Goal: Task Accomplishment & Management: Use online tool/utility

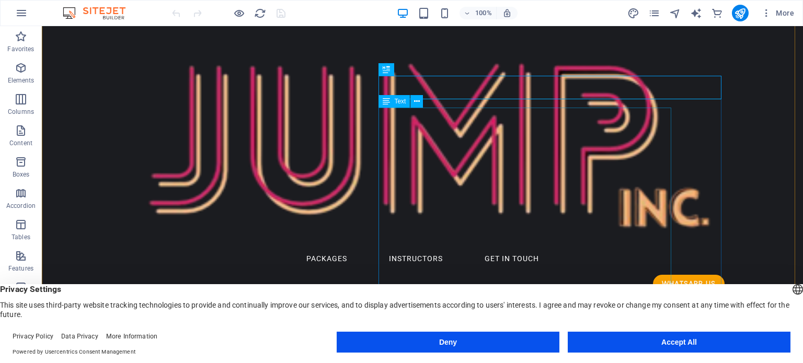
scroll to position [157, 0]
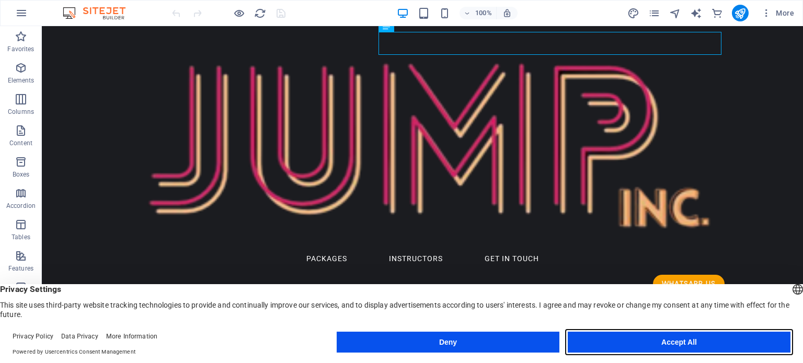
click at [676, 343] on button "Accept All" at bounding box center [679, 342] width 223 height 21
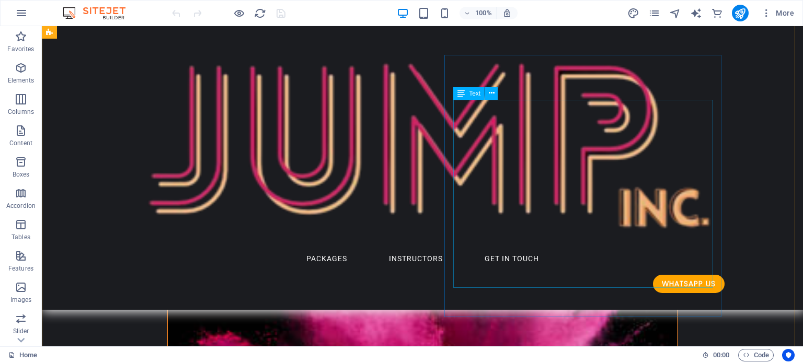
scroll to position [1196, 0]
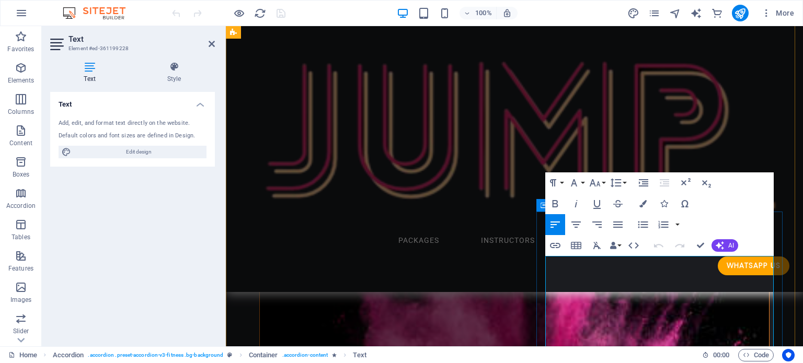
scroll to position [1246, 0]
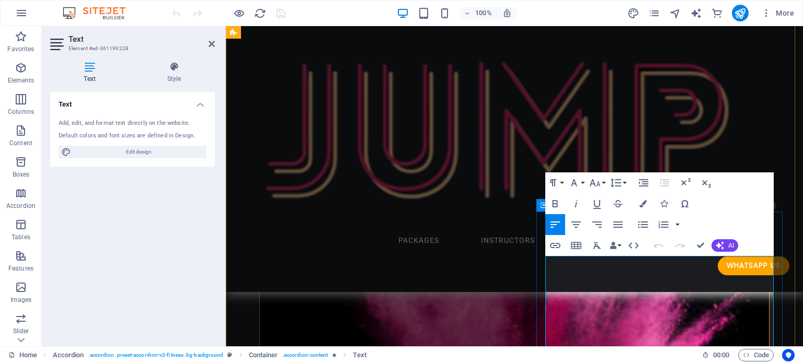
drag, startPoint x: 676, startPoint y: 267, endPoint x: 548, endPoint y: 262, distance: 128.2
copy p "[DATE] - [DATE]"
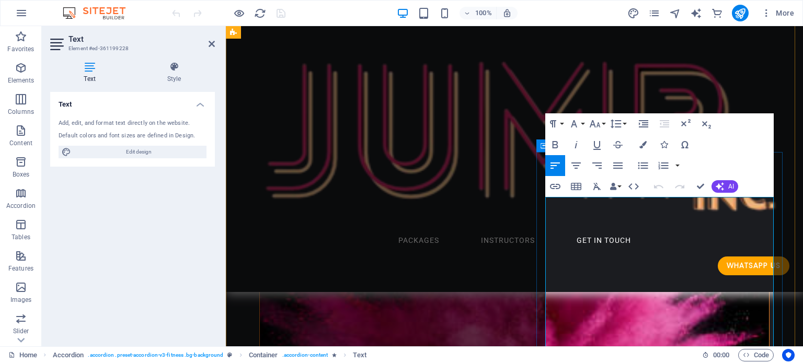
scroll to position [1350, 0]
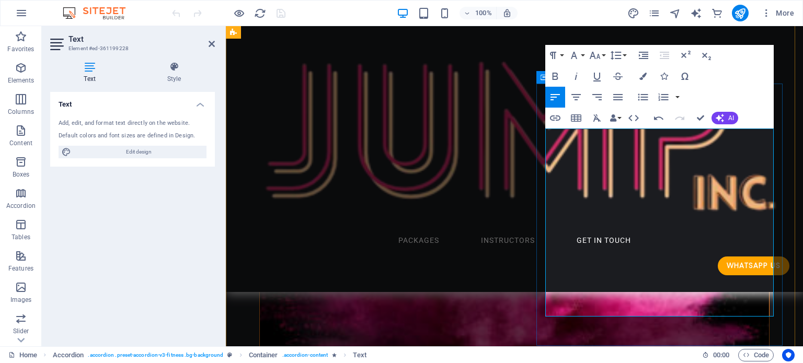
scroll to position [1403, 0]
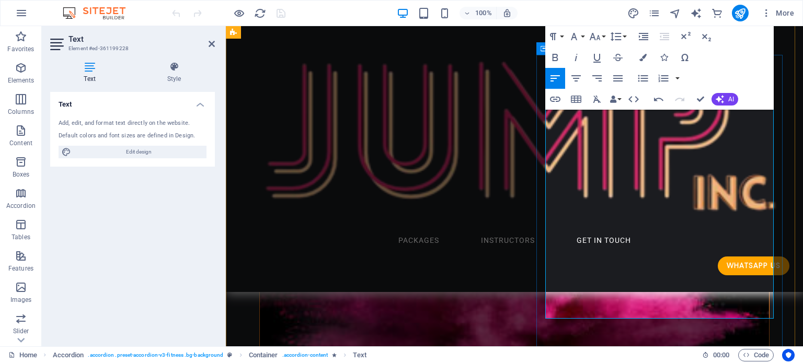
copy span "[DATE]"
drag, startPoint x: 598, startPoint y: 219, endPoint x: 541, endPoint y: 218, distance: 57.0
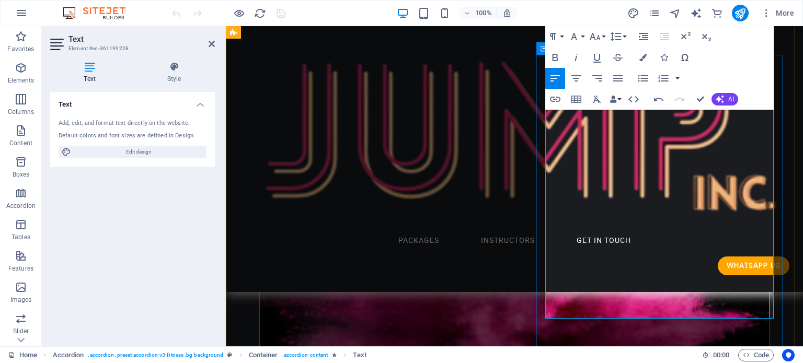
copy span "07:30 - 08:15"
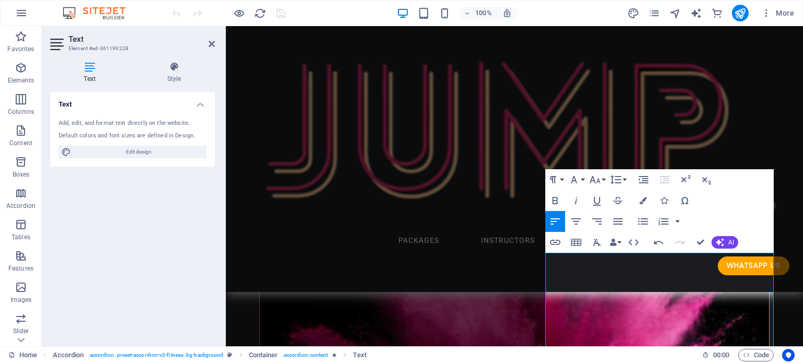
scroll to position [1298, 0]
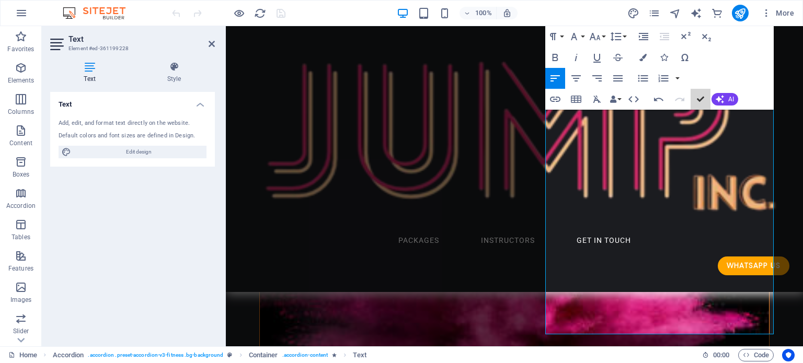
scroll to position [1386, 0]
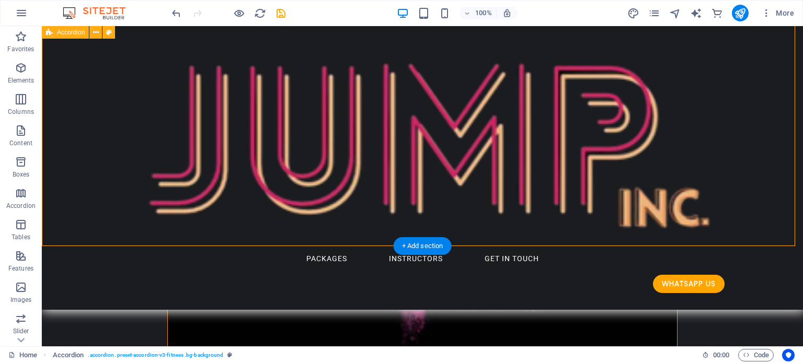
scroll to position [1595, 0]
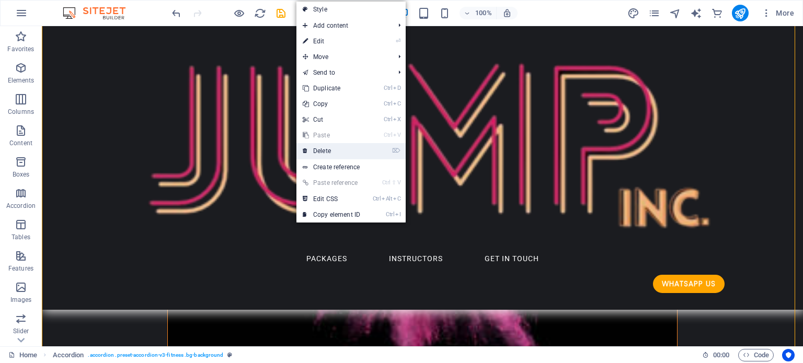
click at [338, 152] on link "⌦ Delete" at bounding box center [331, 151] width 70 height 16
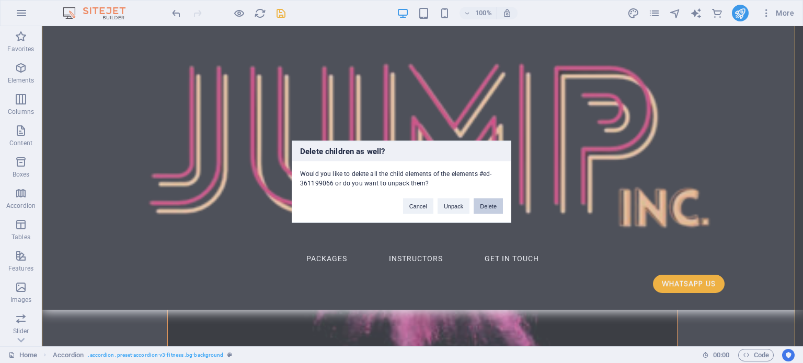
click at [492, 206] on button "Delete" at bounding box center [488, 206] width 29 height 16
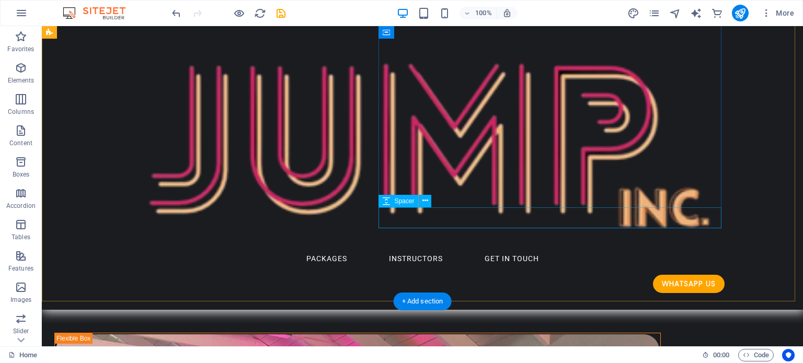
scroll to position [184, 0]
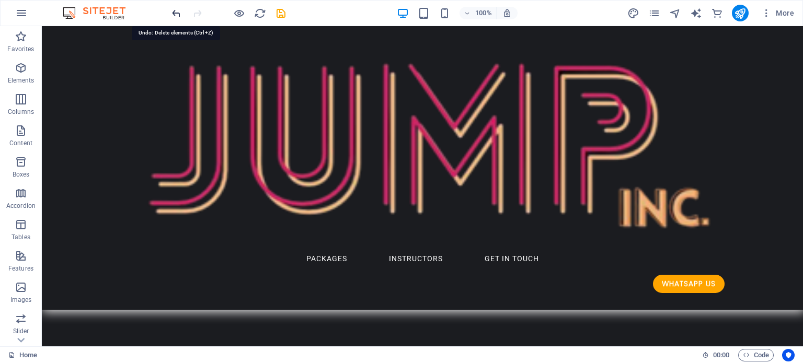
click at [176, 13] on icon "undo" at bounding box center [176, 13] width 12 height 12
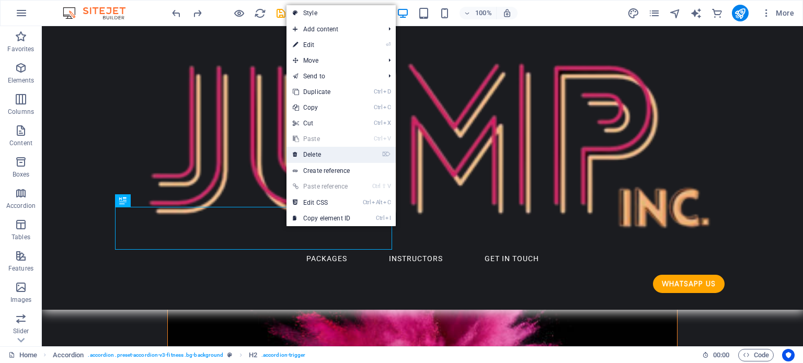
click at [329, 154] on link "⌦ Delete" at bounding box center [321, 155] width 70 height 16
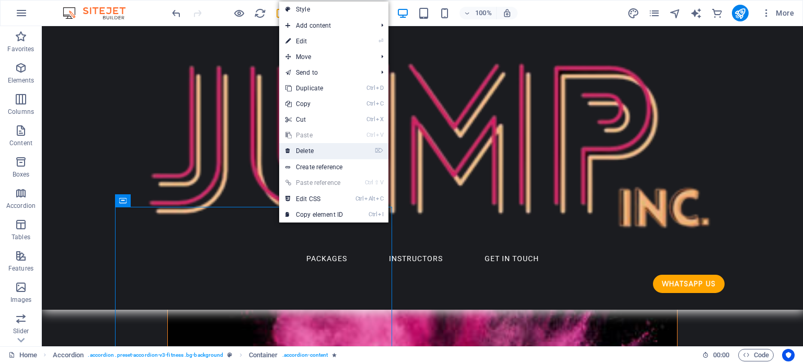
click at [314, 153] on link "⌦ Delete" at bounding box center [314, 151] width 70 height 16
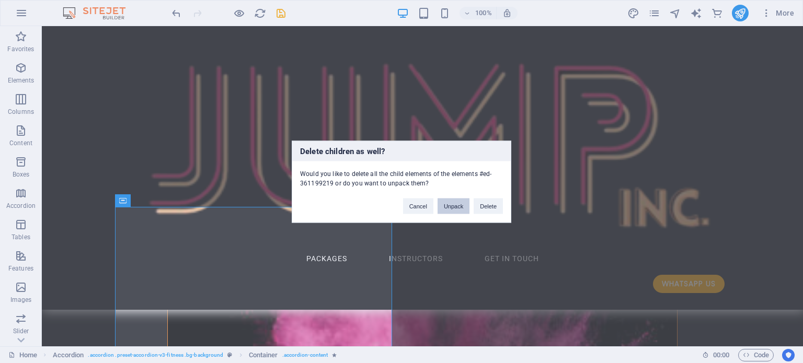
click at [445, 205] on button "Unpack" at bounding box center [454, 206] width 32 height 16
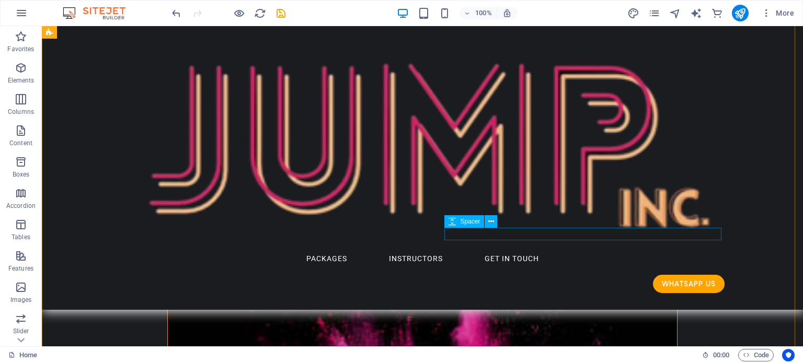
scroll to position [1078, 0]
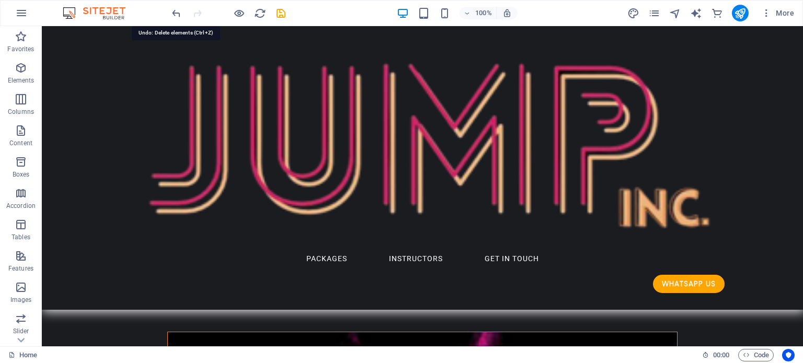
drag, startPoint x: 177, startPoint y: 12, endPoint x: 187, endPoint y: 20, distance: 13.3
click at [177, 11] on icon "undo" at bounding box center [176, 13] width 12 height 12
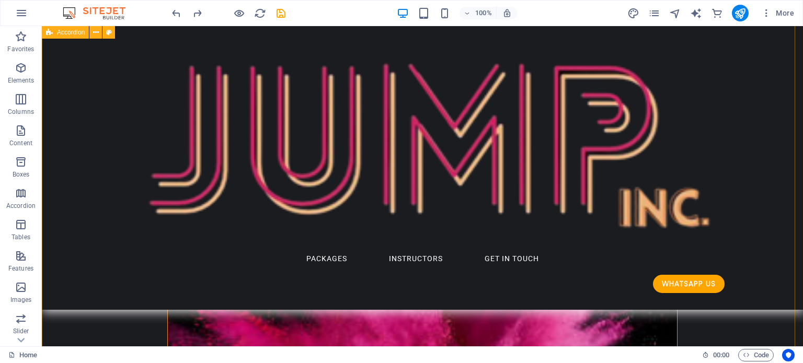
scroll to position [1305, 0]
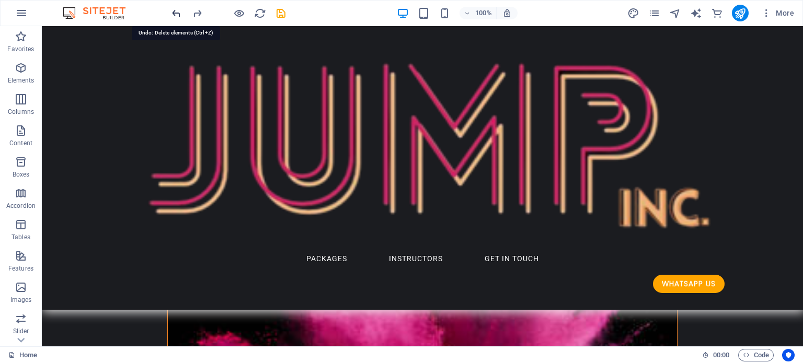
click at [175, 11] on icon "undo" at bounding box center [176, 13] width 12 height 12
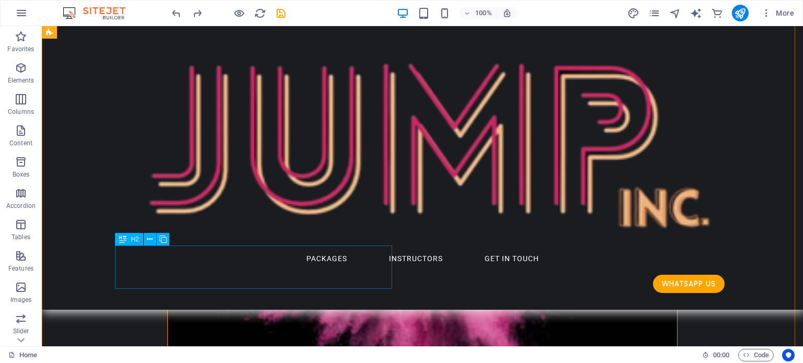
scroll to position [1618, 0]
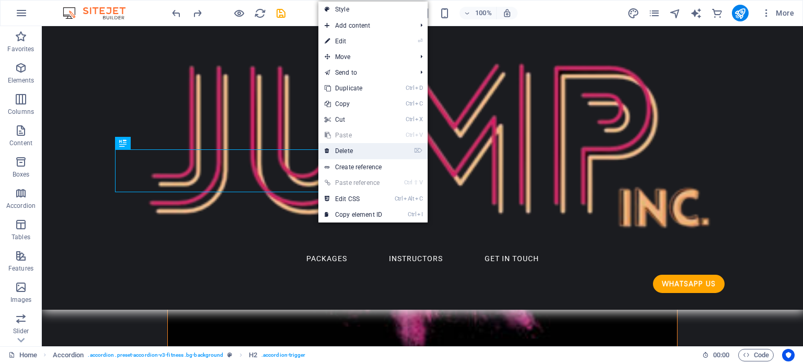
click at [354, 151] on link "⌦ Delete" at bounding box center [353, 151] width 70 height 16
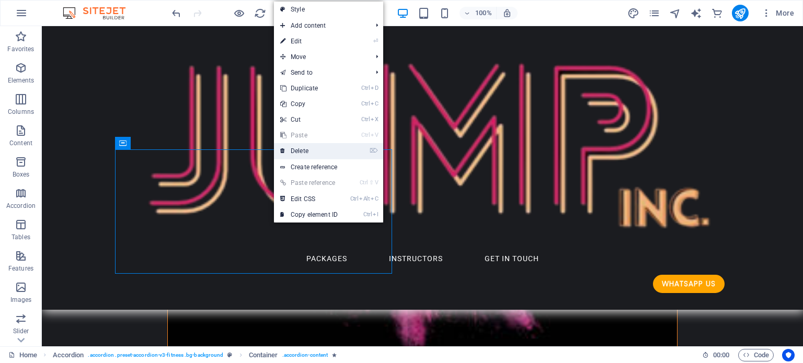
click at [289, 151] on link "⌦ Delete" at bounding box center [309, 151] width 70 height 16
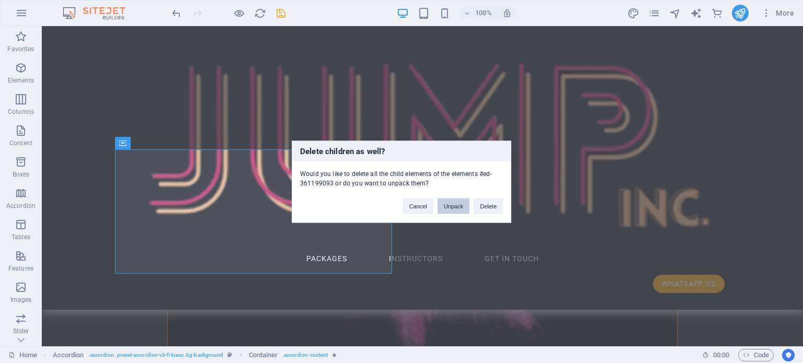
click at [451, 206] on button "Unpack" at bounding box center [454, 206] width 32 height 16
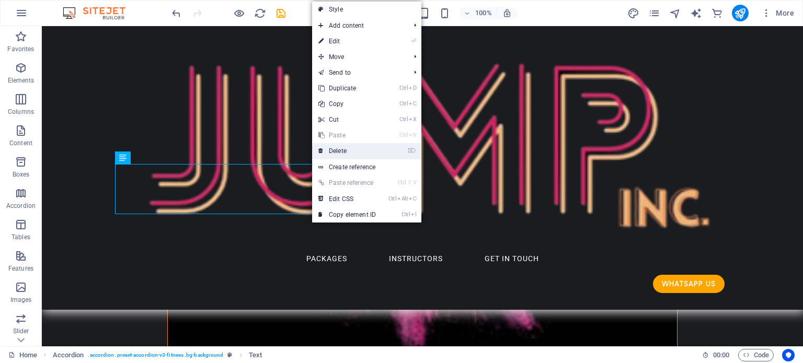
click at [354, 148] on link "⌦ Delete" at bounding box center [347, 151] width 70 height 16
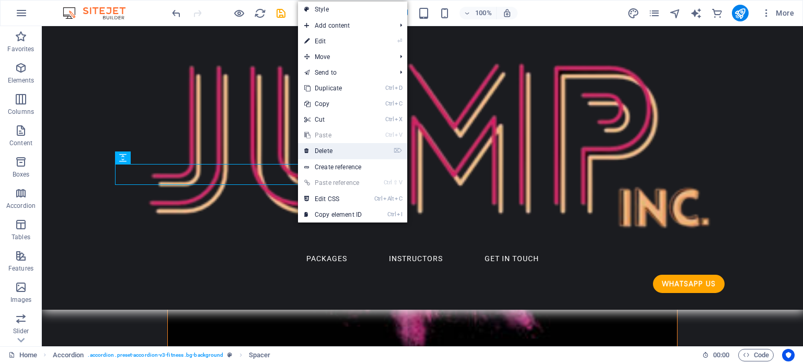
click at [327, 151] on link "⌦ Delete" at bounding box center [333, 151] width 70 height 16
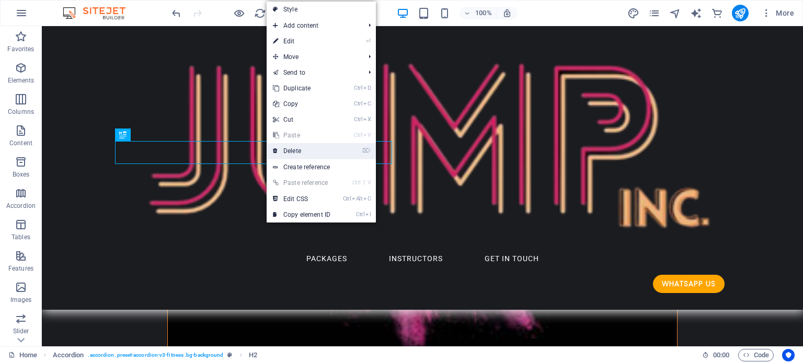
click at [292, 150] on link "⌦ Delete" at bounding box center [302, 151] width 70 height 16
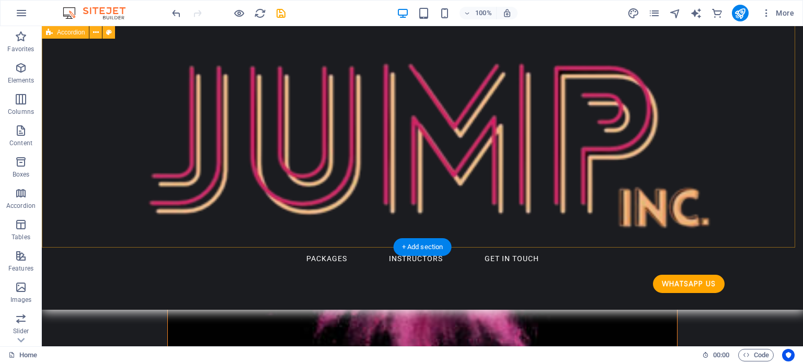
scroll to position [1566, 0]
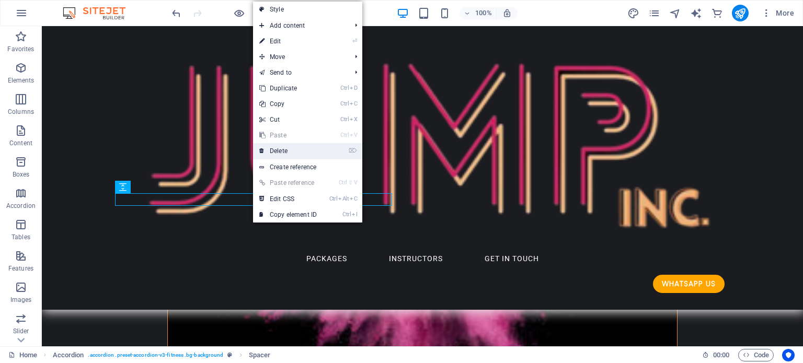
click at [290, 153] on link "⌦ Delete" at bounding box center [288, 151] width 70 height 16
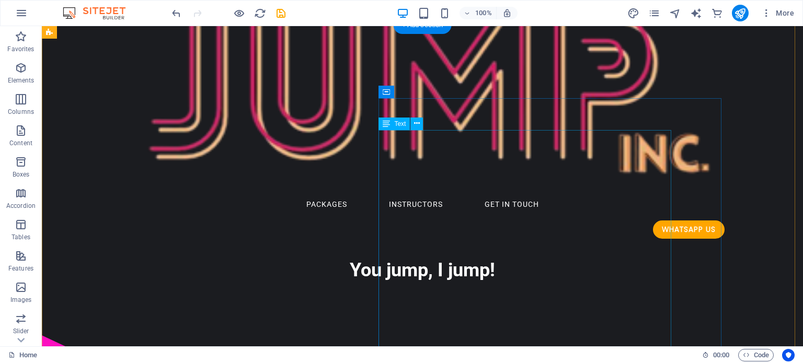
scroll to position [0, 0]
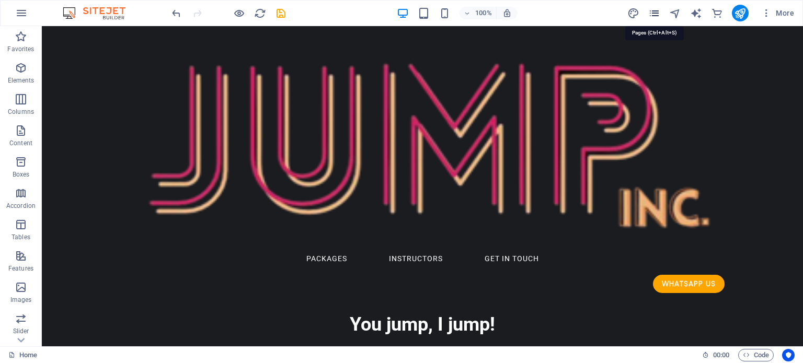
click at [655, 13] on icon "pages" at bounding box center [654, 13] width 12 height 12
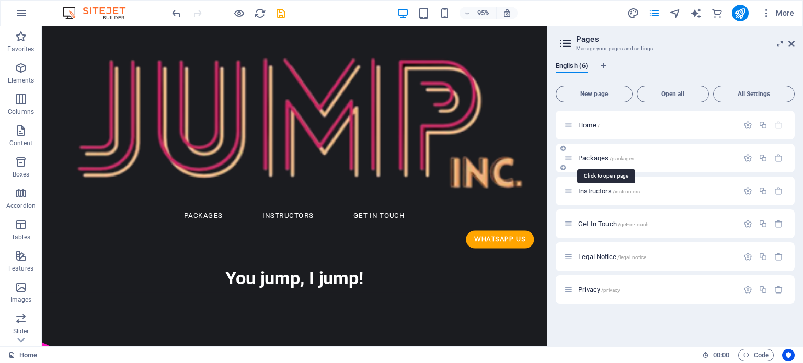
click at [617, 156] on span "/packages" at bounding box center [622, 159] width 25 height 6
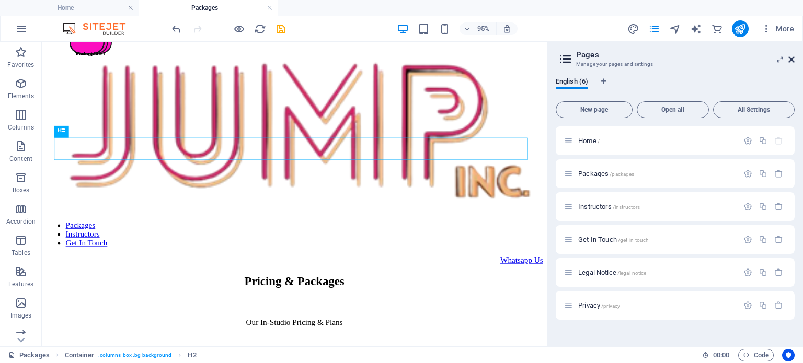
click at [791, 58] on icon at bounding box center [791, 59] width 6 height 8
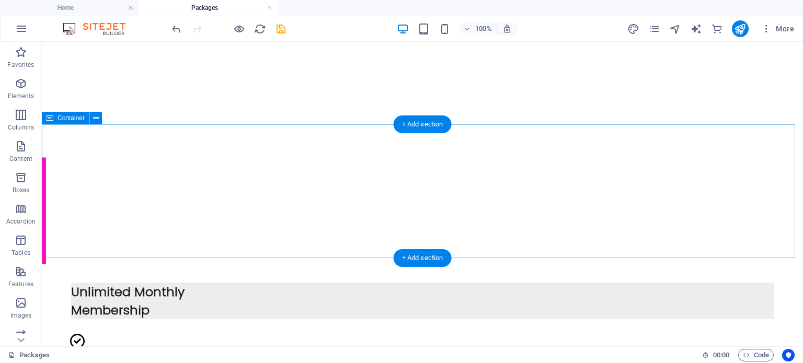
scroll to position [366, 0]
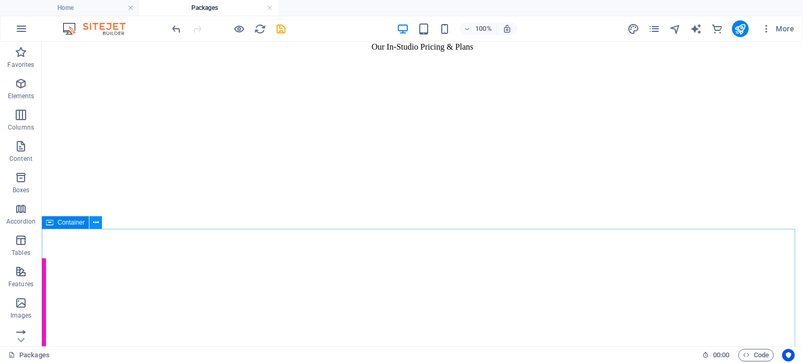
click at [94, 223] on icon at bounding box center [96, 222] width 6 height 11
click at [279, 28] on icon "save" at bounding box center [281, 29] width 12 height 12
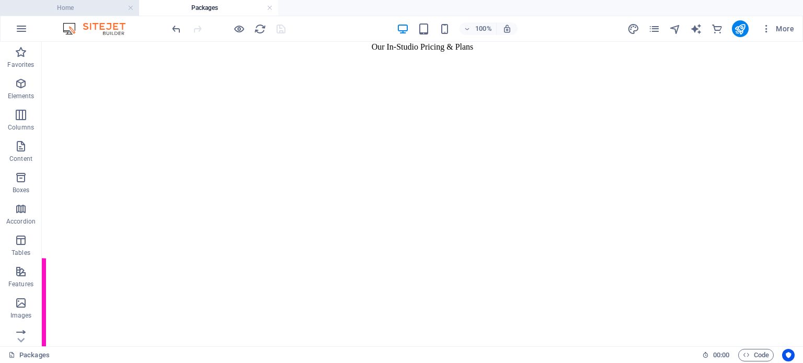
click at [84, 8] on h4 "Home" at bounding box center [69, 8] width 139 height 12
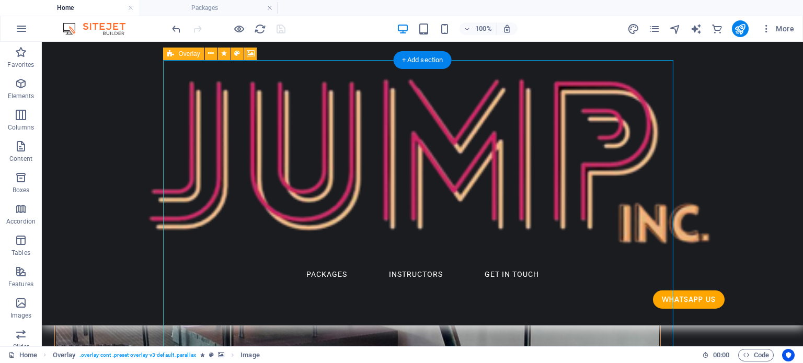
scroll to position [493, 0]
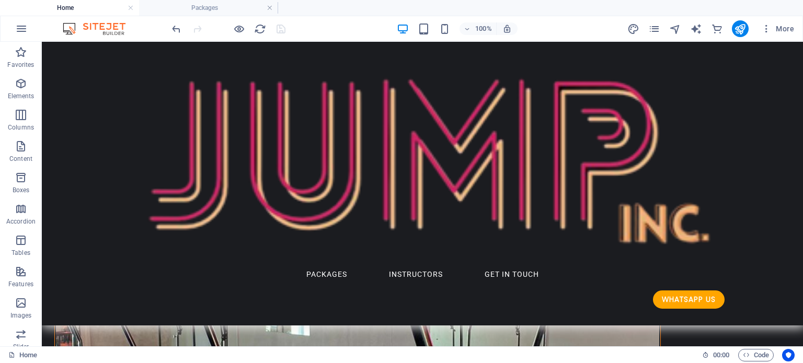
scroll to position [441, 0]
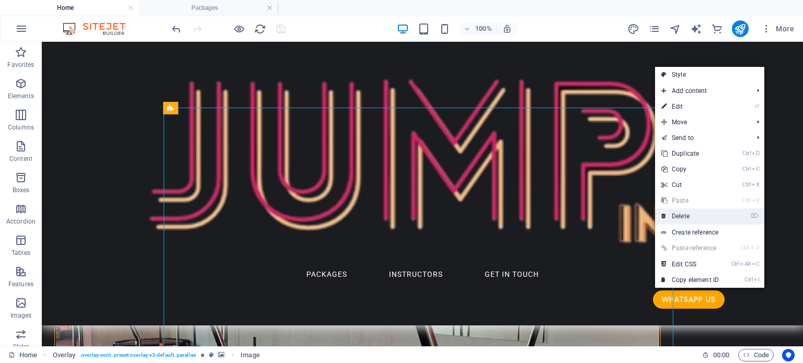
click at [694, 216] on link "⌦ Delete" at bounding box center [690, 217] width 70 height 16
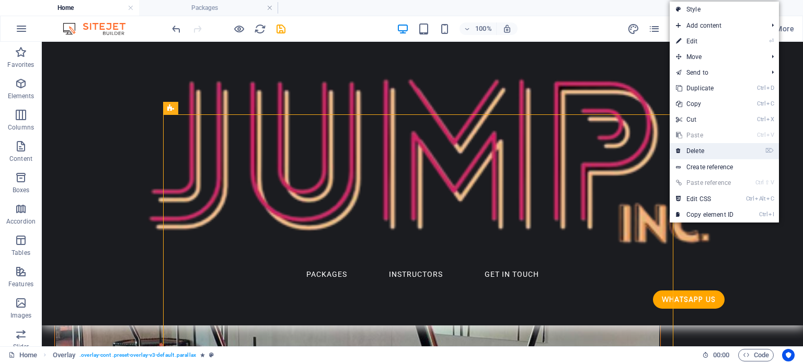
click at [705, 152] on link "⌦ Delete" at bounding box center [705, 151] width 70 height 16
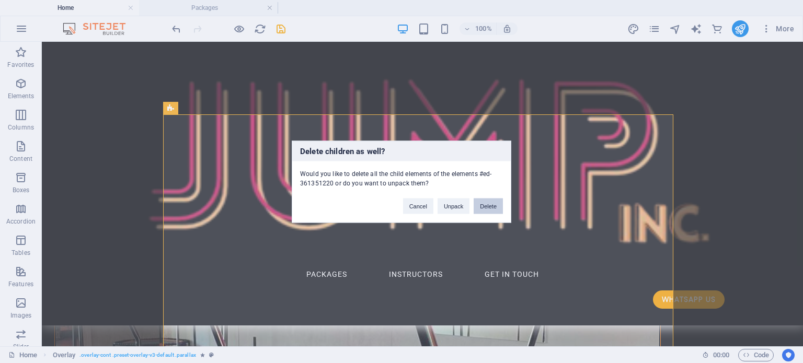
click at [492, 205] on button "Delete" at bounding box center [488, 206] width 29 height 16
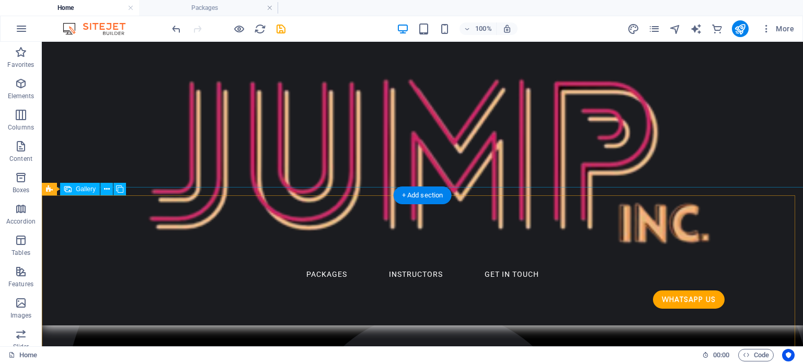
scroll to position [1307, 0]
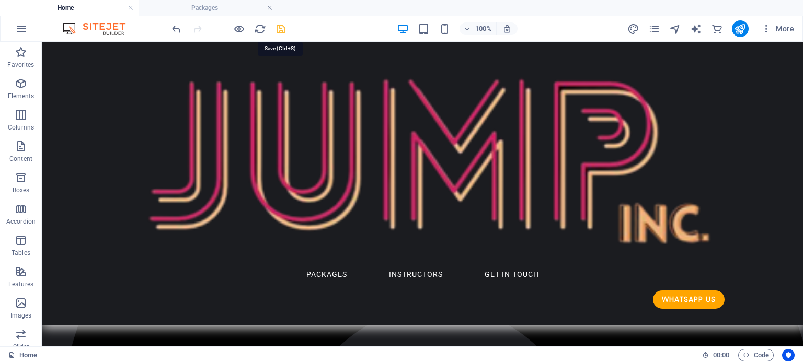
click at [277, 25] on icon "save" at bounding box center [281, 29] width 12 height 12
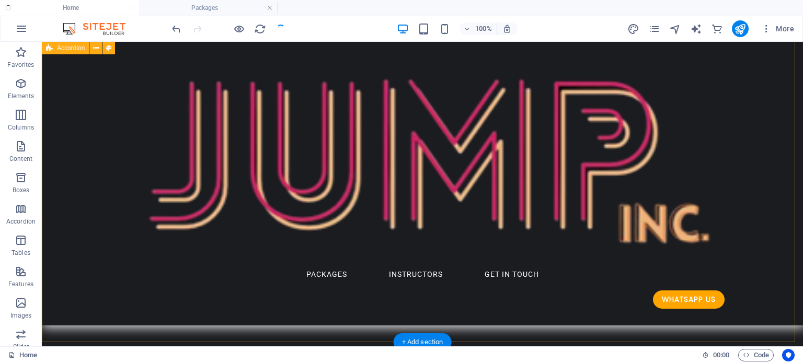
scroll to position [941, 0]
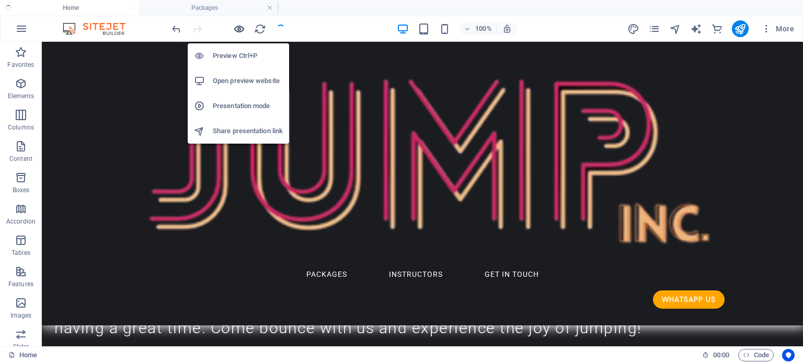
click at [238, 29] on icon "button" at bounding box center [239, 29] width 12 height 12
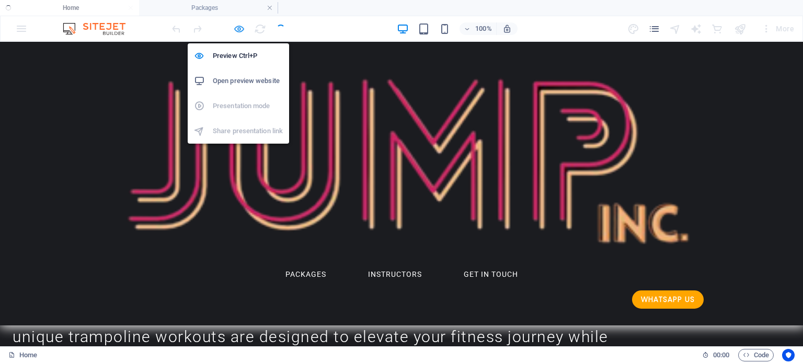
scroll to position [975, 0]
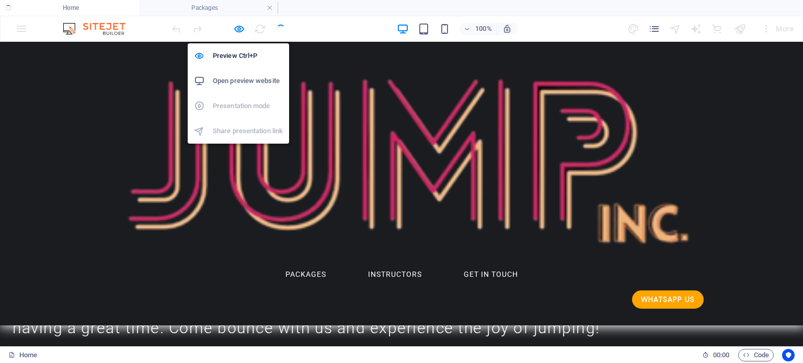
click at [247, 82] on h6 "Open preview website" at bounding box center [248, 81] width 70 height 13
click at [237, 27] on icon "button" at bounding box center [239, 29] width 12 height 12
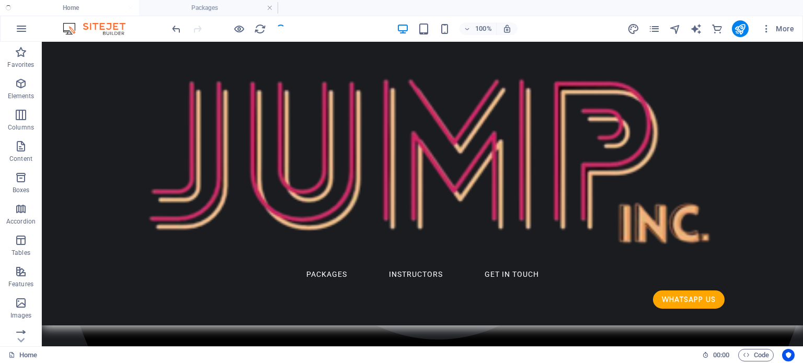
click at [280, 27] on div at bounding box center [228, 28] width 117 height 17
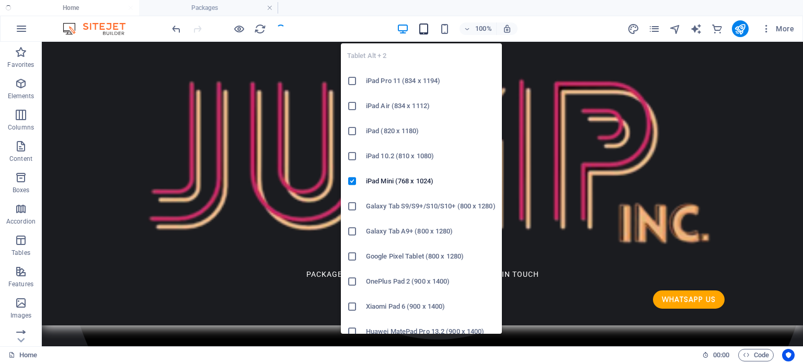
click at [427, 26] on icon "button" at bounding box center [424, 29] width 12 height 12
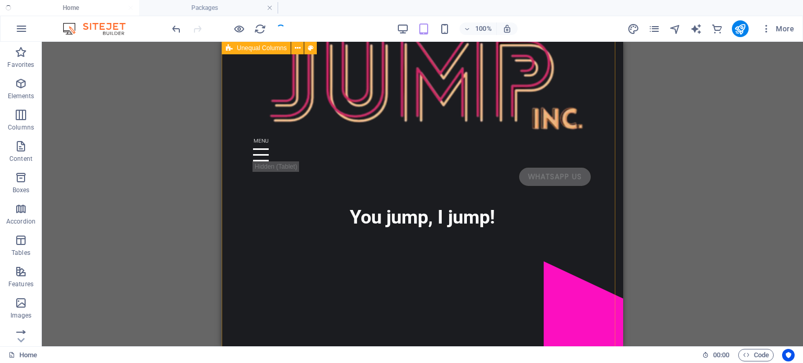
scroll to position [0, 0]
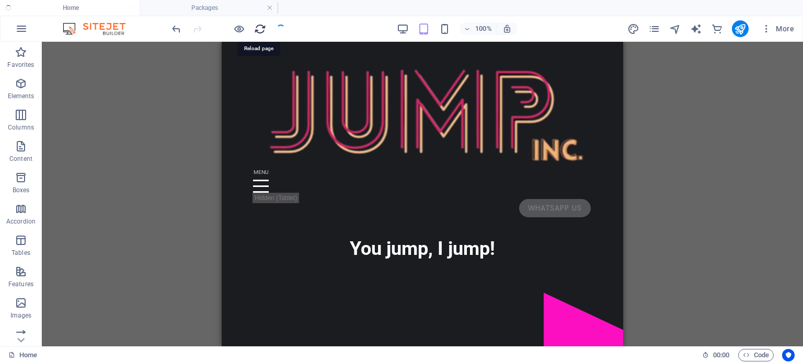
click at [260, 28] on icon "reload" at bounding box center [260, 29] width 12 height 12
click at [258, 28] on icon "reload" at bounding box center [260, 29] width 12 height 12
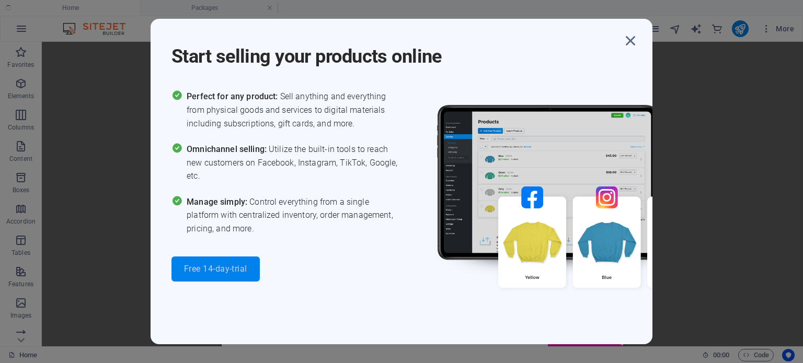
drag, startPoint x: 224, startPoint y: 265, endPoint x: 217, endPoint y: 271, distance: 9.6
click at [217, 271] on span "Free 14-day-trial" at bounding box center [215, 269] width 63 height 8
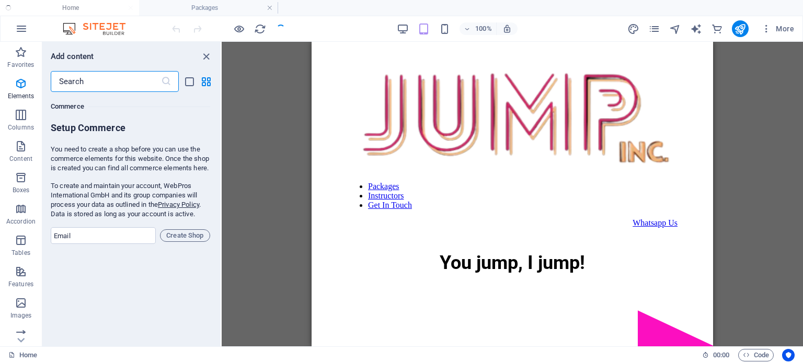
scroll to position [10074, 0]
click at [205, 55] on icon "close panel" at bounding box center [206, 57] width 12 height 12
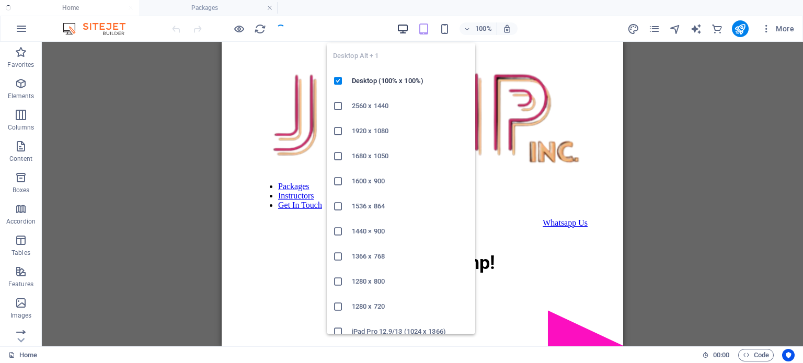
click at [404, 29] on icon "button" at bounding box center [403, 29] width 12 height 12
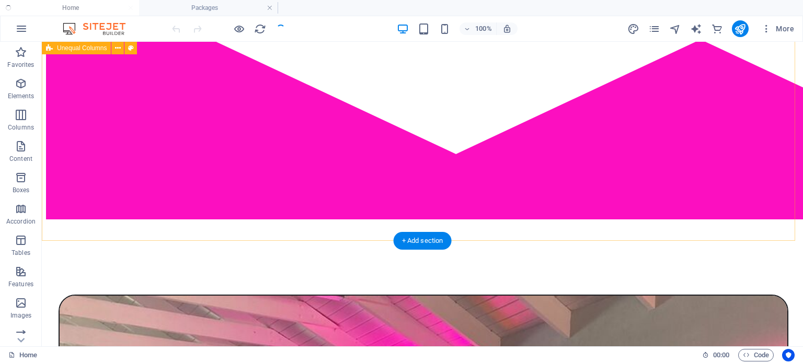
scroll to position [504, 0]
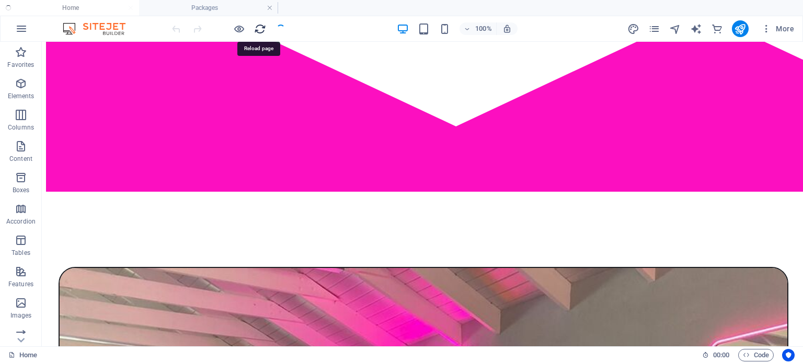
click at [257, 29] on icon "reload" at bounding box center [260, 29] width 12 height 12
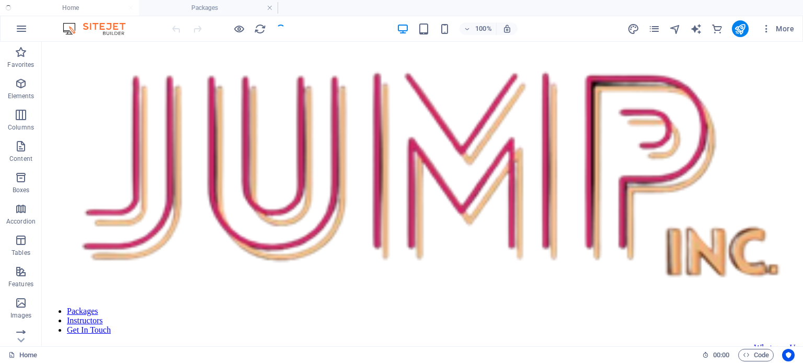
scroll to position [0, 0]
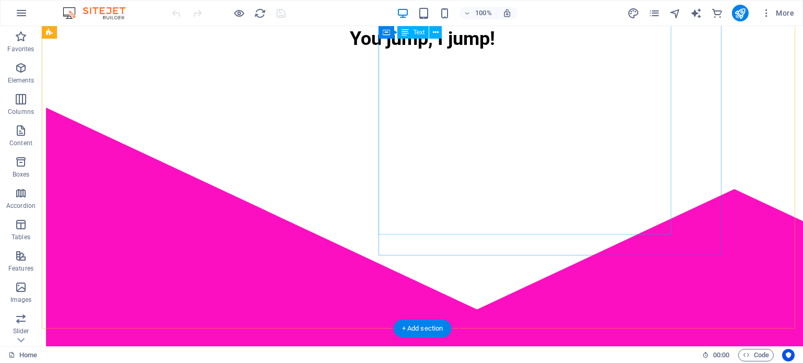
scroll to position [418, 0]
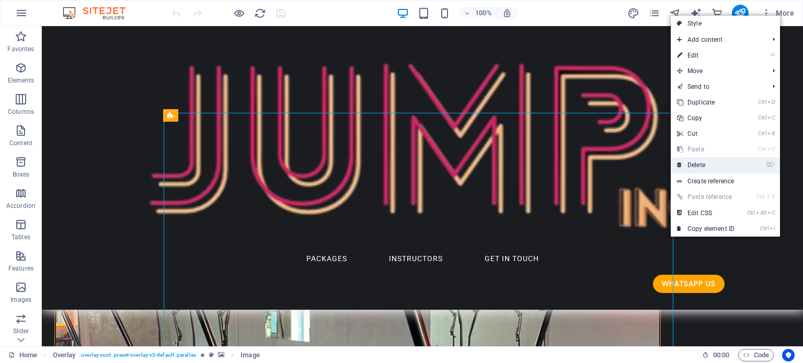
click at [711, 164] on link "⌦ Delete" at bounding box center [706, 165] width 70 height 16
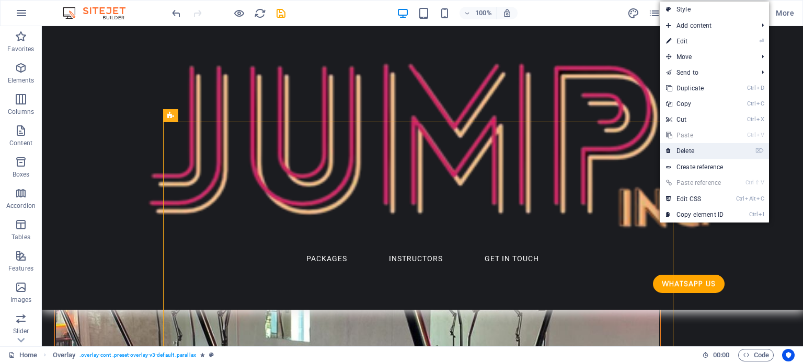
click at [682, 150] on link "⌦ Delete" at bounding box center [695, 151] width 70 height 16
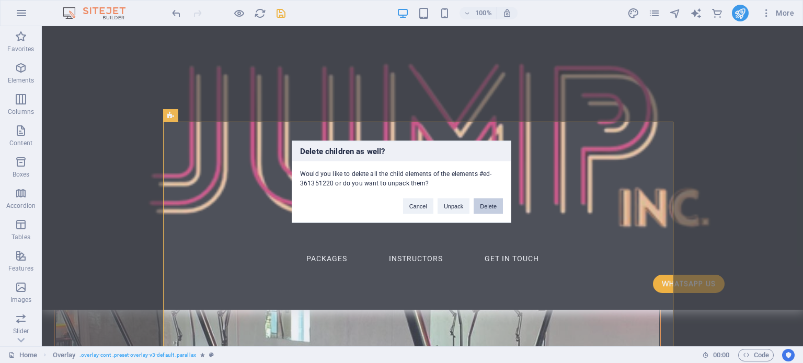
click at [487, 204] on button "Delete" at bounding box center [488, 206] width 29 height 16
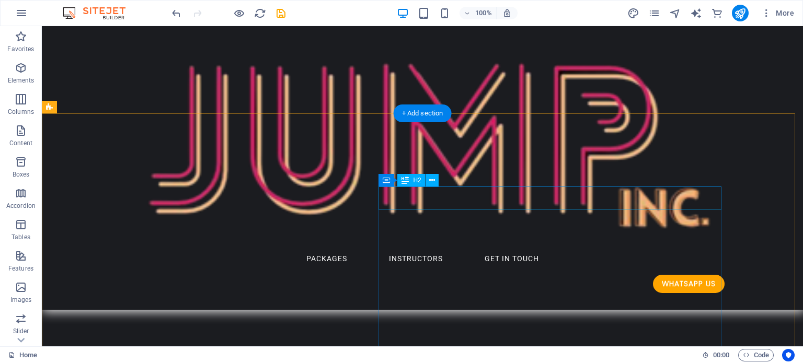
scroll to position [0, 0]
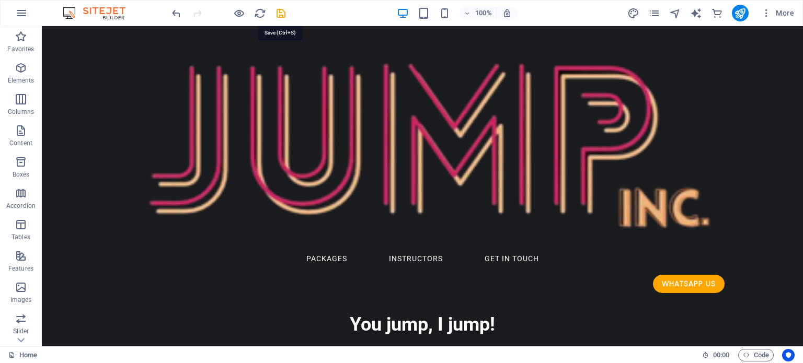
click at [281, 12] on icon "save" at bounding box center [281, 13] width 12 height 12
click at [655, 13] on icon "pages" at bounding box center [654, 13] width 12 height 12
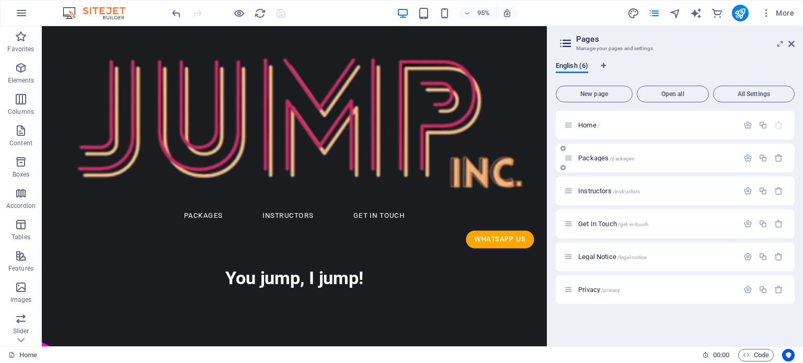
click at [604, 157] on span "Packages /packages" at bounding box center [606, 158] width 56 height 8
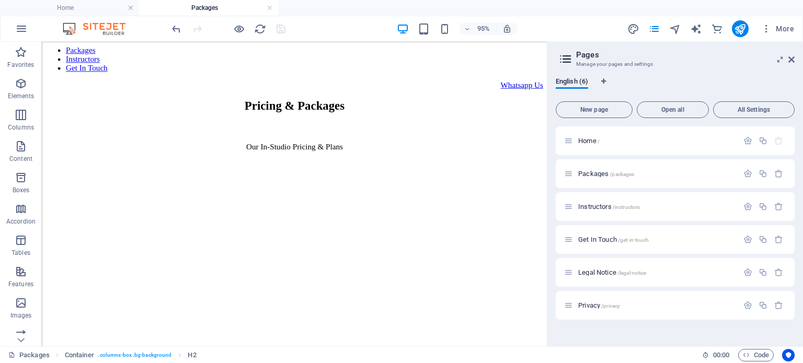
scroll to position [209, 0]
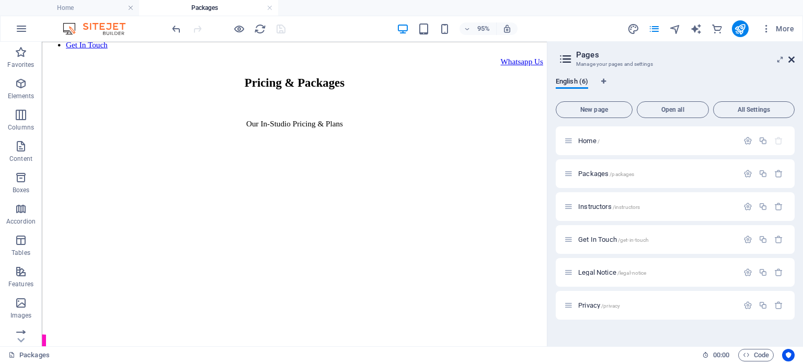
drag, startPoint x: 792, startPoint y: 58, endPoint x: 736, endPoint y: 27, distance: 64.6
click at [792, 58] on icon at bounding box center [791, 59] width 6 height 8
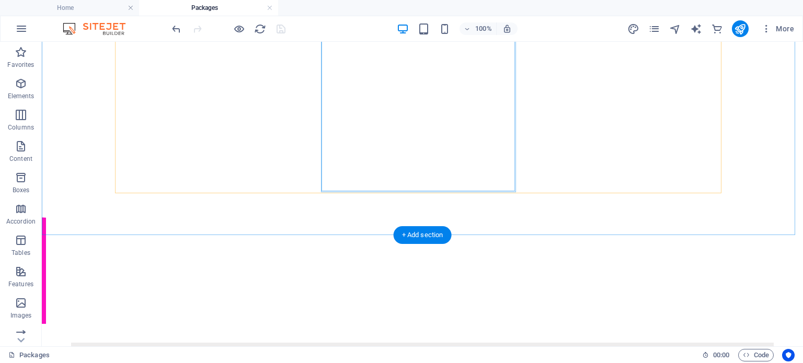
scroll to position [418, 0]
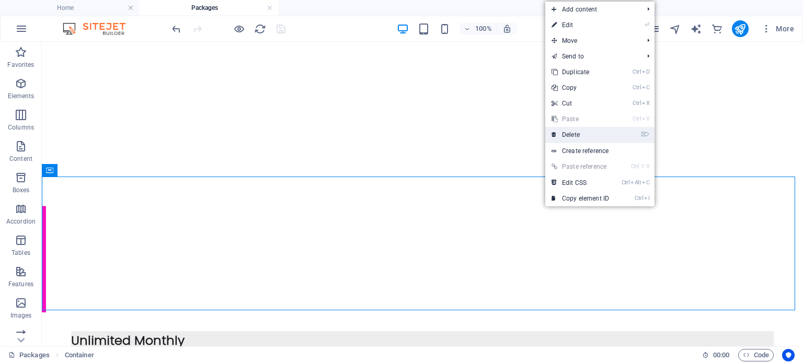
click at [591, 135] on link "⌦ Delete" at bounding box center [580, 135] width 70 height 16
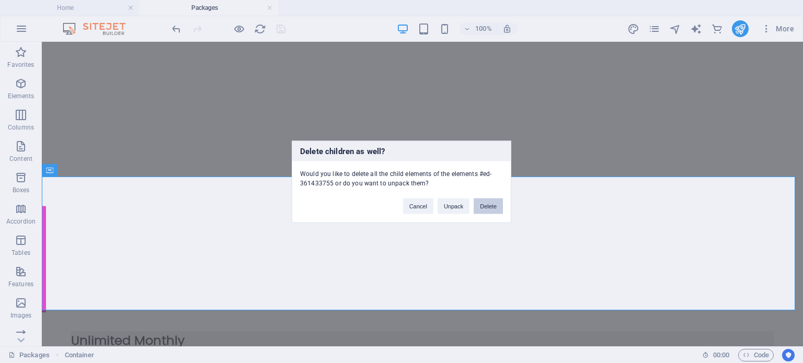
drag, startPoint x: 441, startPoint y: 163, endPoint x: 483, endPoint y: 205, distance: 59.1
click at [483, 205] on button "Delete" at bounding box center [488, 206] width 29 height 16
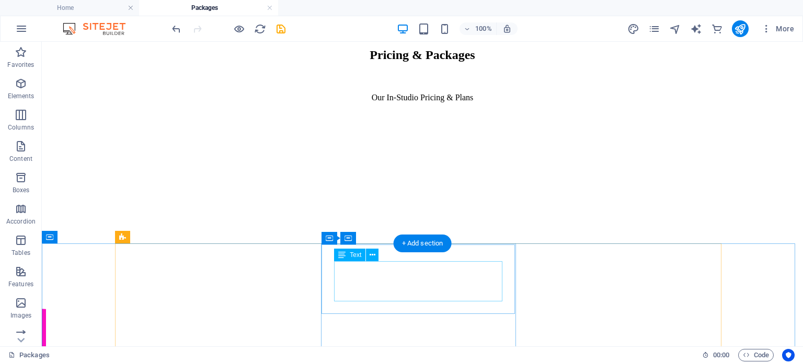
scroll to position [366, 0]
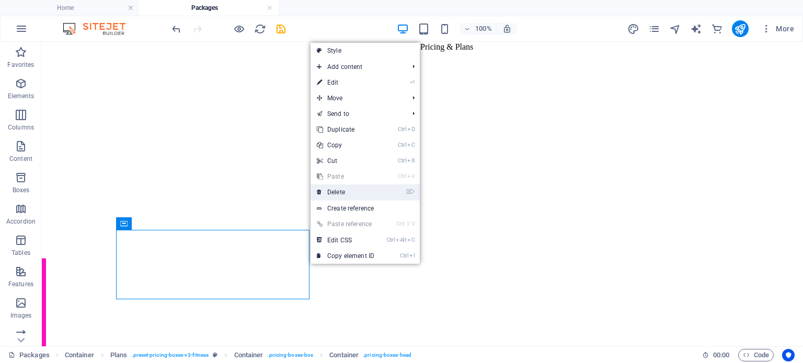
click at [346, 194] on link "⌦ Delete" at bounding box center [346, 193] width 70 height 16
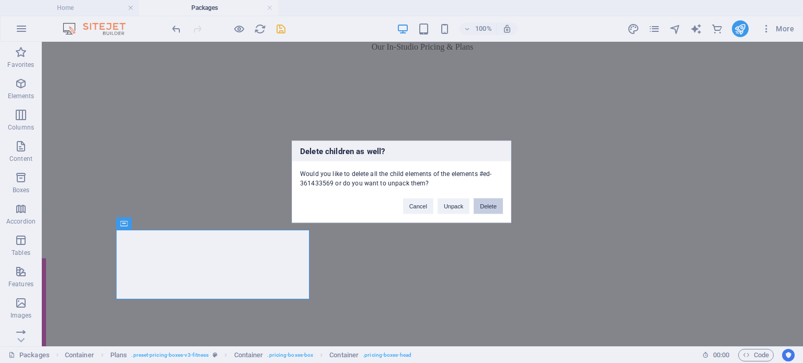
click at [483, 205] on button "Delete" at bounding box center [488, 206] width 29 height 16
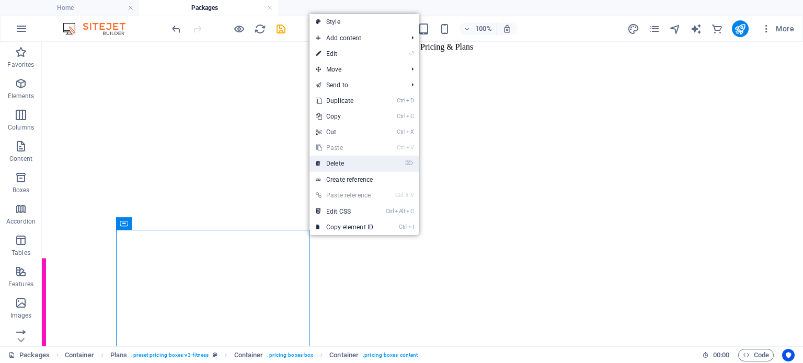
click at [358, 165] on link "⌦ Delete" at bounding box center [344, 164] width 70 height 16
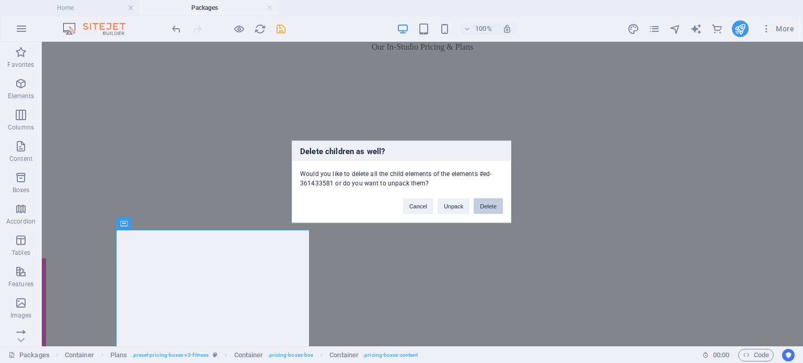
drag, startPoint x: 489, startPoint y: 206, endPoint x: 446, endPoint y: 165, distance: 59.9
click at [489, 206] on button "Delete" at bounding box center [488, 206] width 29 height 16
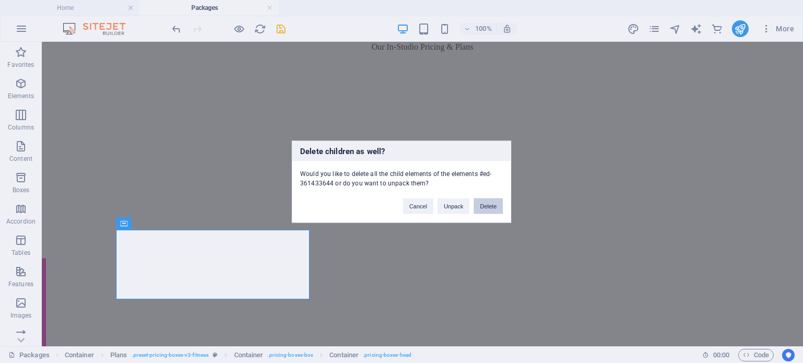
click at [501, 207] on button "Delete" at bounding box center [488, 206] width 29 height 16
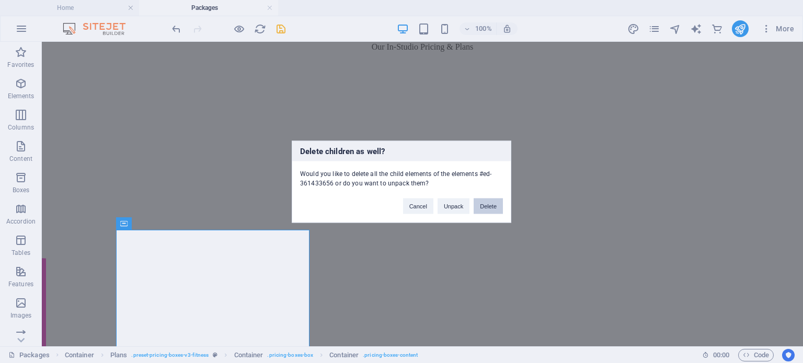
drag, startPoint x: 484, startPoint y: 205, endPoint x: 441, endPoint y: 163, distance: 59.5
click at [484, 205] on button "Delete" at bounding box center [488, 206] width 29 height 16
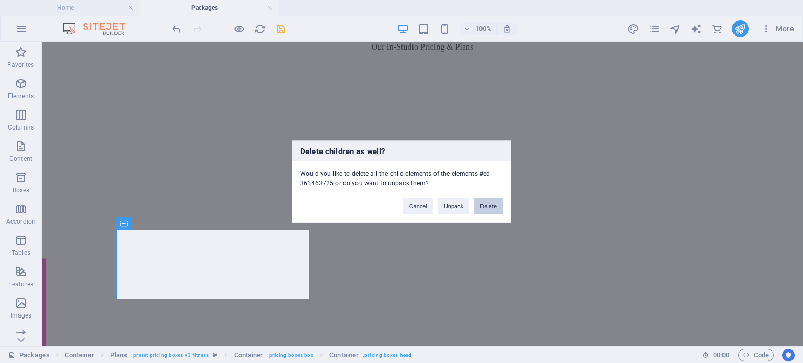
click at [495, 204] on button "Delete" at bounding box center [488, 206] width 29 height 16
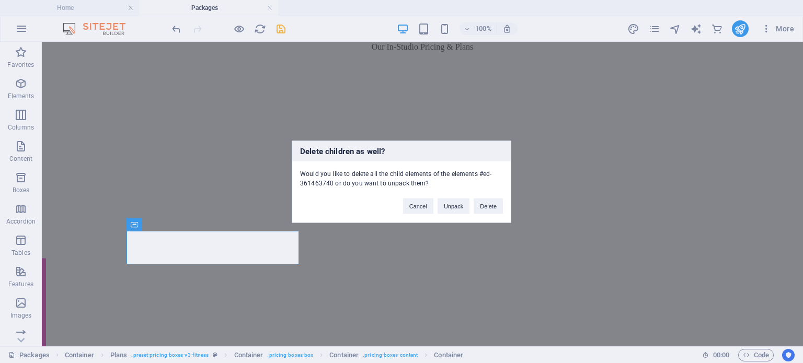
click at [279, 269] on div "Delete children as well? Would you like to delete all the child elements of the…" at bounding box center [401, 181] width 803 height 363
click at [485, 205] on button "Delete" at bounding box center [488, 206] width 29 height 16
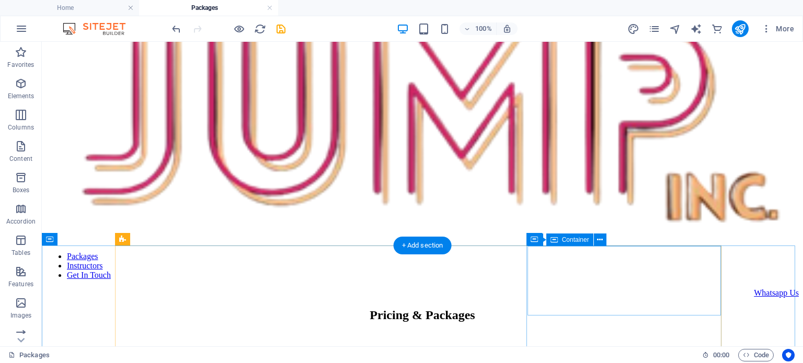
scroll to position [0, 0]
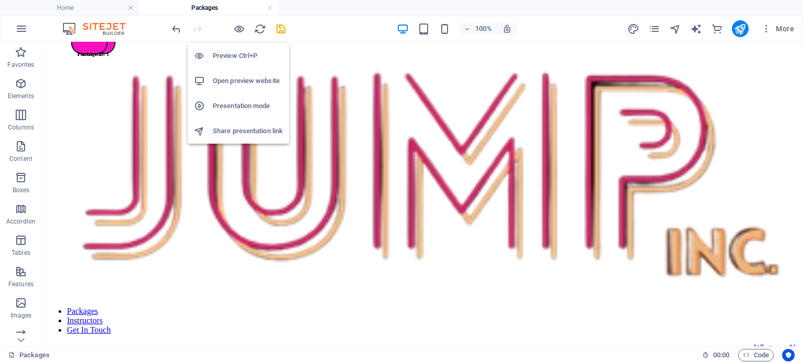
click at [234, 79] on h6 "Open preview website" at bounding box center [248, 81] width 70 height 13
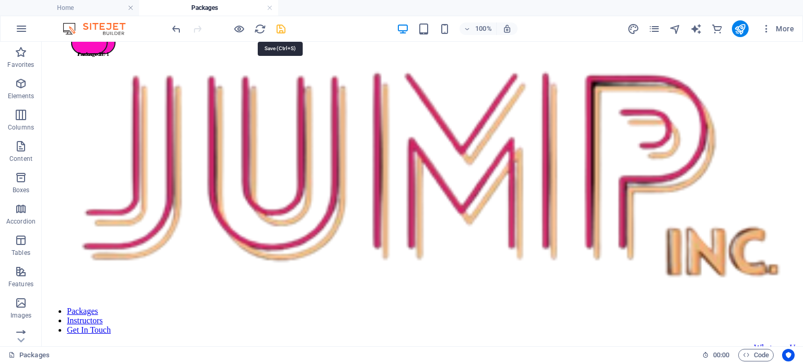
drag, startPoint x: 281, startPoint y: 26, endPoint x: 255, endPoint y: 5, distance: 33.8
click at [281, 26] on icon "save" at bounding box center [281, 29] width 12 height 12
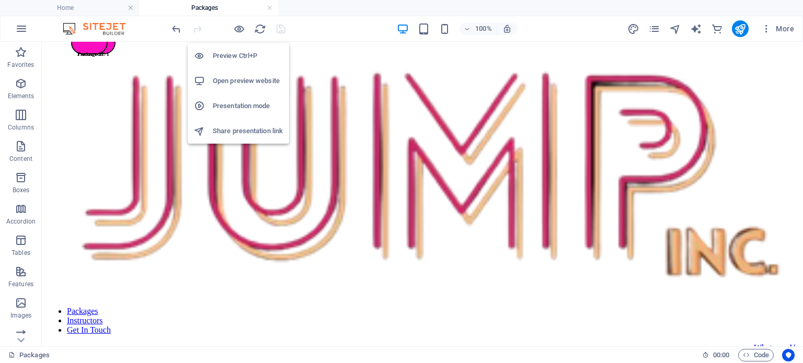
click at [247, 81] on h6 "Open preview website" at bounding box center [248, 81] width 70 height 13
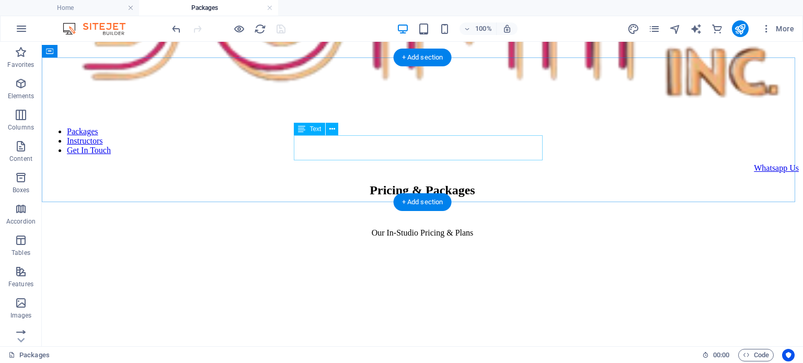
scroll to position [261, 0]
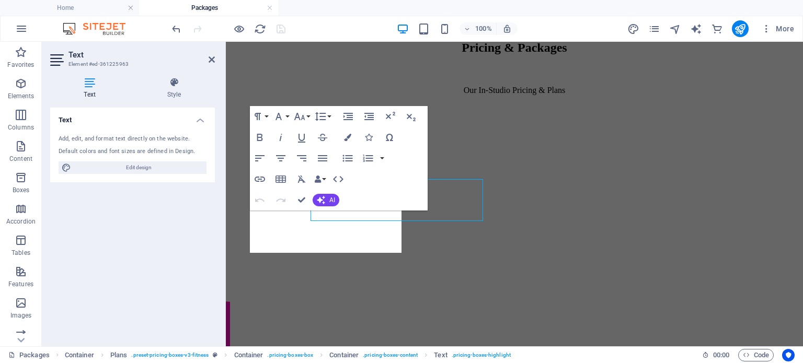
scroll to position [293, 0]
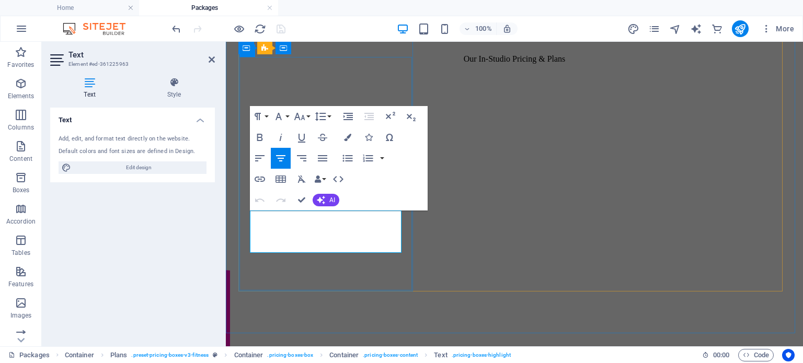
drag, startPoint x: 335, startPoint y: 229, endPoint x: 254, endPoint y: 233, distance: 80.6
click at [284, 118] on button "Font Family" at bounding box center [281, 116] width 20 height 21
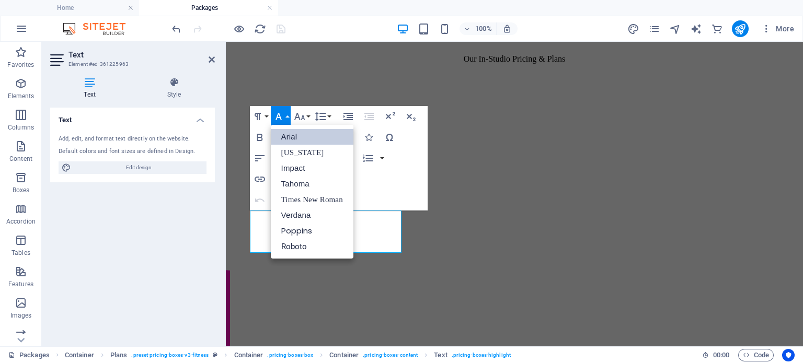
click at [289, 135] on link "Arial" at bounding box center [312, 137] width 83 height 16
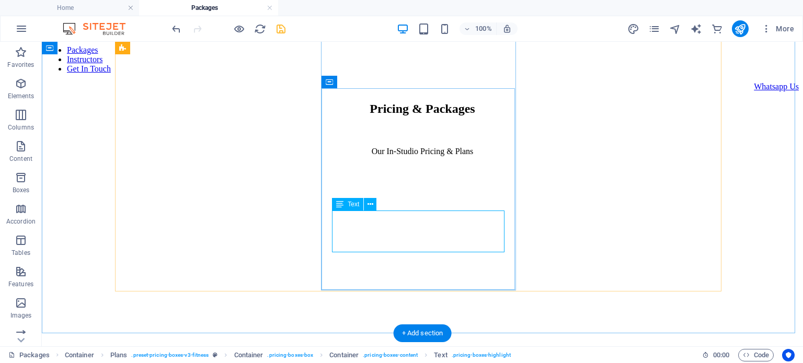
drag, startPoint x: 376, startPoint y: 225, endPoint x: 214, endPoint y: 247, distance: 163.5
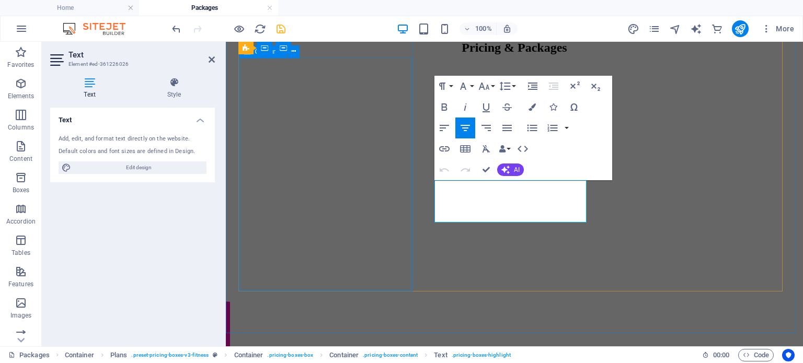
scroll to position [292, 0]
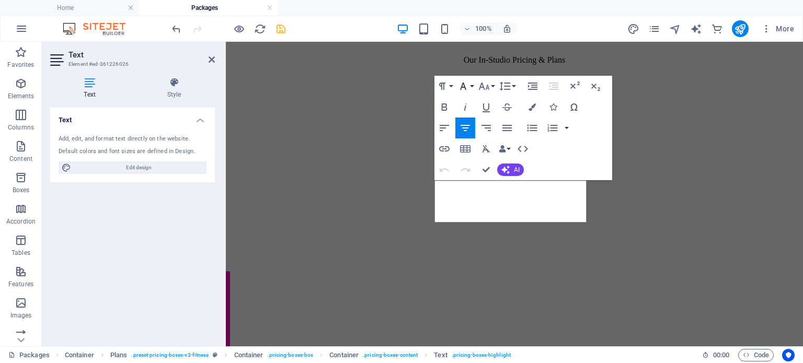
click at [464, 86] on icon "button" at bounding box center [463, 86] width 13 height 13
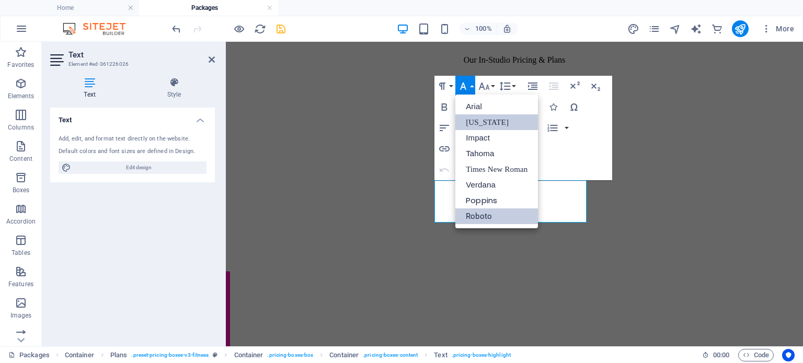
scroll to position [0, 0]
click at [484, 108] on link "Arial" at bounding box center [496, 107] width 83 height 16
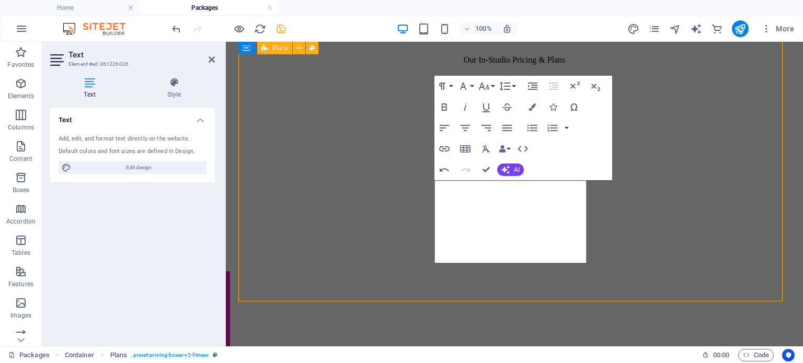
scroll to position [251, 0]
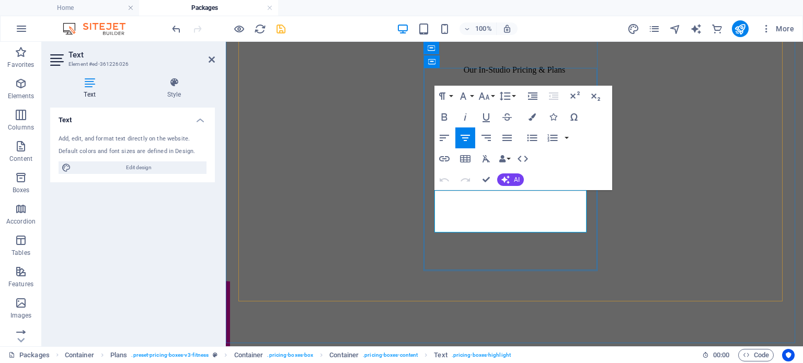
click at [464, 91] on icon "button" at bounding box center [463, 96] width 13 height 13
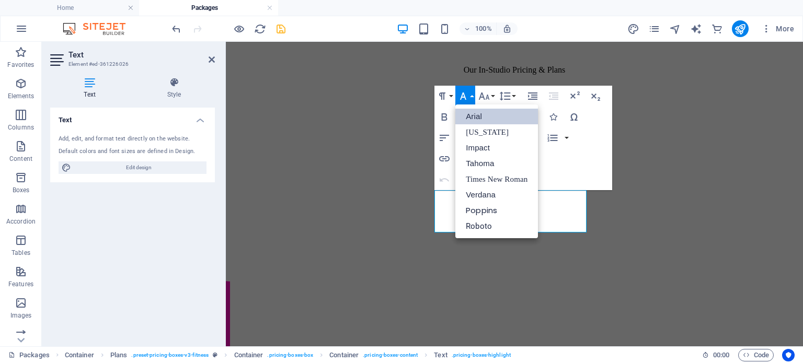
click at [473, 119] on link "Arial" at bounding box center [496, 117] width 83 height 16
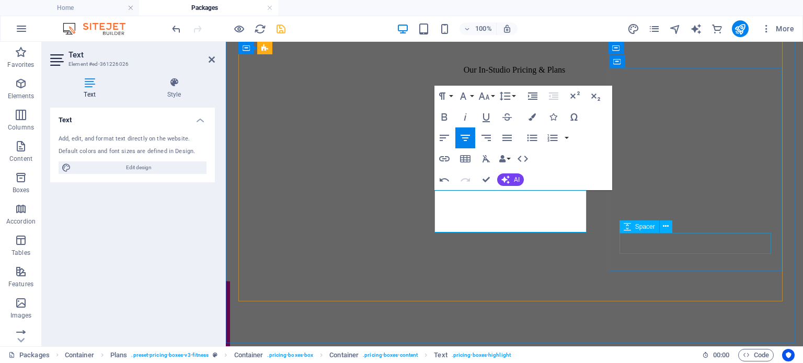
click at [677, 227] on div "Spacer" at bounding box center [649, 227] width 60 height 13
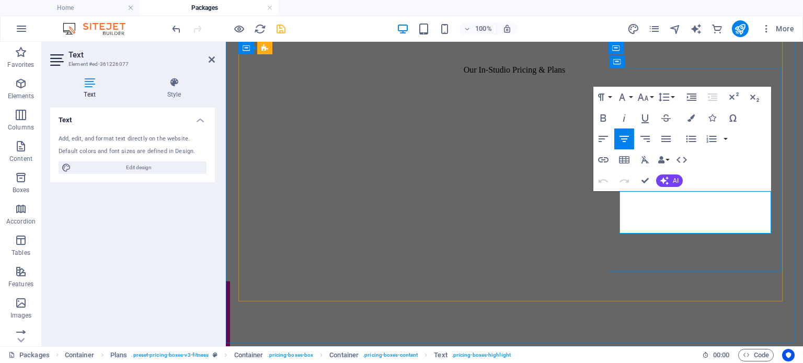
click at [624, 98] on icon "button" at bounding box center [622, 97] width 6 height 7
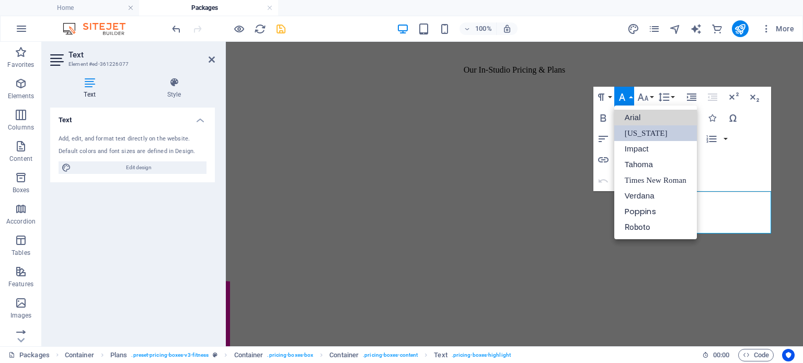
drag, startPoint x: 637, startPoint y: 118, endPoint x: 640, endPoint y: 137, distance: 19.5
click at [637, 118] on link "Arial" at bounding box center [655, 118] width 83 height 16
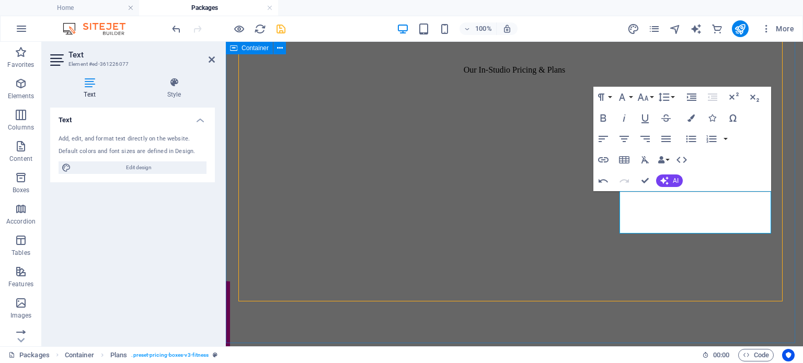
scroll to position [251, 0]
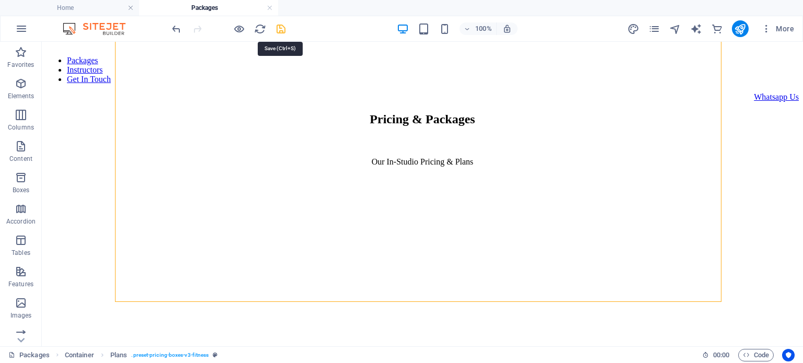
click at [276, 29] on icon "save" at bounding box center [281, 29] width 12 height 12
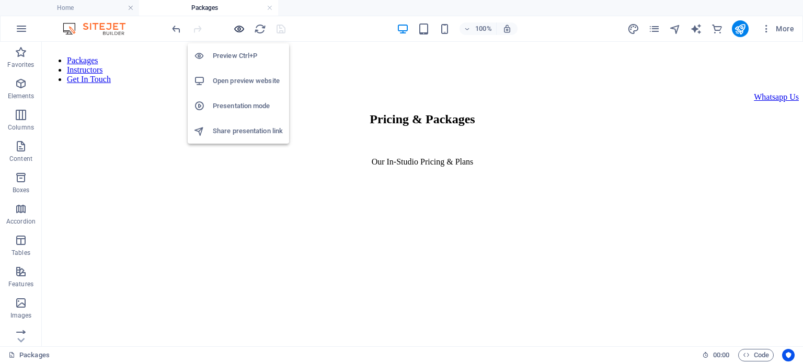
click at [240, 27] on icon "button" at bounding box center [239, 29] width 12 height 12
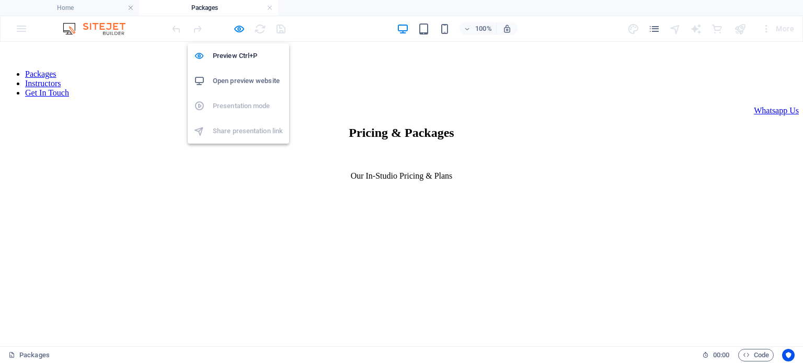
click at [240, 77] on h6 "Open preview website" at bounding box center [248, 81] width 70 height 13
click at [240, 26] on icon "button" at bounding box center [239, 29] width 12 height 12
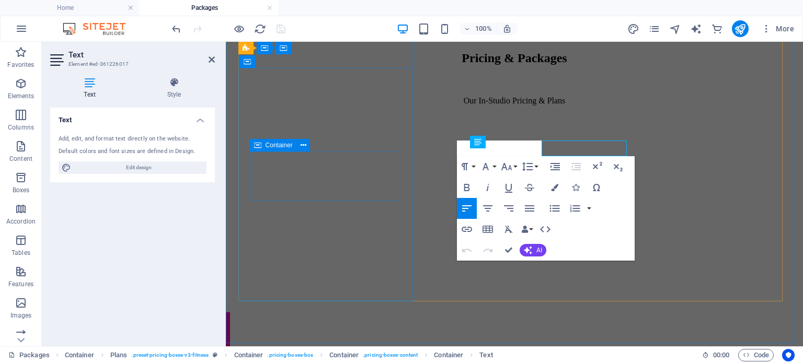
scroll to position [282, 0]
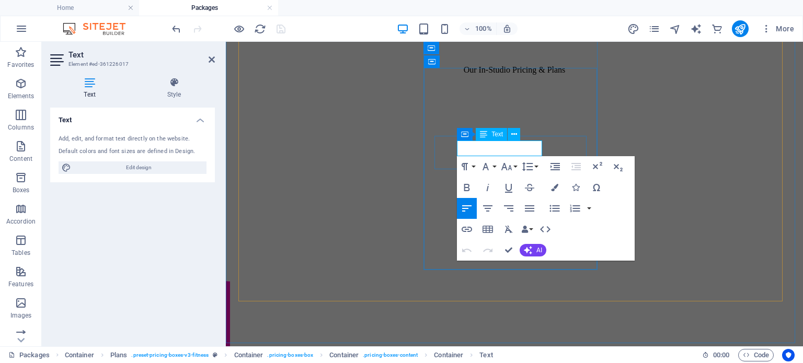
click at [487, 166] on icon "button" at bounding box center [485, 166] width 13 height 13
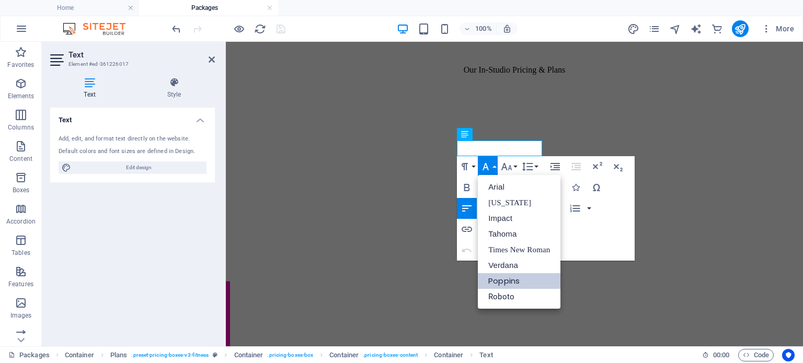
scroll to position [0, 0]
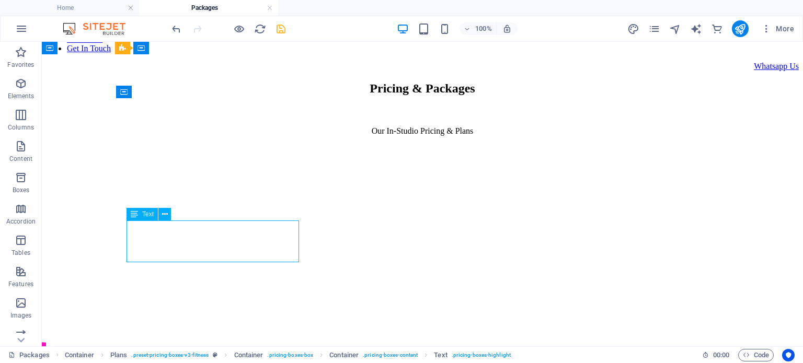
scroll to position [251, 0]
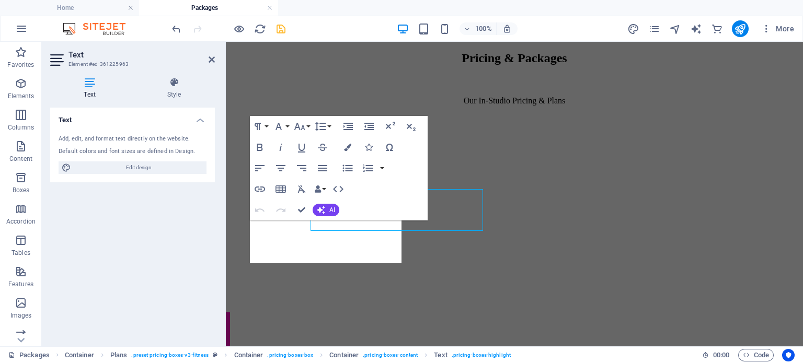
scroll to position [282, 0]
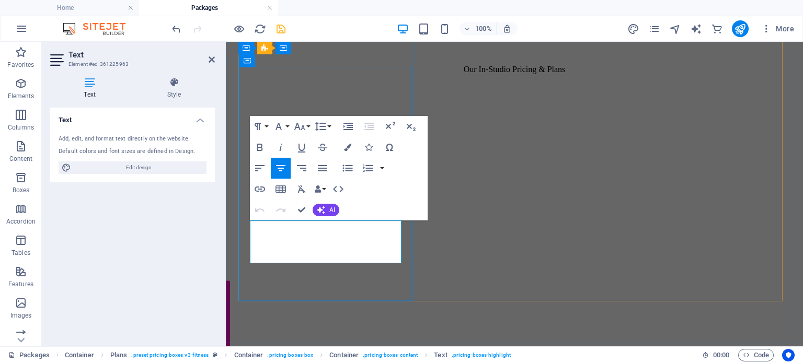
click at [278, 125] on icon "button" at bounding box center [278, 126] width 13 height 13
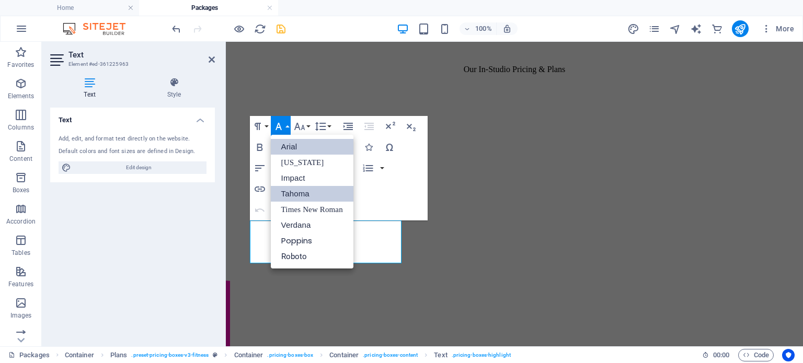
scroll to position [0, 0]
click at [304, 240] on link "Poppins" at bounding box center [312, 241] width 83 height 16
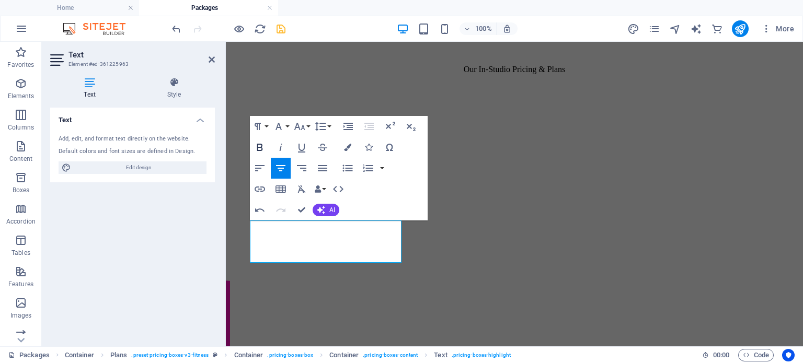
click at [259, 147] on icon "button" at bounding box center [260, 147] width 6 height 7
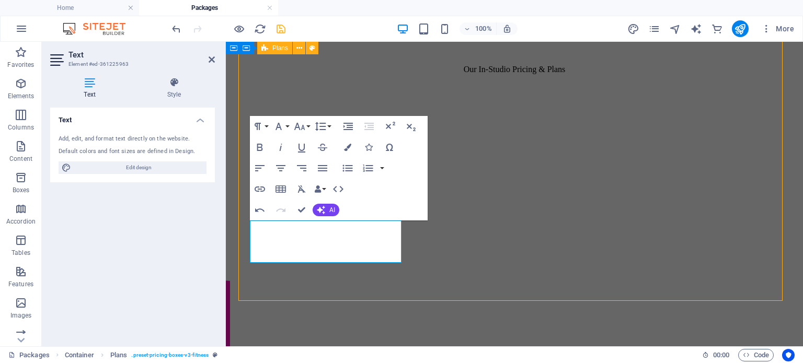
scroll to position [251, 0]
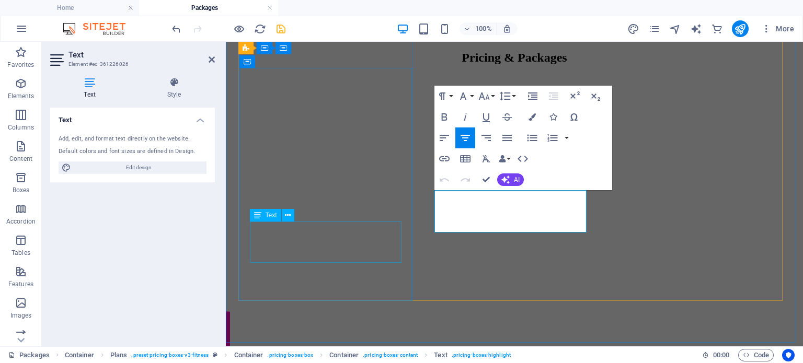
scroll to position [282, 0]
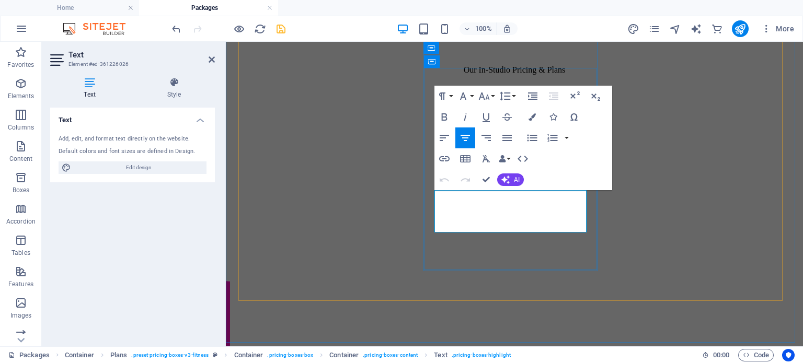
click at [465, 90] on icon "button" at bounding box center [463, 96] width 13 height 13
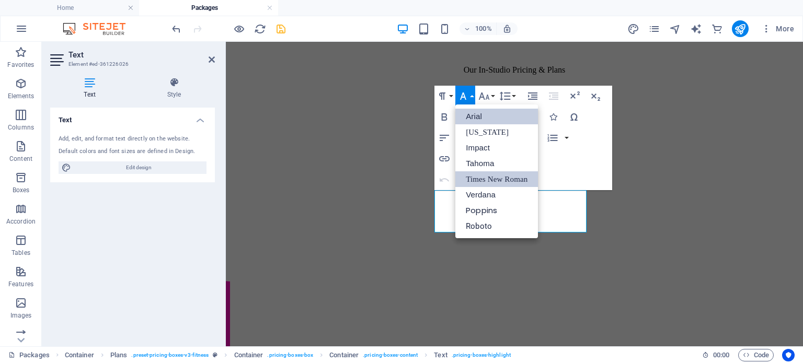
scroll to position [0, 0]
click at [485, 209] on link "Poppins" at bounding box center [496, 211] width 83 height 16
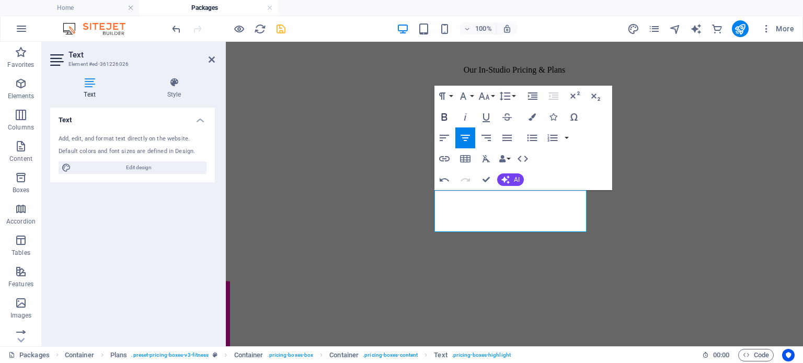
click at [445, 116] on icon "button" at bounding box center [444, 117] width 13 height 13
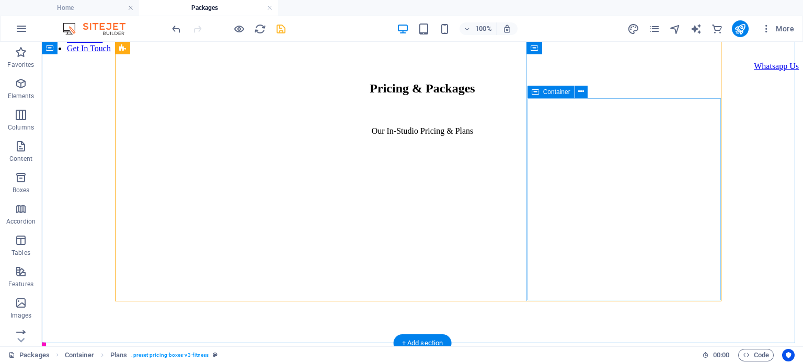
scroll to position [251, 0]
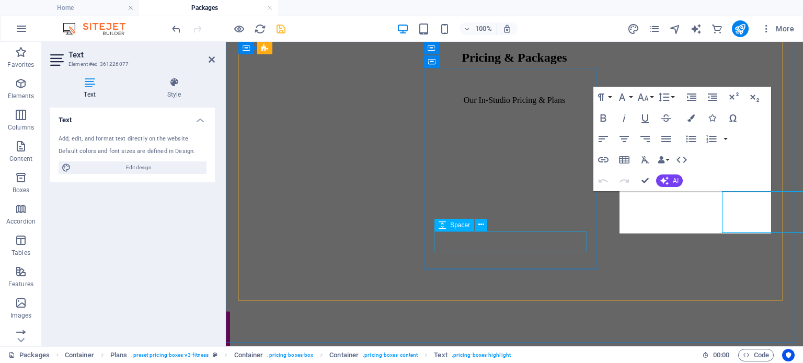
scroll to position [282, 0]
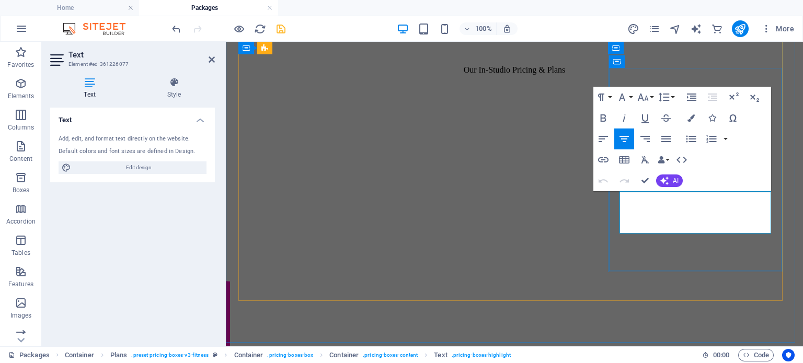
click at [620, 94] on icon "button" at bounding box center [622, 97] width 13 height 13
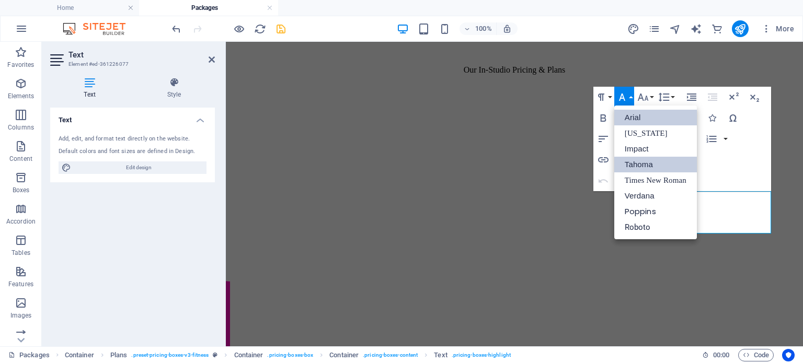
scroll to position [0, 0]
click at [641, 208] on link "Poppins" at bounding box center [655, 212] width 83 height 16
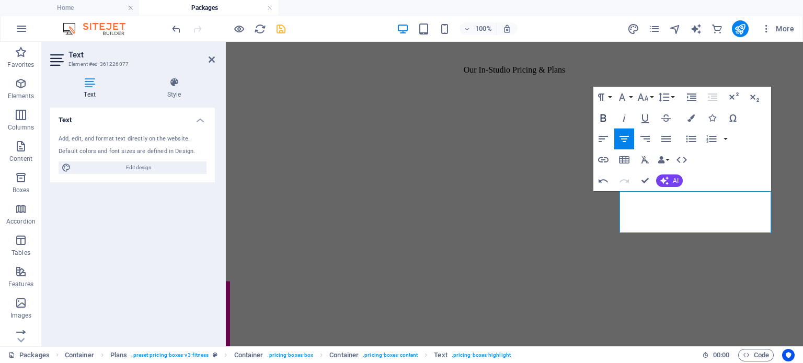
click at [600, 116] on icon "button" at bounding box center [603, 118] width 13 height 13
drag, startPoint x: 645, startPoint y: 181, endPoint x: 605, endPoint y: 146, distance: 53.3
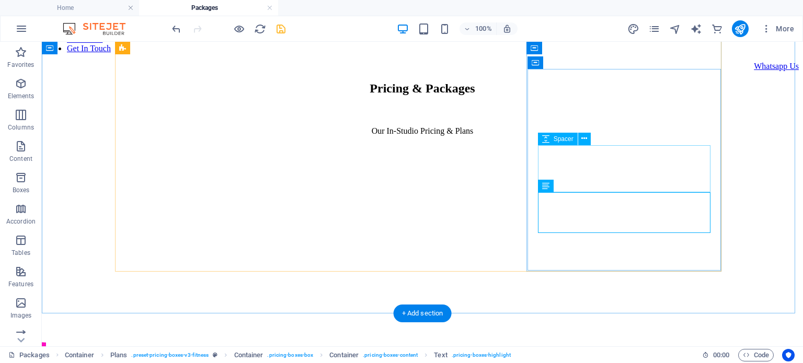
scroll to position [281, 0]
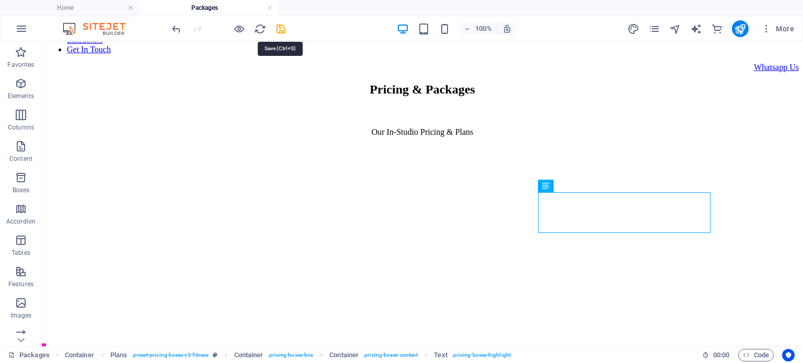
drag, startPoint x: 281, startPoint y: 27, endPoint x: 280, endPoint y: 33, distance: 6.3
click at [281, 27] on icon "save" at bounding box center [281, 29] width 12 height 12
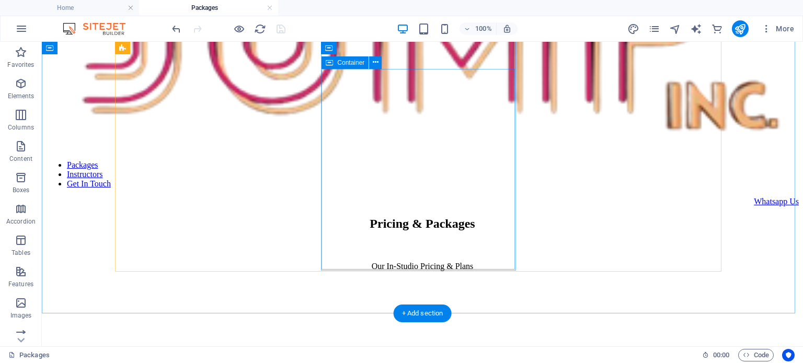
scroll to position [0, 0]
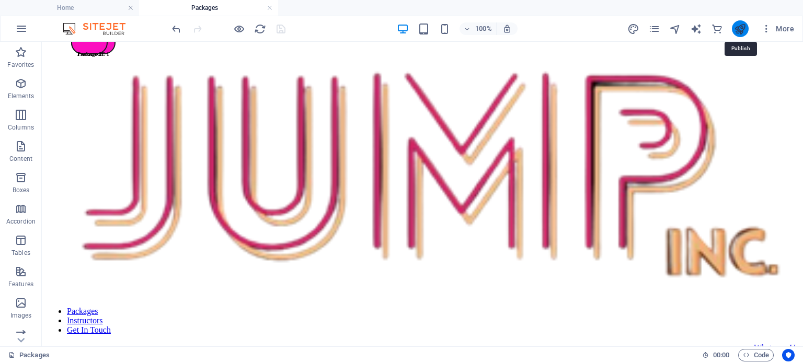
click at [740, 30] on icon "publish" at bounding box center [740, 29] width 12 height 12
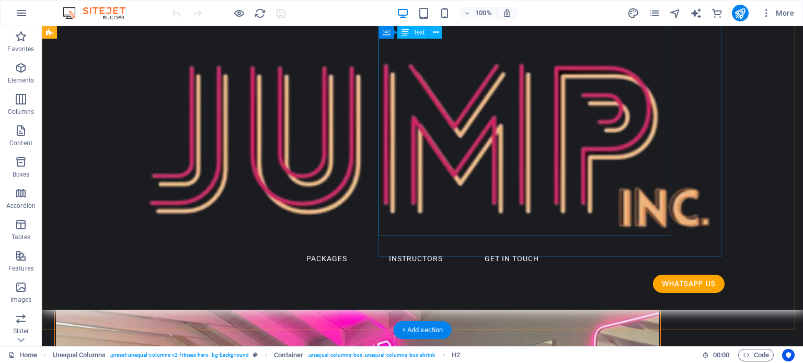
scroll to position [261, 0]
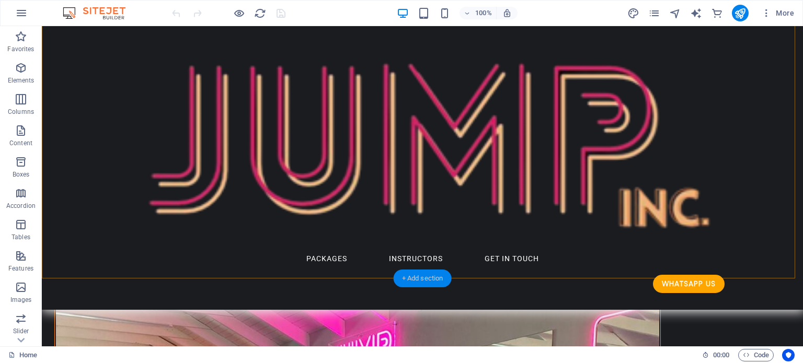
click at [409, 277] on div "+ Add section" at bounding box center [423, 279] width 58 height 18
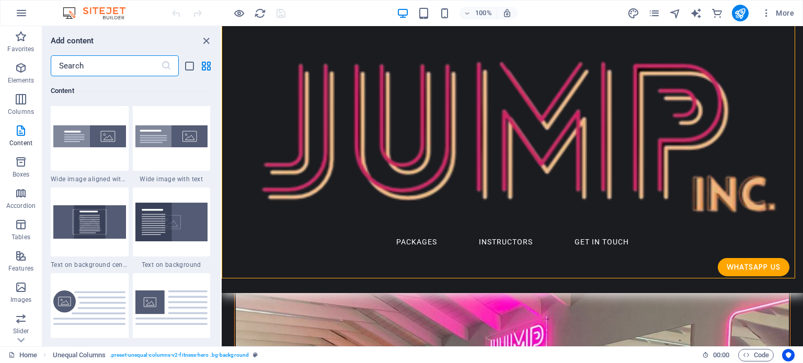
scroll to position [2143, 0]
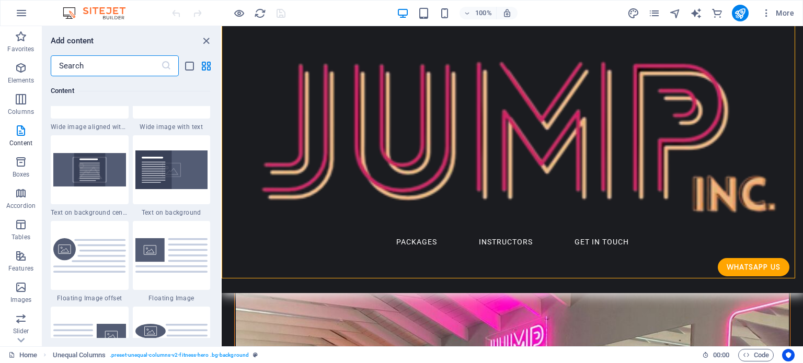
click at [91, 66] on input "text" at bounding box center [106, 65] width 110 height 21
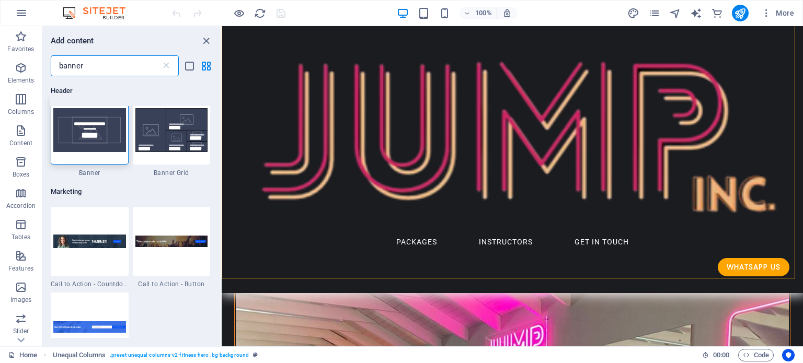
scroll to position [0, 0]
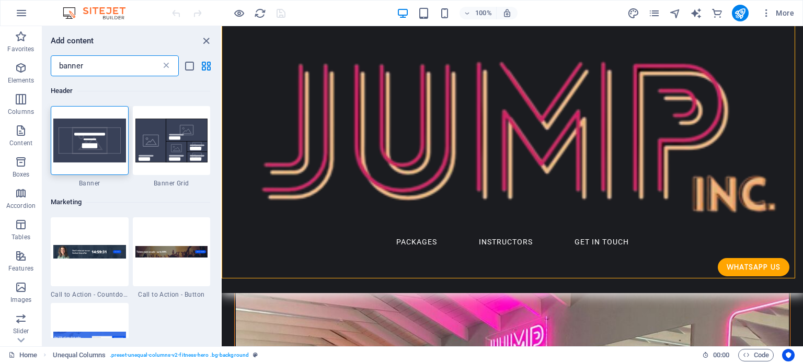
type input "banner"
click at [166, 66] on icon at bounding box center [166, 66] width 10 height 10
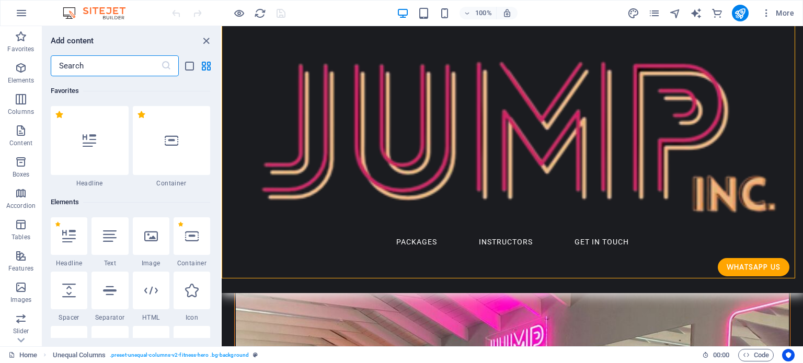
click at [111, 68] on input "text" at bounding box center [106, 65] width 110 height 21
type input "pop"
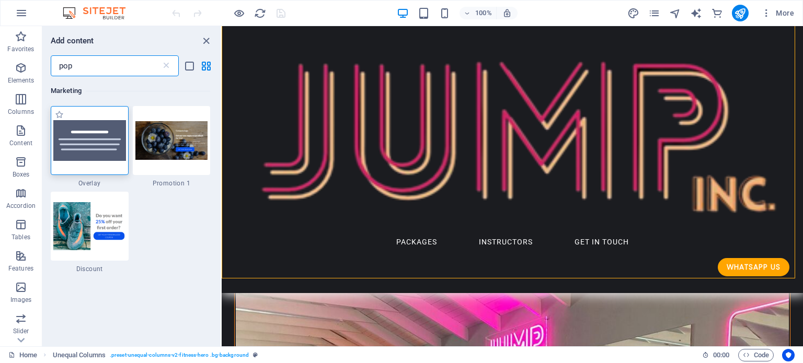
click at [94, 150] on img at bounding box center [89, 140] width 73 height 41
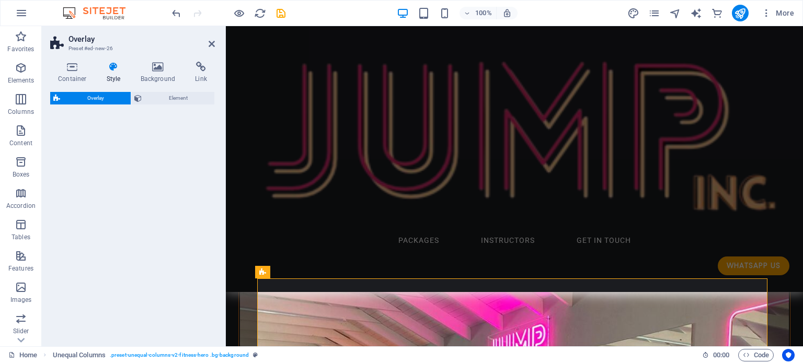
select select "rem"
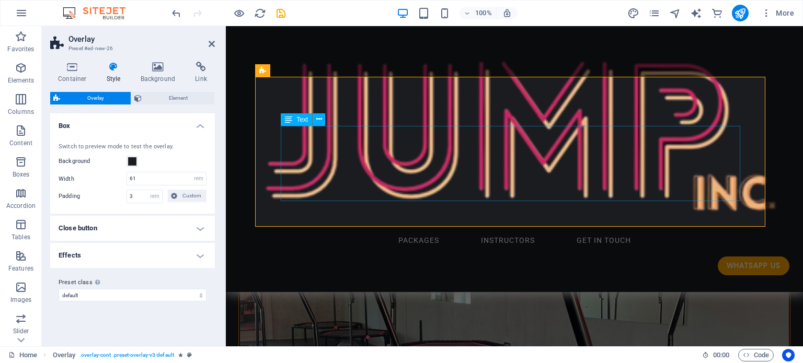
scroll to position [452, 0]
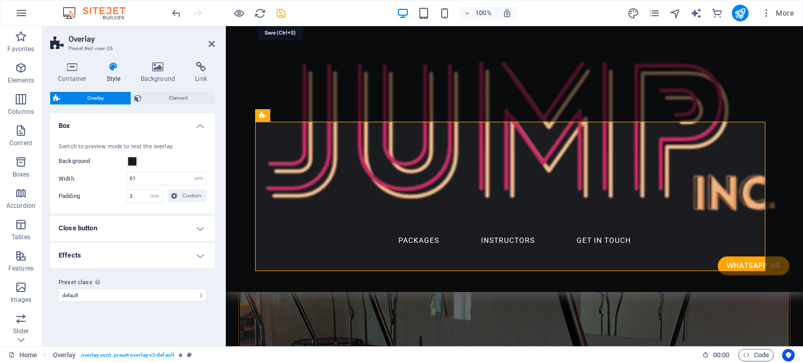
click at [282, 16] on icon "save" at bounding box center [281, 13] width 12 height 12
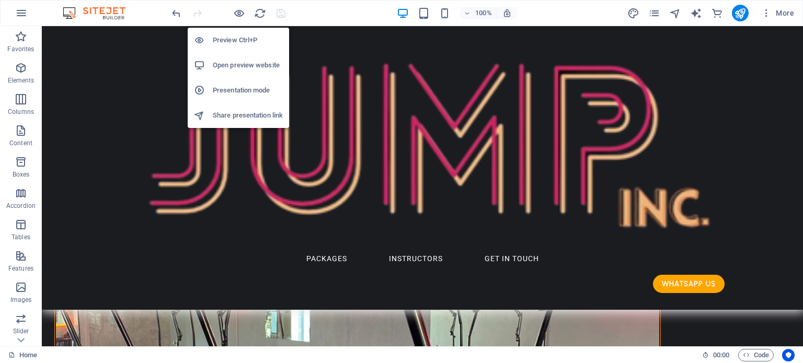
click at [239, 63] on h6 "Open preview website" at bounding box center [248, 65] width 70 height 13
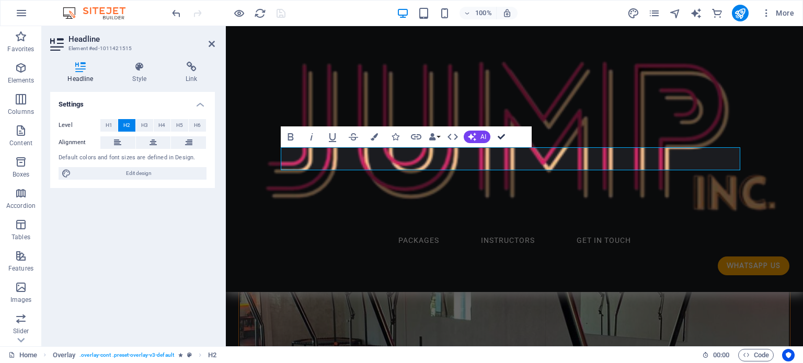
drag, startPoint x: 500, startPoint y: 137, endPoint x: 498, endPoint y: 166, distance: 28.3
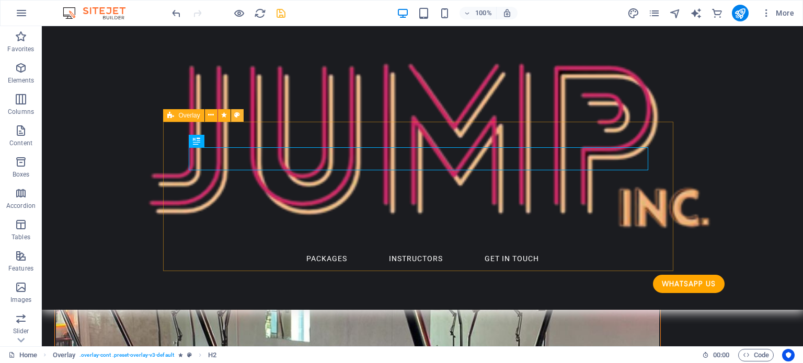
click at [234, 115] on icon at bounding box center [237, 115] width 6 height 11
select select "rem"
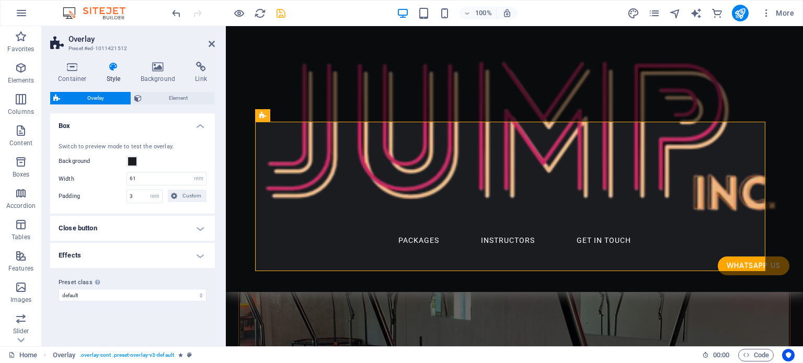
click at [148, 229] on h4 "Close button" at bounding box center [132, 228] width 165 height 25
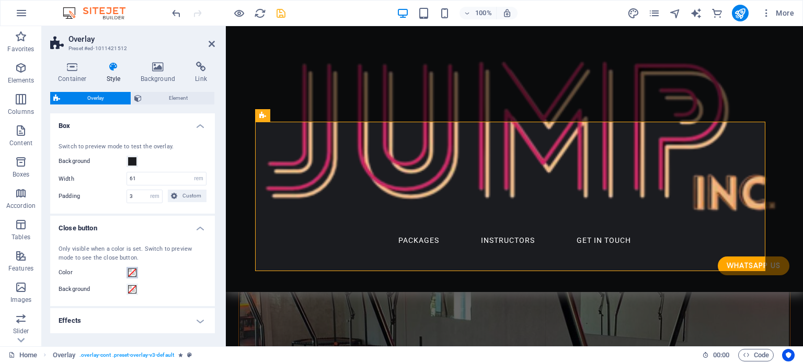
click at [134, 277] on button "Color" at bounding box center [133, 273] width 12 height 12
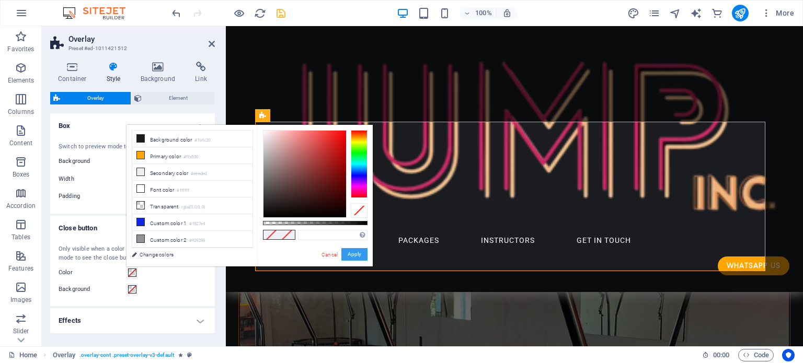
click at [351, 255] on button "Apply" at bounding box center [354, 254] width 26 height 13
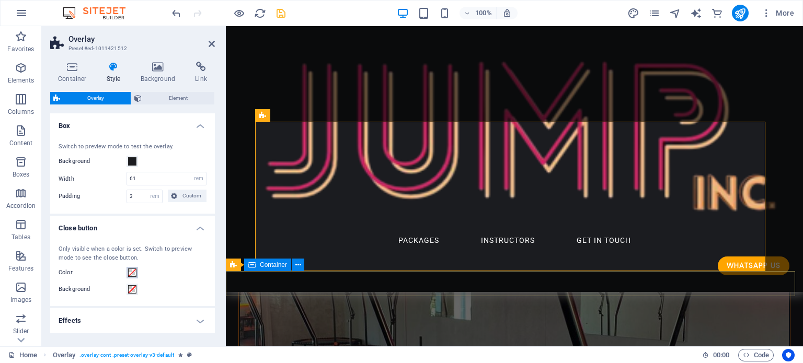
click at [131, 267] on button "Color" at bounding box center [133, 273] width 12 height 12
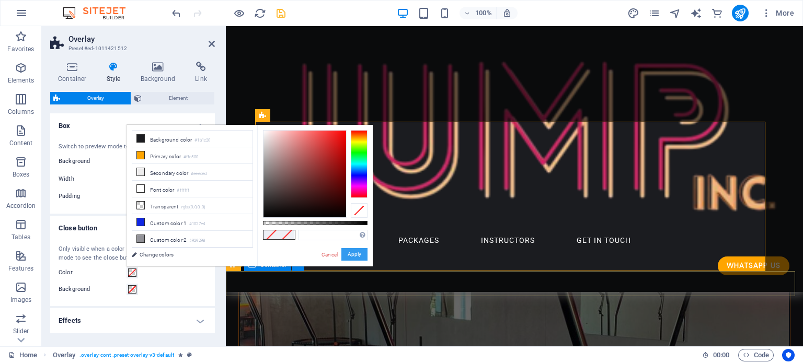
click at [355, 254] on button "Apply" at bounding box center [354, 254] width 26 height 13
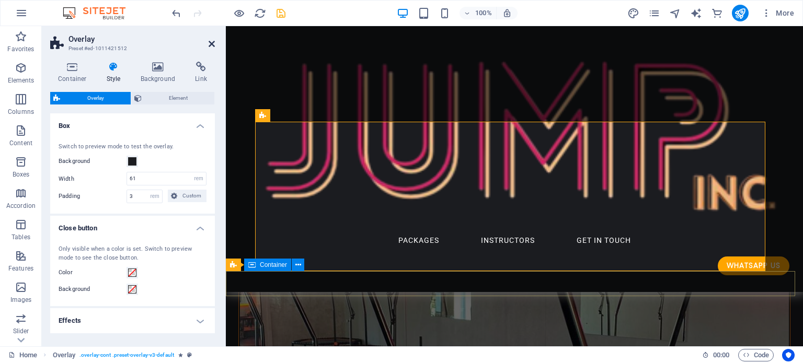
click at [212, 45] on icon at bounding box center [212, 44] width 6 height 8
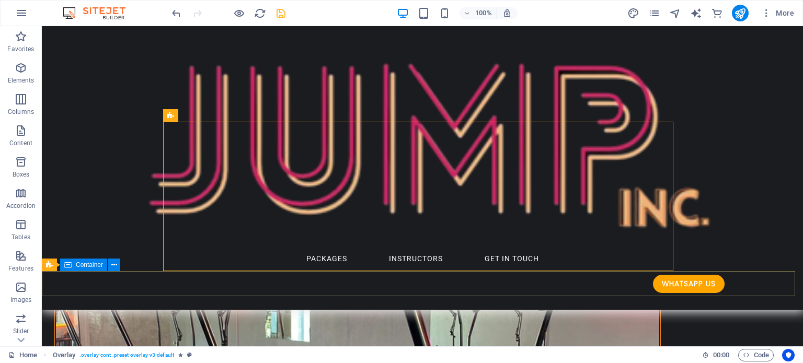
click at [278, 14] on icon "save" at bounding box center [281, 13] width 12 height 12
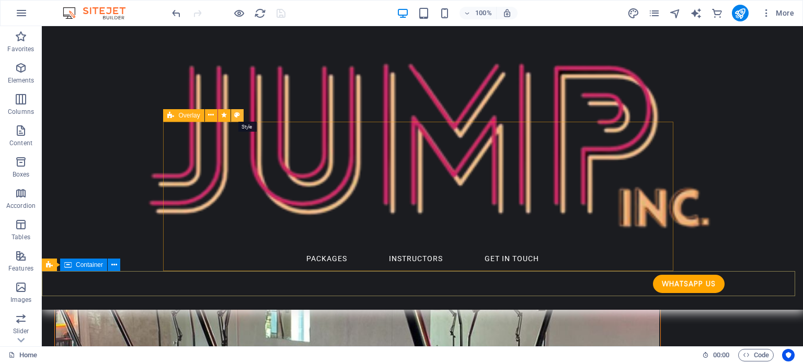
click at [238, 114] on icon at bounding box center [237, 115] width 6 height 11
select select "rem"
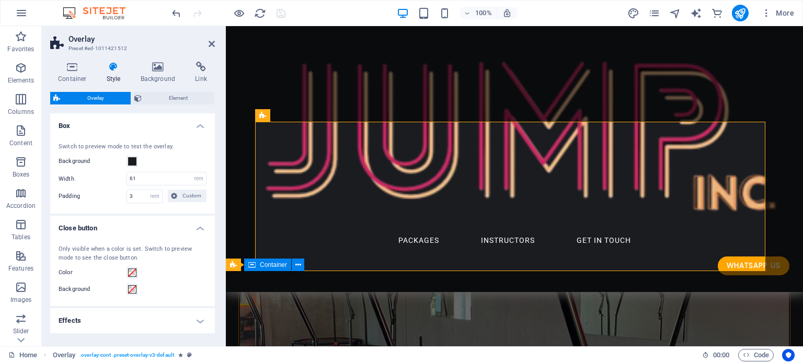
scroll to position [37, 0]
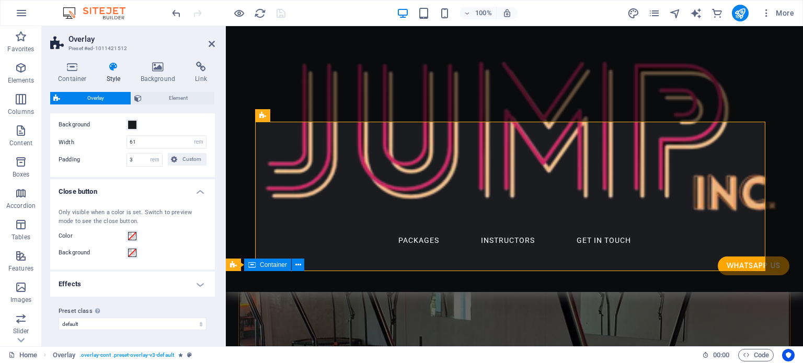
click at [197, 280] on h4 "Effects" at bounding box center [132, 284] width 165 height 25
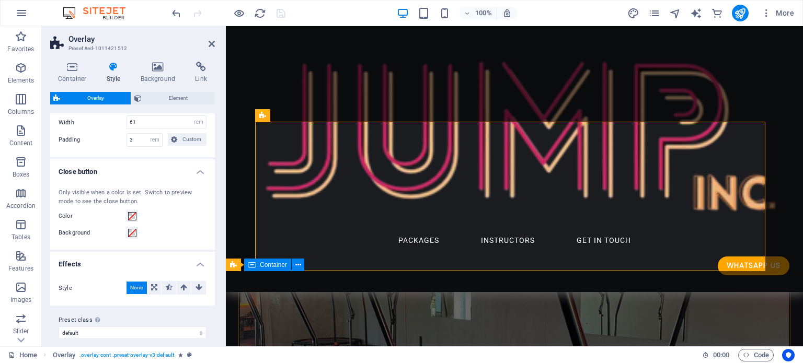
scroll to position [65, 0]
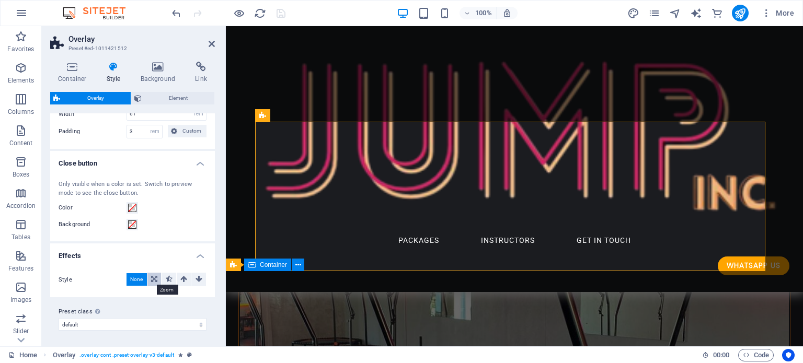
click at [151, 280] on icon at bounding box center [154, 279] width 6 height 13
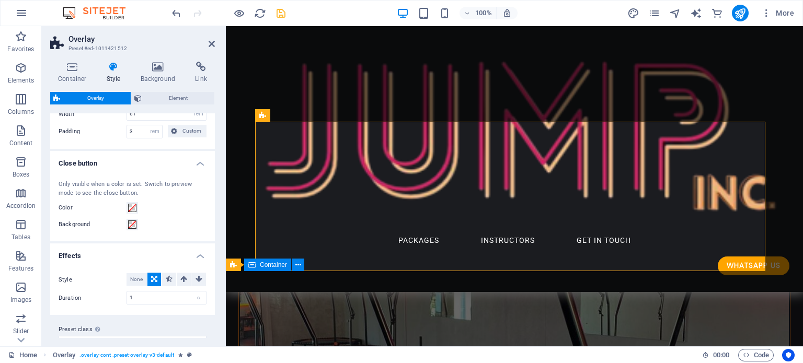
scroll to position [83, 0]
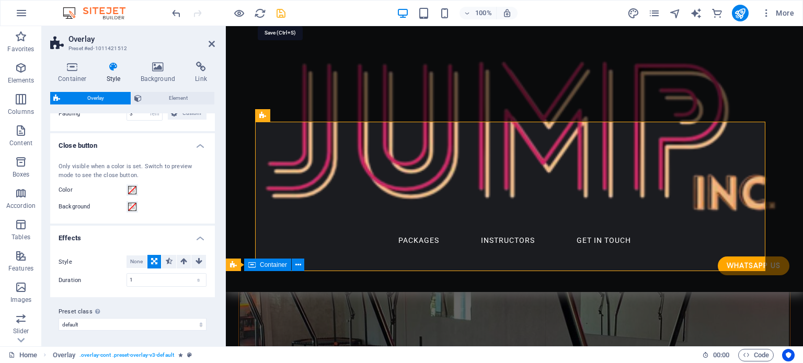
click at [286, 14] on icon "save" at bounding box center [281, 13] width 12 height 12
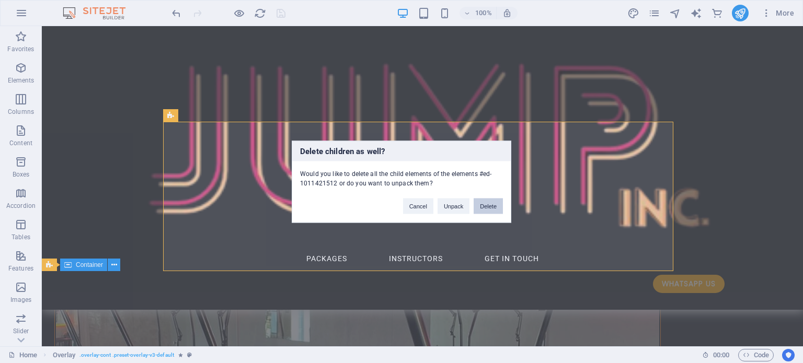
click at [487, 204] on button "Delete" at bounding box center [488, 206] width 29 height 16
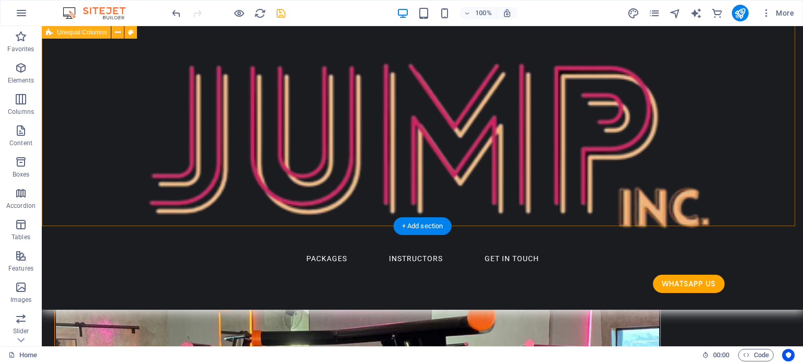
scroll to position [348, 0]
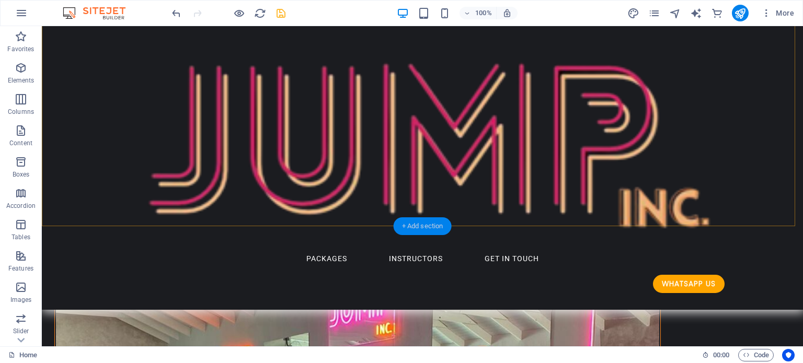
drag, startPoint x: 421, startPoint y: 225, endPoint x: 205, endPoint y: 199, distance: 218.0
click at [421, 225] on div "+ Add section" at bounding box center [423, 226] width 58 height 18
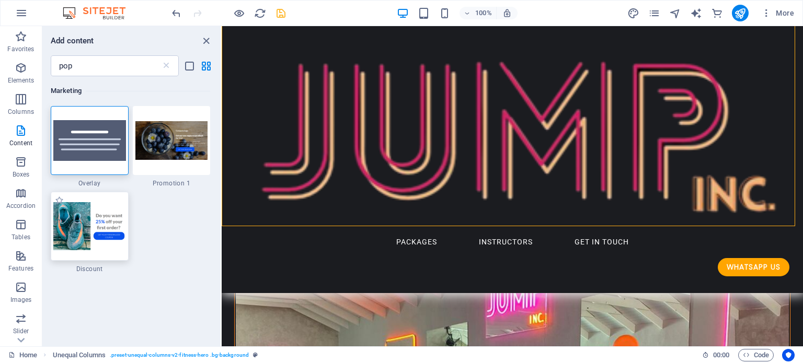
click at [115, 222] on img at bounding box center [89, 226] width 73 height 48
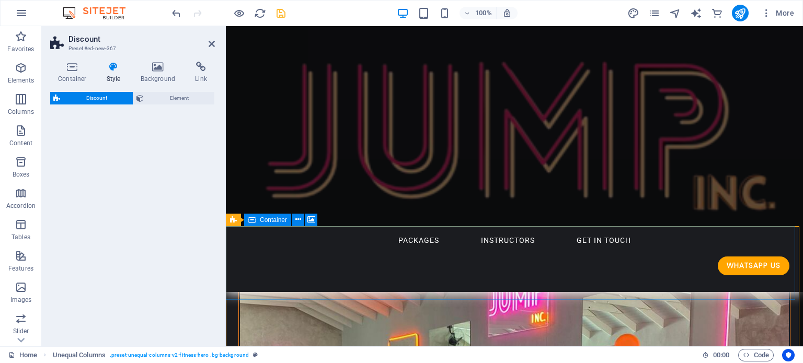
select select "rem"
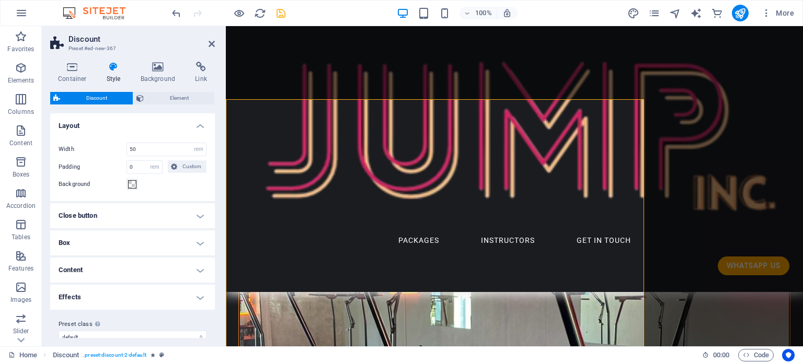
scroll to position [400, 0]
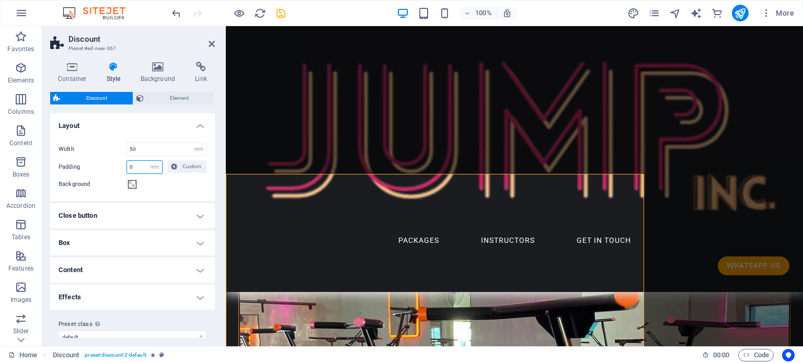
click at [138, 165] on input "0" at bounding box center [144, 167] width 35 height 13
click at [170, 186] on div "Background" at bounding box center [133, 184] width 148 height 13
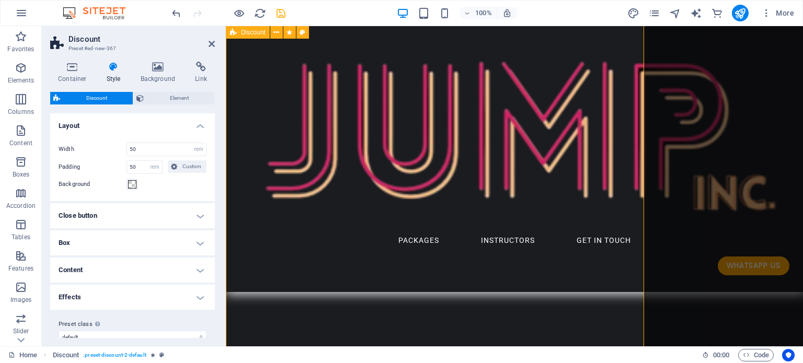
scroll to position [1027, 0]
drag, startPoint x: 142, startPoint y: 162, endPoint x: 88, endPoint y: 170, distance: 54.5
click at [94, 169] on div "Padding 50 px rem % vh vw Custom Custom" at bounding box center [133, 167] width 148 height 14
type input "0"
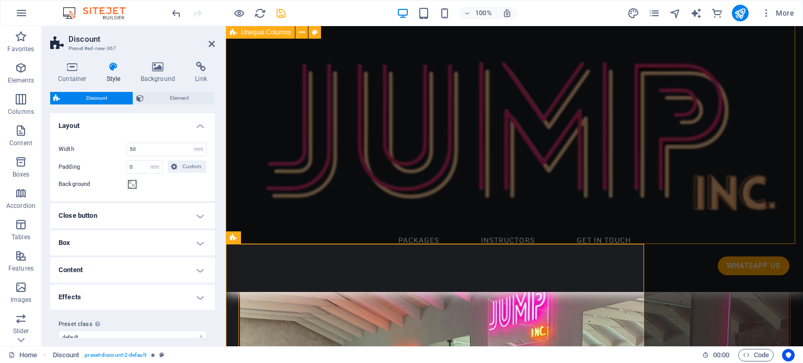
scroll to position [330, 0]
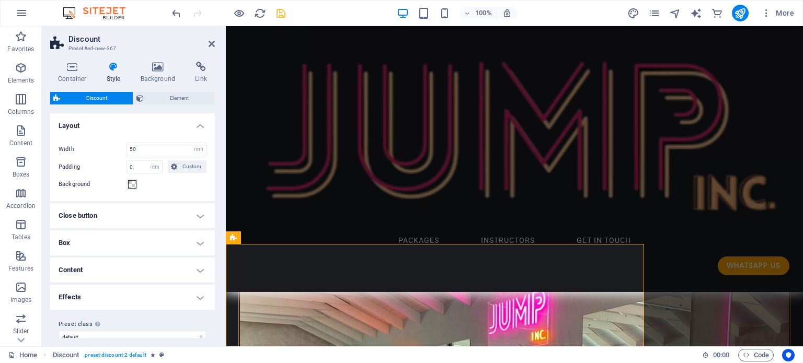
click at [273, 12] on div at bounding box center [228, 13] width 117 height 17
click at [278, 13] on icon "save" at bounding box center [281, 13] width 12 height 12
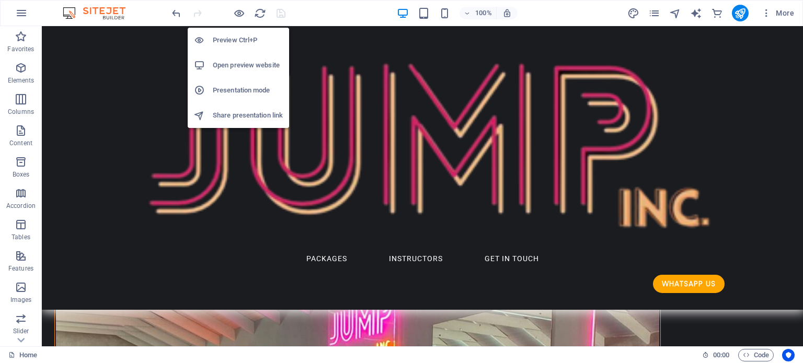
click at [245, 66] on h6 "Open preview website" at bounding box center [248, 65] width 70 height 13
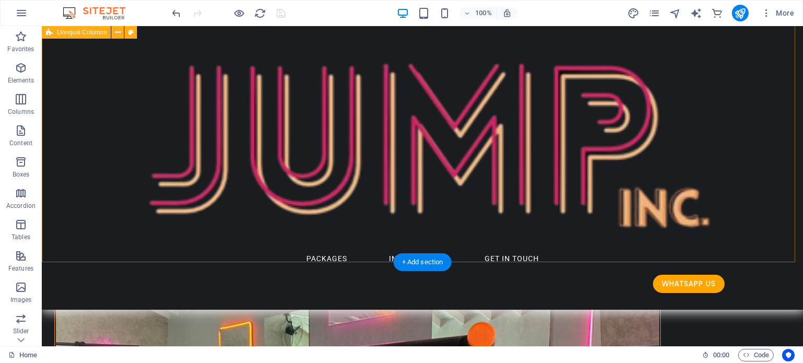
scroll to position [416, 0]
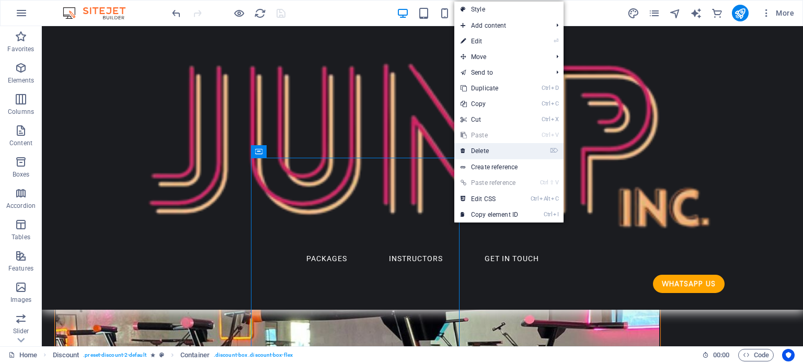
click at [477, 152] on link "⌦ Delete" at bounding box center [489, 151] width 70 height 16
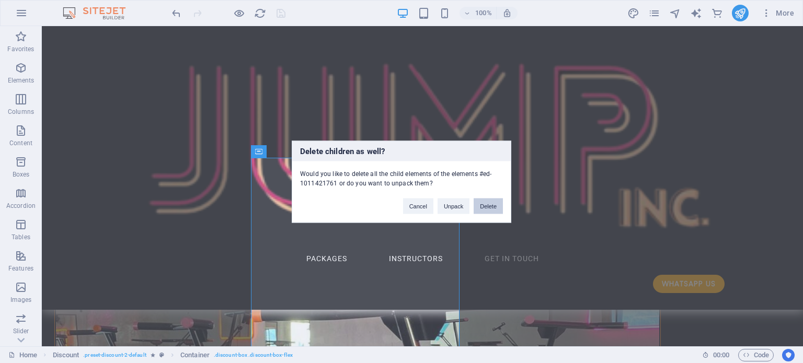
click at [493, 206] on button "Delete" at bounding box center [488, 206] width 29 height 16
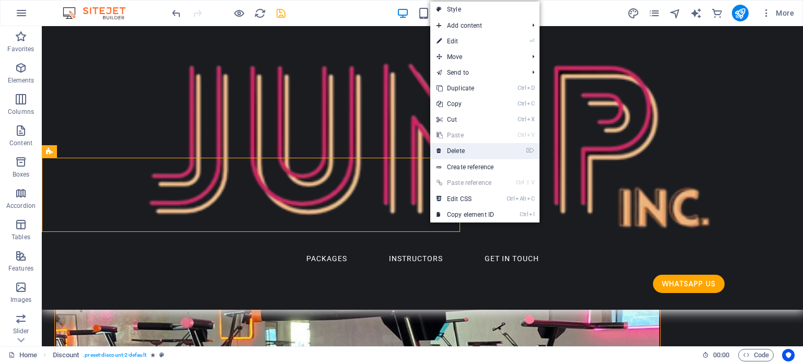
click at [475, 151] on link "⌦ Delete" at bounding box center [465, 151] width 70 height 16
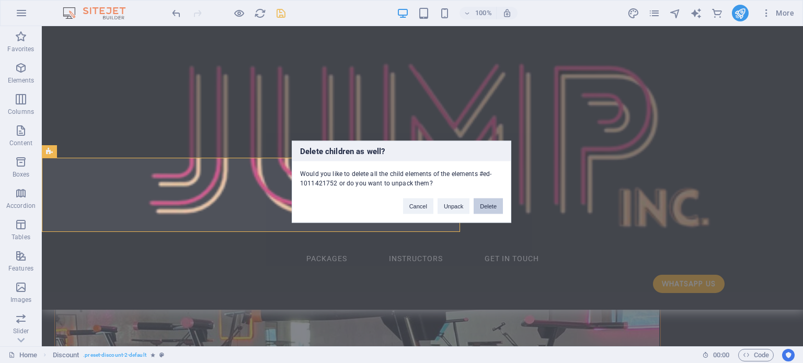
click at [487, 204] on button "Delete" at bounding box center [488, 206] width 29 height 16
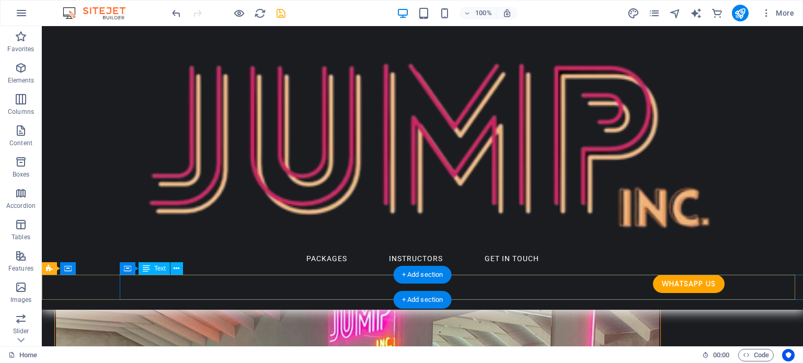
scroll to position [364, 0]
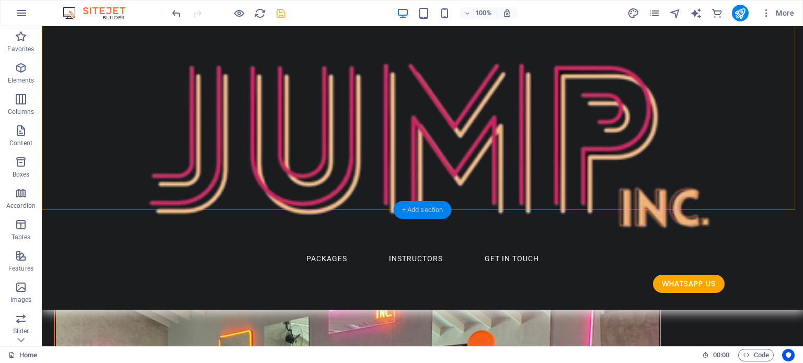
click at [420, 208] on div "+ Add section" at bounding box center [423, 210] width 58 height 18
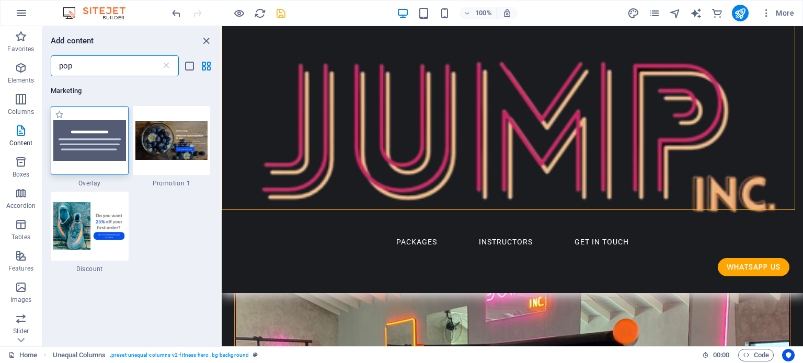
click at [96, 146] on img at bounding box center [89, 140] width 73 height 41
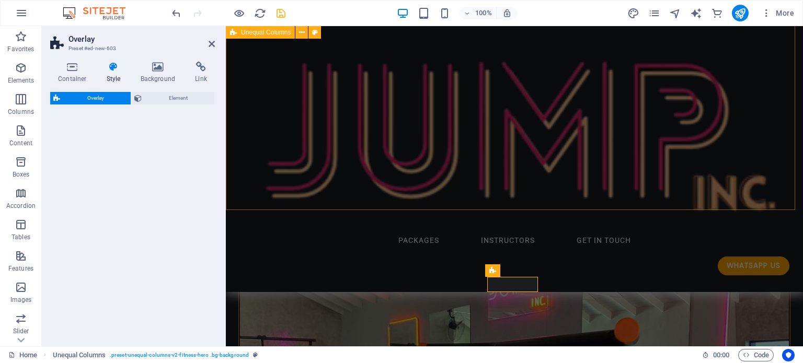
select select "rem"
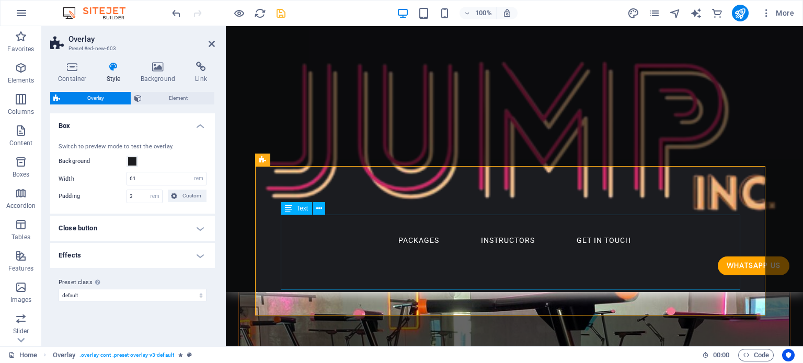
scroll to position [468, 0]
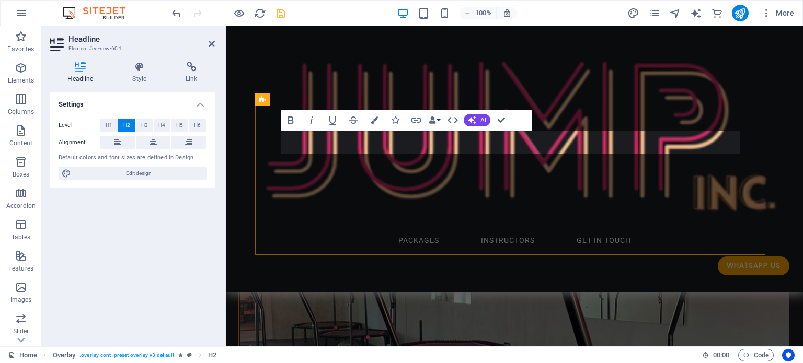
click at [139, 66] on icon at bounding box center [139, 67] width 49 height 10
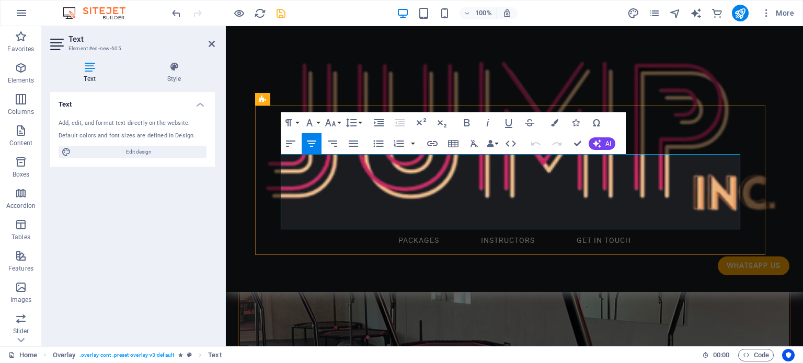
drag, startPoint x: 587, startPoint y: 215, endPoint x: 281, endPoint y: 162, distance: 309.8
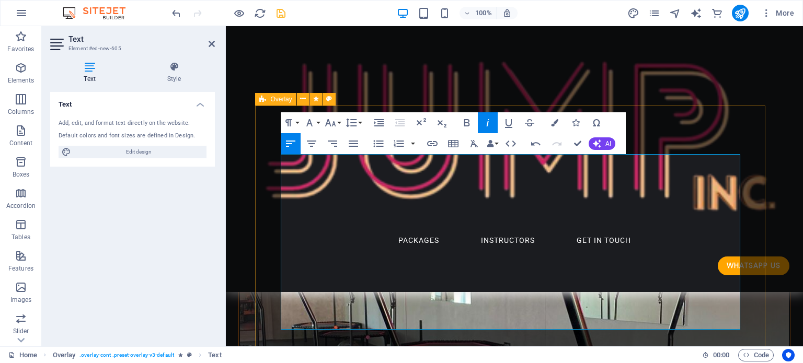
drag, startPoint x: 561, startPoint y: 315, endPoint x: 274, endPoint y: 308, distance: 287.1
drag, startPoint x: 537, startPoint y: 117, endPoint x: 579, endPoint y: 142, distance: 48.8
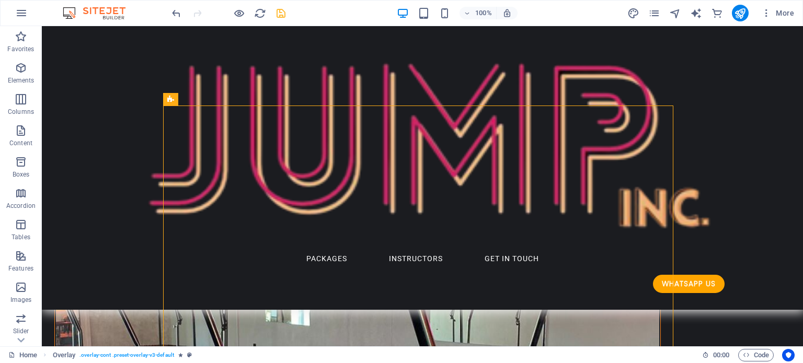
click at [277, 11] on icon "save" at bounding box center [281, 13] width 12 height 12
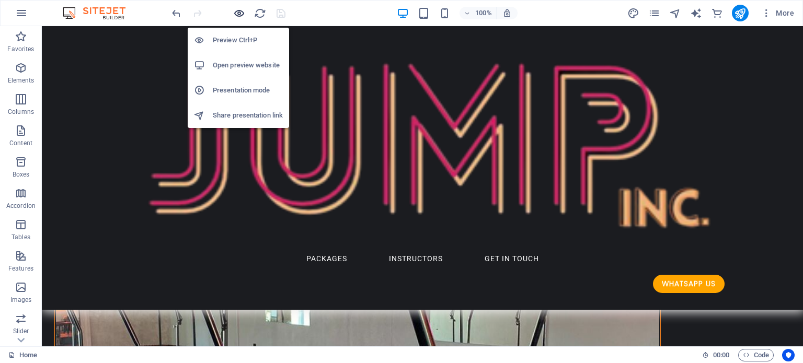
click at [237, 12] on icon "button" at bounding box center [239, 13] width 12 height 12
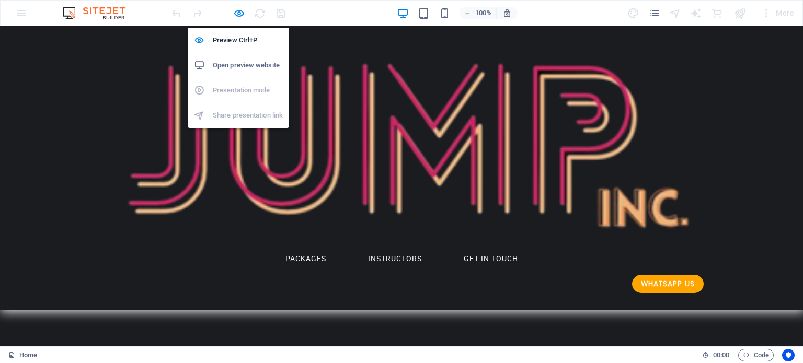
click at [244, 67] on h6 "Open preview website" at bounding box center [248, 65] width 70 height 13
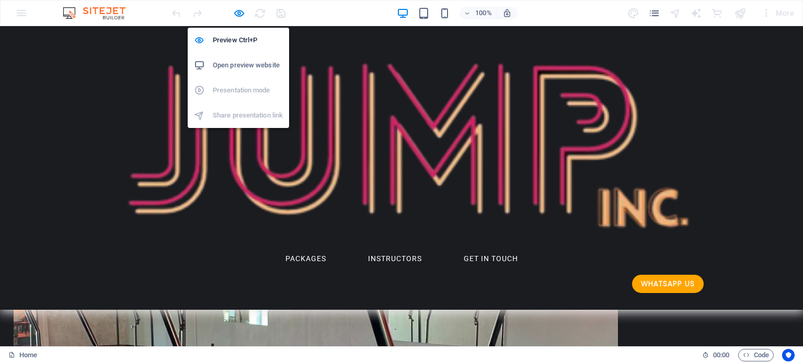
click at [236, 65] on h6 "Open preview website" at bounding box center [248, 65] width 70 height 13
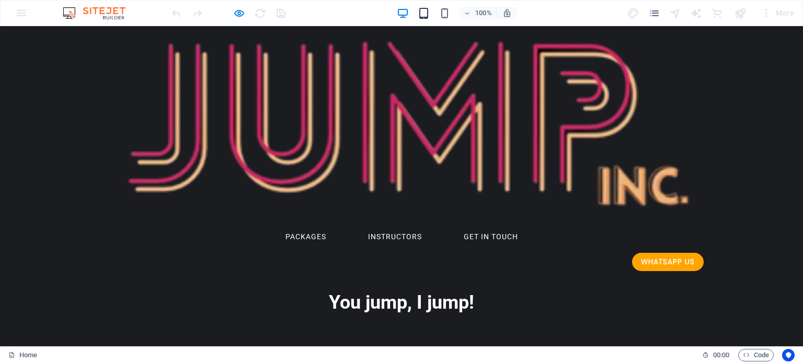
scroll to position [0, 0]
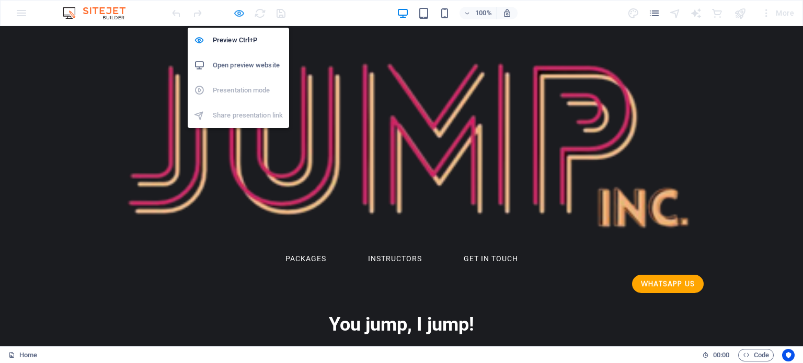
click at [244, 12] on icon "button" at bounding box center [239, 13] width 12 height 12
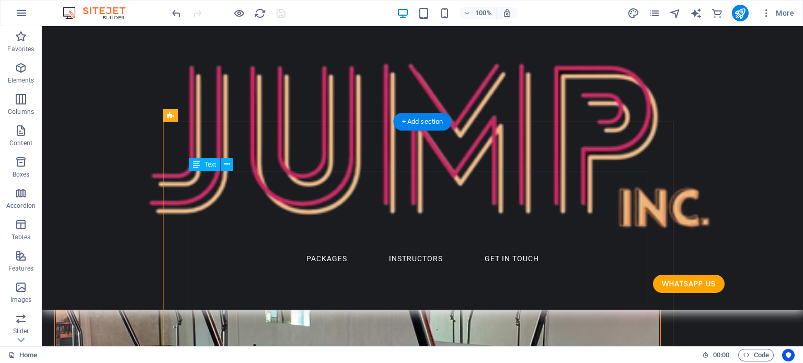
scroll to position [418, 0]
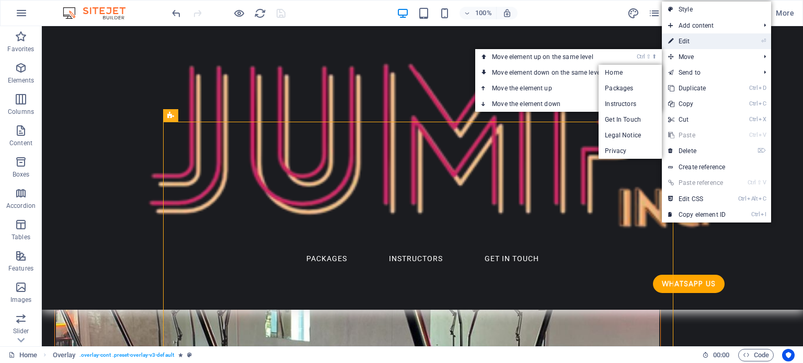
click at [685, 41] on link "⏎ Edit" at bounding box center [697, 41] width 70 height 16
select select "rem"
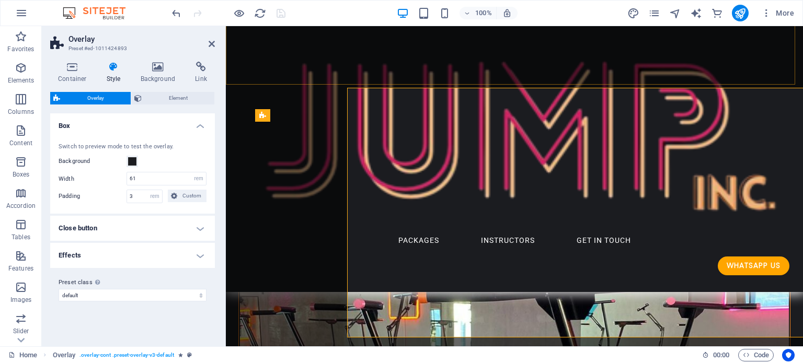
scroll to position [452, 0]
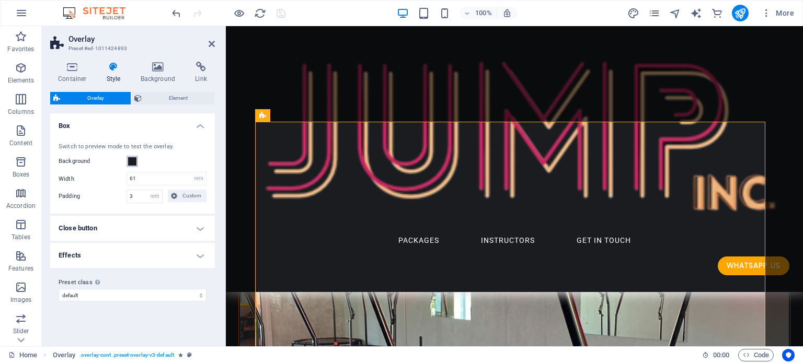
click at [132, 160] on span at bounding box center [132, 161] width 8 height 8
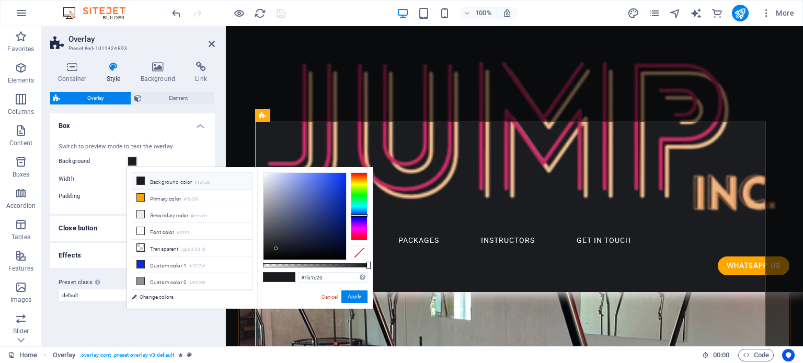
click at [174, 182] on li "Background color #1b1c20" at bounding box center [192, 181] width 120 height 17
click at [93, 123] on h4 "Box" at bounding box center [132, 122] width 165 height 19
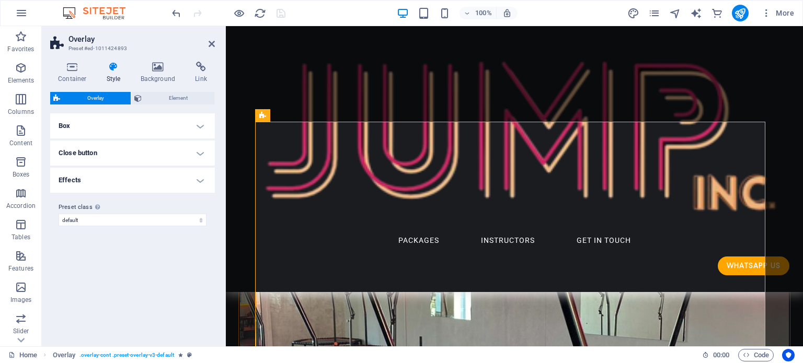
click at [100, 122] on h4 "Box" at bounding box center [132, 125] width 165 height 25
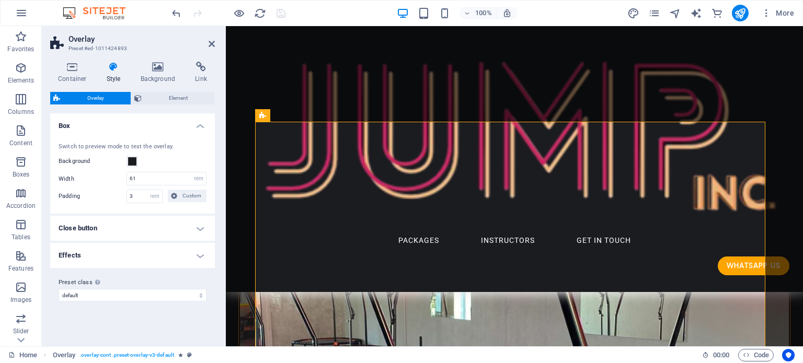
click at [144, 159] on div "Background" at bounding box center [133, 161] width 148 height 13
click at [155, 100] on span "Element" at bounding box center [178, 98] width 66 height 13
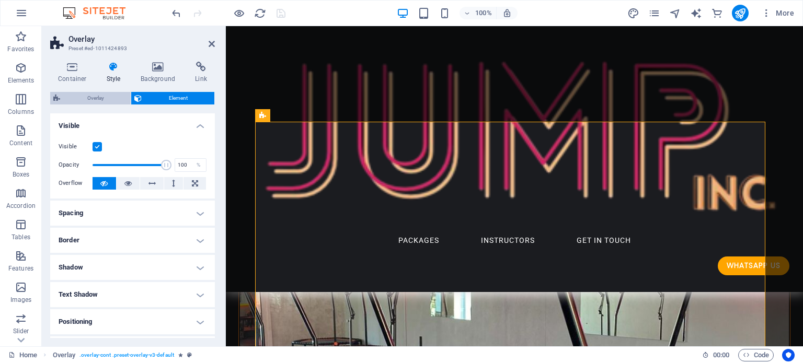
click at [110, 98] on span "Overlay" at bounding box center [95, 98] width 64 height 13
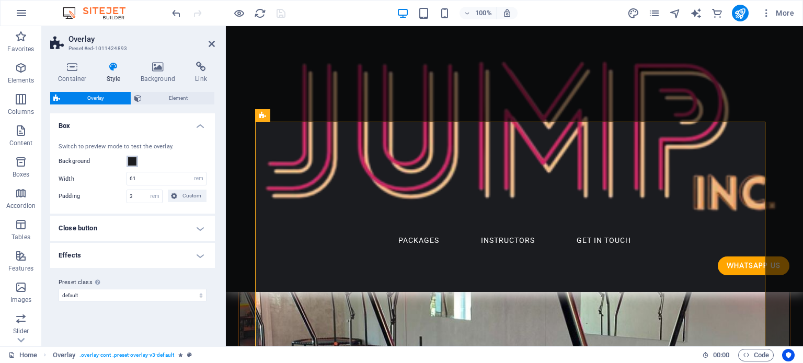
click at [132, 158] on span at bounding box center [132, 161] width 8 height 8
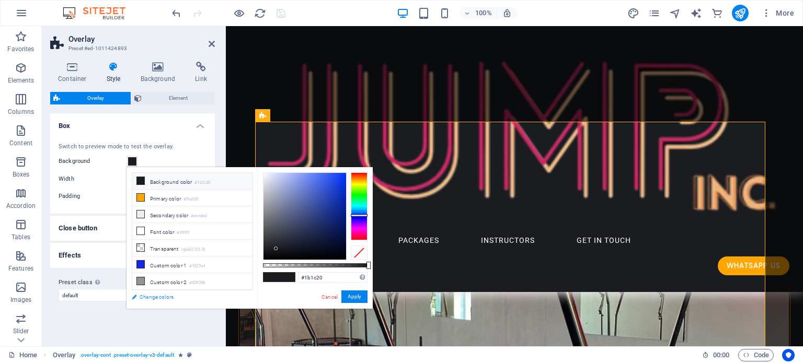
click at [159, 293] on link "Change colors" at bounding box center [187, 297] width 121 height 13
select select "px"
select select "300"
select select "px"
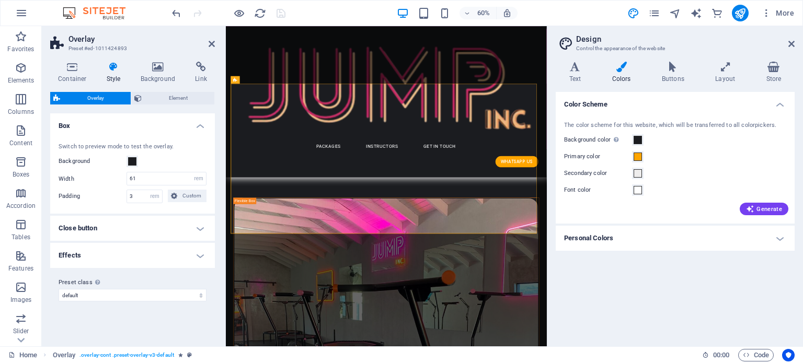
click at [727, 243] on h4 "Personal Colors" at bounding box center [675, 238] width 239 height 25
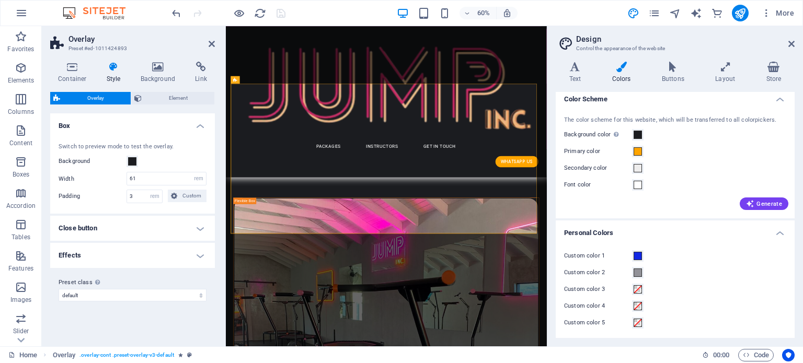
scroll to position [6, 0]
click at [637, 134] on span at bounding box center [638, 134] width 8 height 8
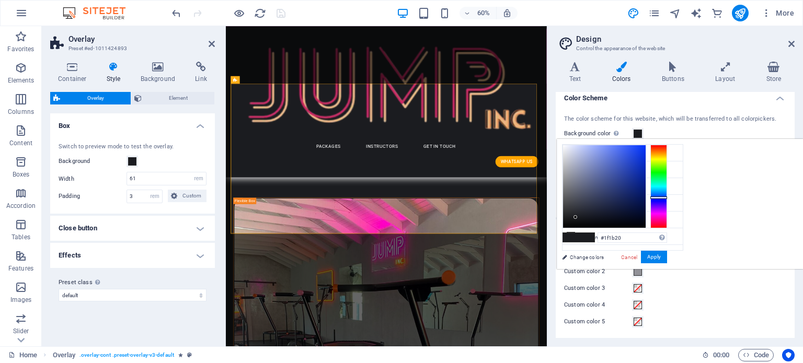
click at [667, 212] on div at bounding box center [658, 187] width 17 height 84
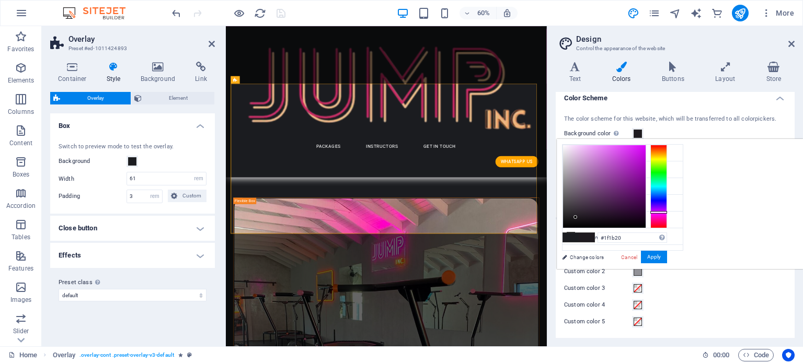
type input "#201b1f"
click at [667, 216] on div at bounding box center [658, 187] width 17 height 84
click at [667, 217] on div at bounding box center [658, 216] width 17 height 3
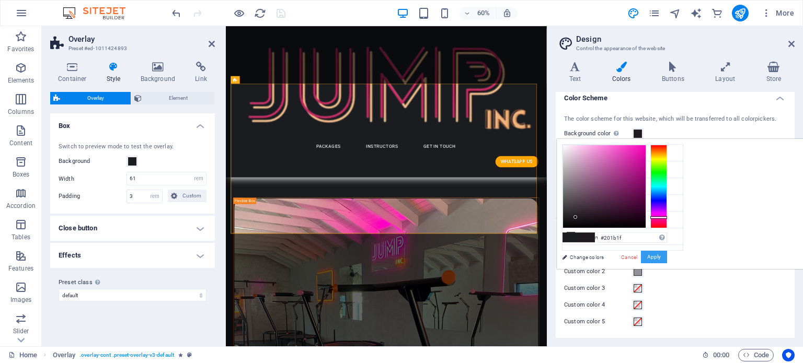
click at [667, 255] on button "Apply" at bounding box center [654, 257] width 26 height 13
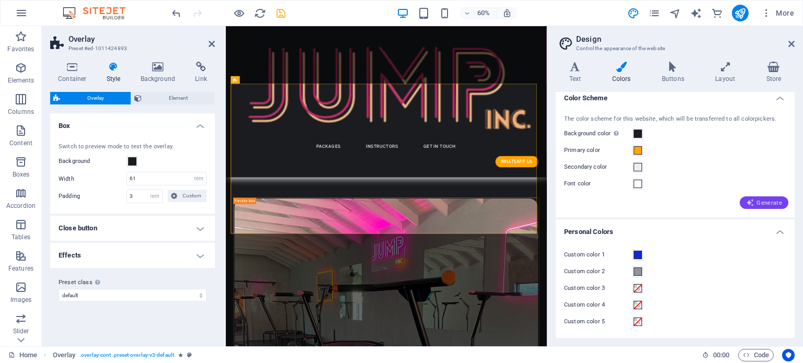
click at [768, 202] on span "Generate" at bounding box center [764, 203] width 36 height 8
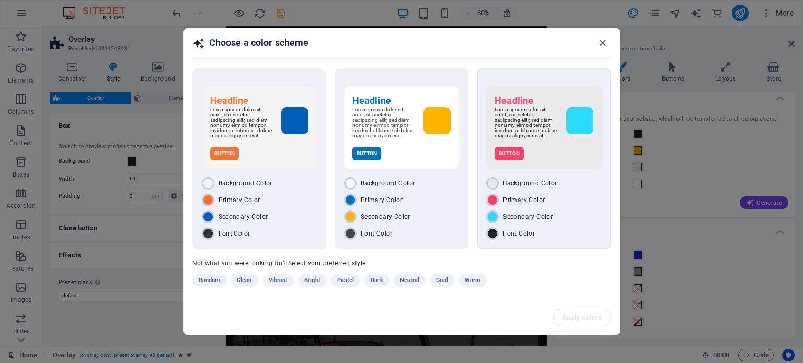
click at [565, 157] on div "Button" at bounding box center [544, 154] width 98 height 14
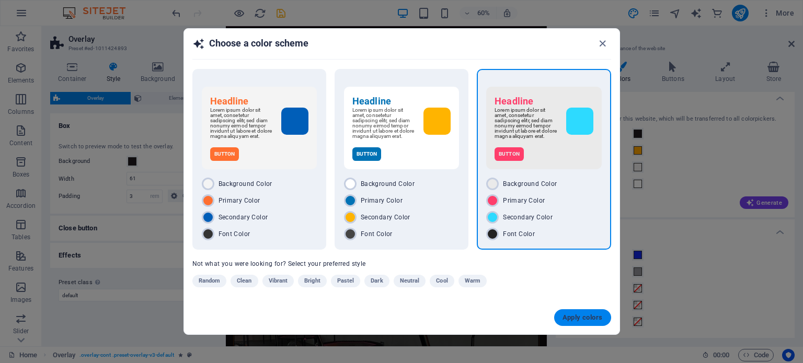
click at [574, 315] on span "Apply colors" at bounding box center [582, 318] width 40 height 8
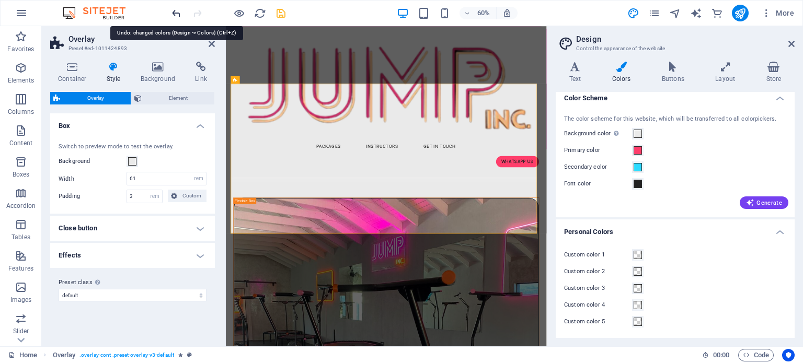
click at [178, 13] on icon "undo" at bounding box center [176, 13] width 12 height 12
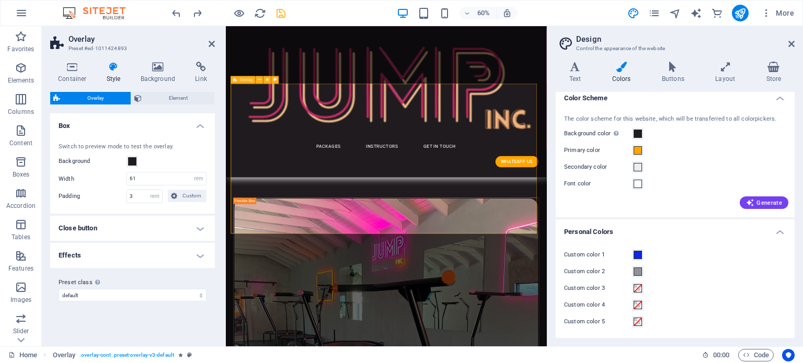
click at [181, 101] on span "Element" at bounding box center [178, 98] width 66 height 13
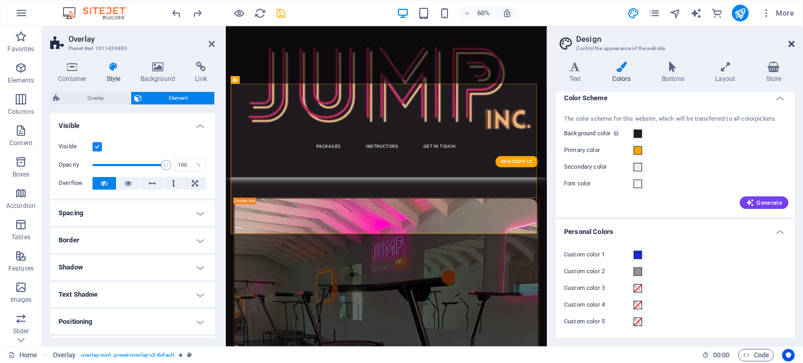
click at [791, 43] on icon at bounding box center [791, 44] width 6 height 8
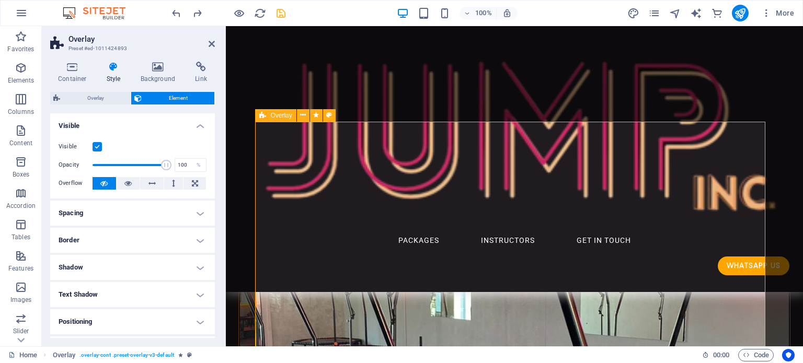
click at [145, 71] on icon at bounding box center [158, 67] width 51 height 10
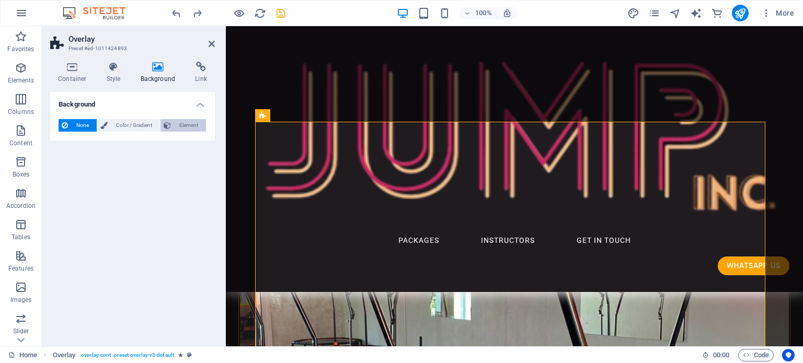
click at [178, 125] on span "Element" at bounding box center [188, 125] width 29 height 13
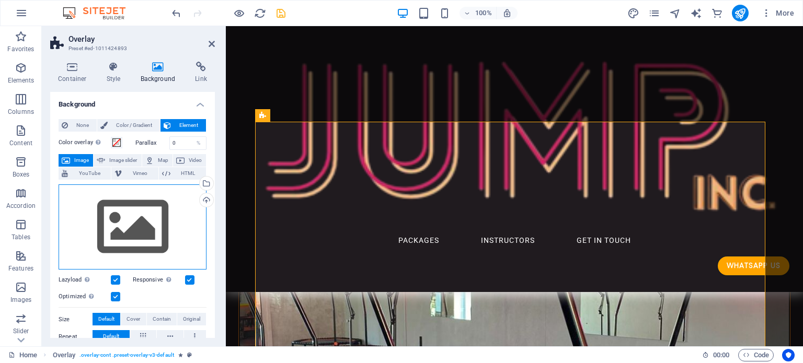
click at [143, 229] on div "Drag files here, click to choose files or select files from Files or our free s…" at bounding box center [133, 228] width 148 height 86
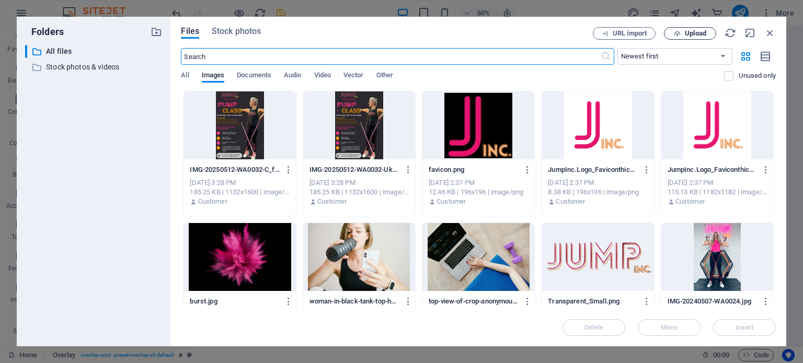
click at [691, 33] on span "Upload" at bounding box center [695, 33] width 21 height 6
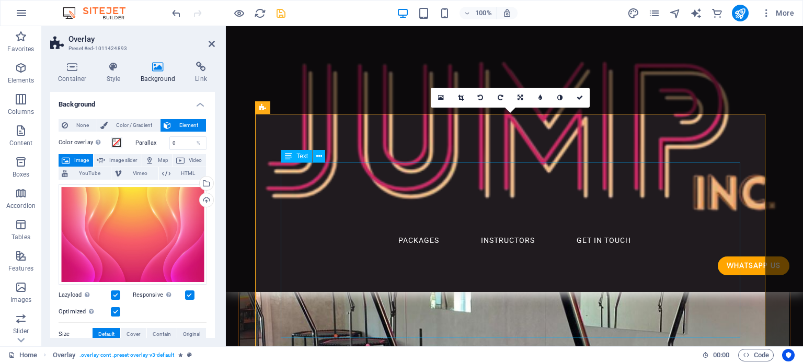
scroll to position [400, 0]
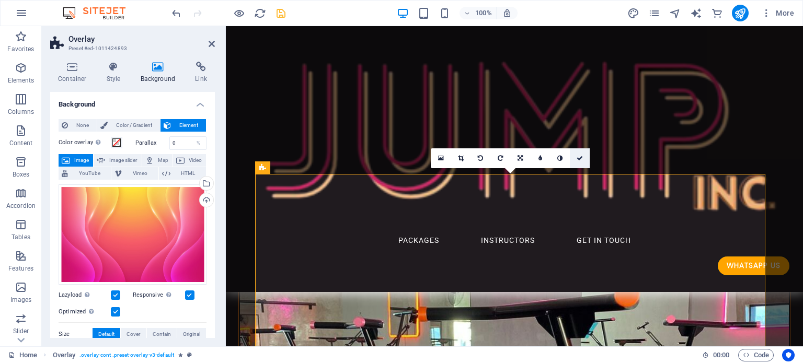
click at [579, 158] on icon at bounding box center [580, 158] width 6 height 6
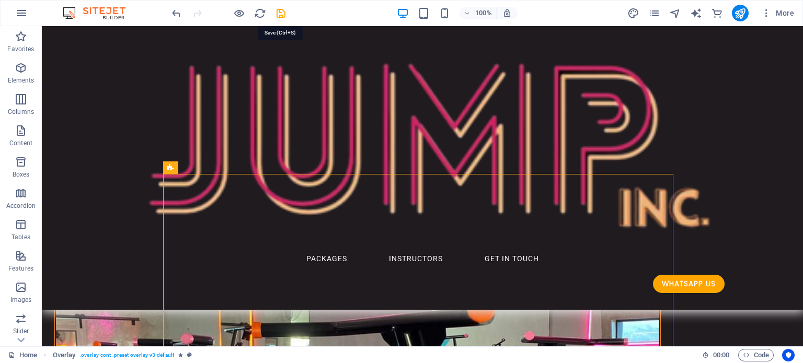
click at [284, 12] on icon "save" at bounding box center [281, 13] width 12 height 12
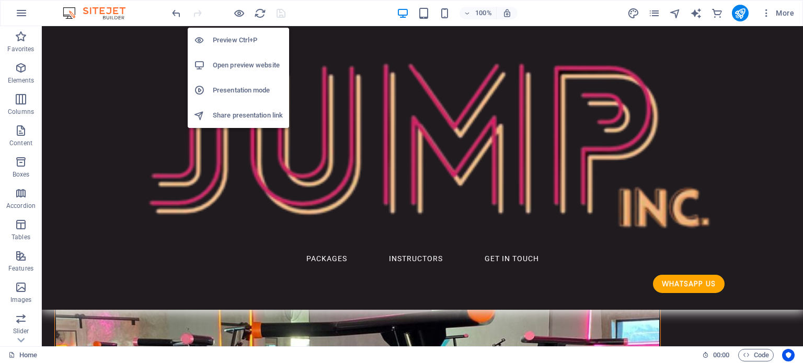
click at [237, 38] on h6 "Preview Ctrl+P" at bounding box center [248, 40] width 70 height 13
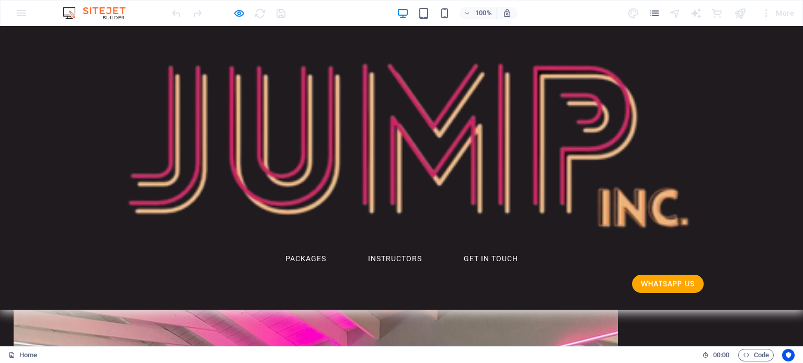
scroll to position [243, 0]
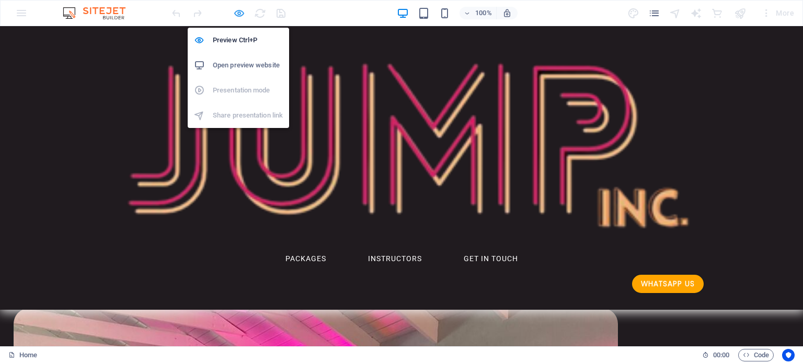
click at [234, 16] on icon "button" at bounding box center [239, 13] width 12 height 12
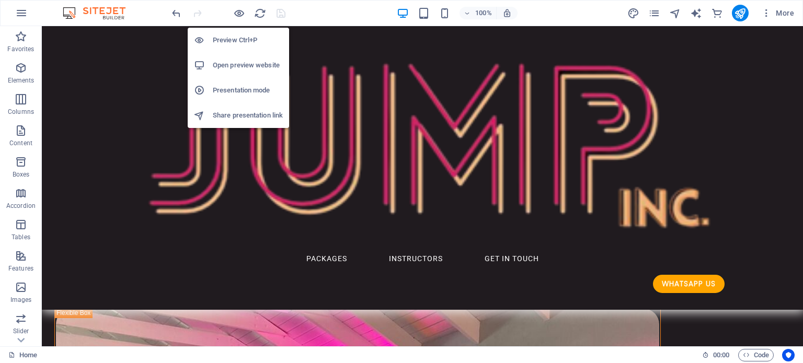
click at [242, 67] on h6 "Open preview website" at bounding box center [248, 65] width 70 height 13
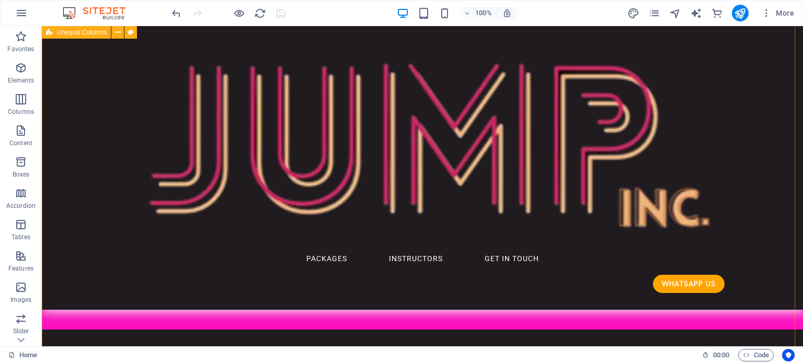
scroll to position [139, 0]
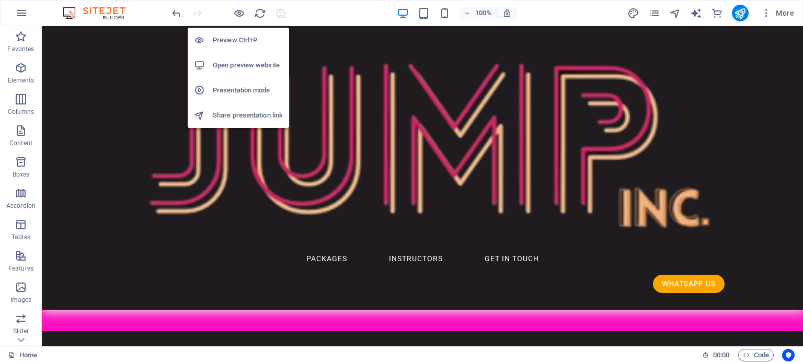
click at [240, 64] on h6 "Open preview website" at bounding box center [248, 65] width 70 height 13
click at [236, 64] on h6 "Open preview website" at bounding box center [248, 65] width 70 height 13
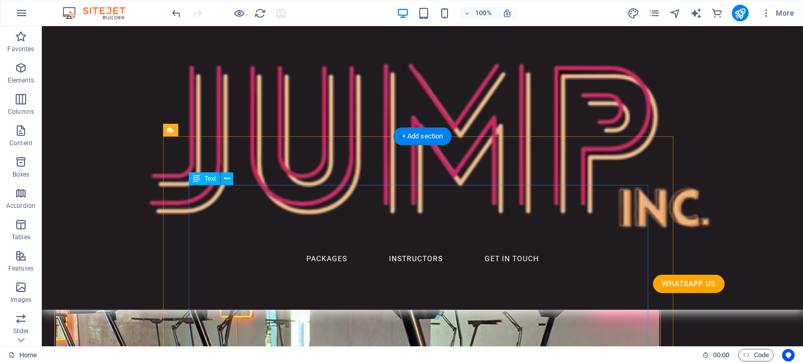
scroll to position [452, 0]
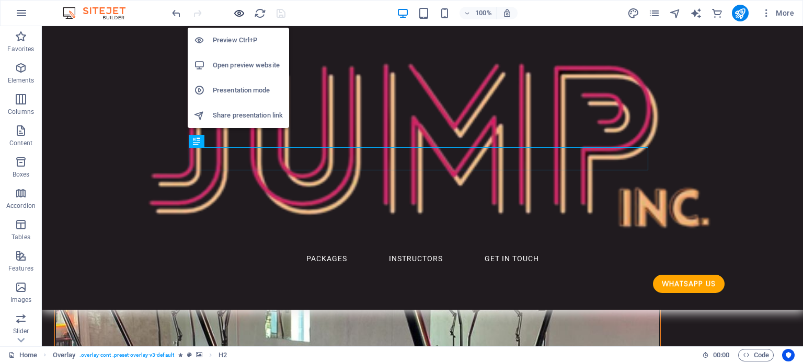
click at [238, 13] on icon "button" at bounding box center [239, 13] width 12 height 12
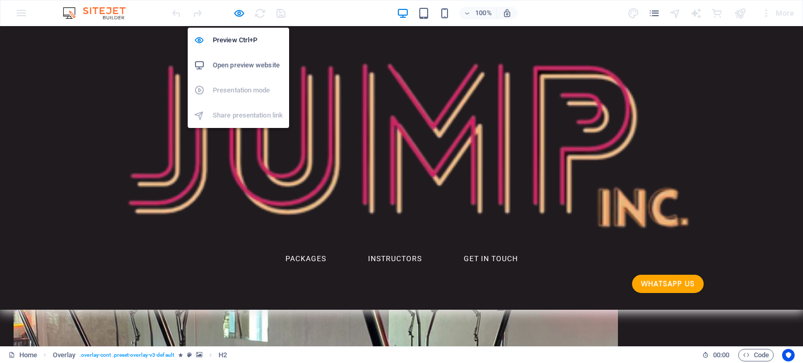
click at [232, 67] on h6 "Open preview website" at bounding box center [248, 65] width 70 height 13
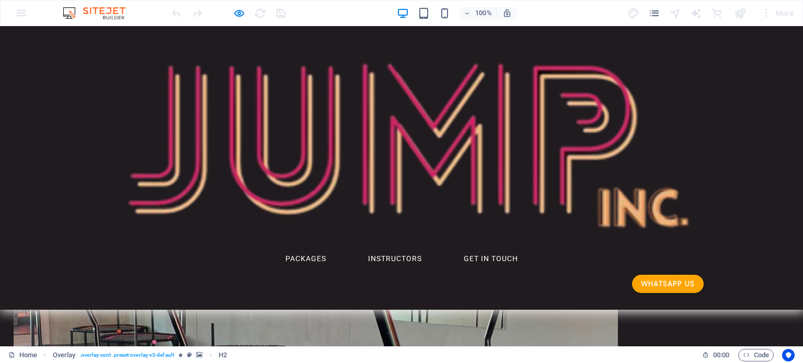
scroll to position [504, 0]
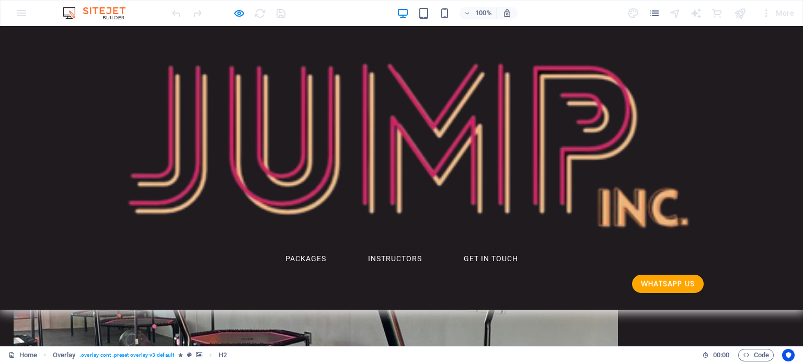
drag, startPoint x: 471, startPoint y: 282, endPoint x: 389, endPoint y: 283, distance: 81.6
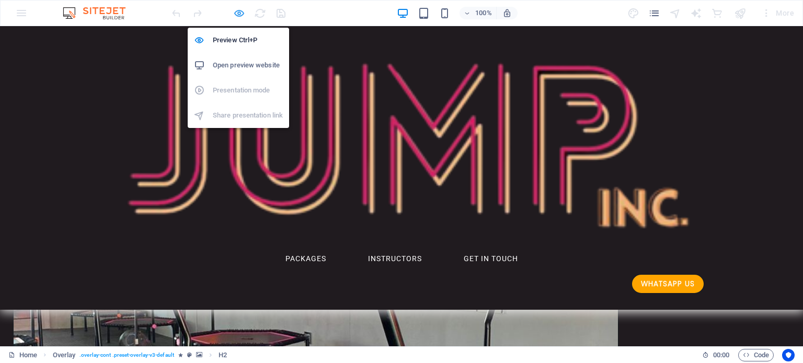
click at [240, 11] on icon "button" at bounding box center [239, 13] width 12 height 12
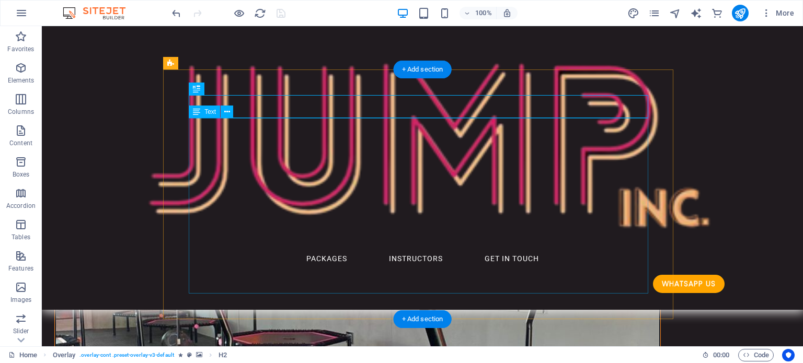
drag, startPoint x: 493, startPoint y: 271, endPoint x: 309, endPoint y: 271, distance: 184.0
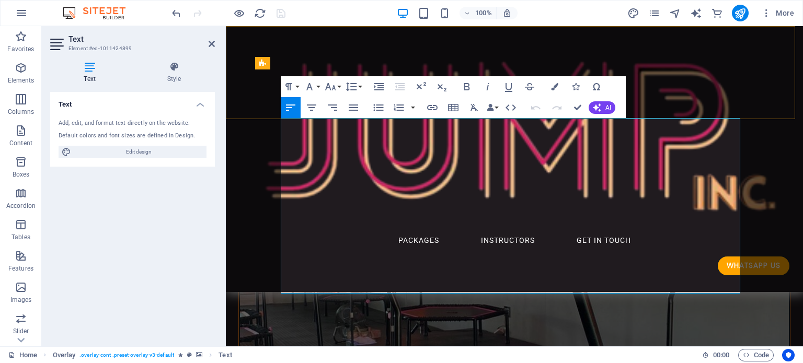
drag, startPoint x: 579, startPoint y: 275, endPoint x: 286, endPoint y: 112, distance: 334.9
click at [286, 113] on icon "button" at bounding box center [290, 107] width 13 height 13
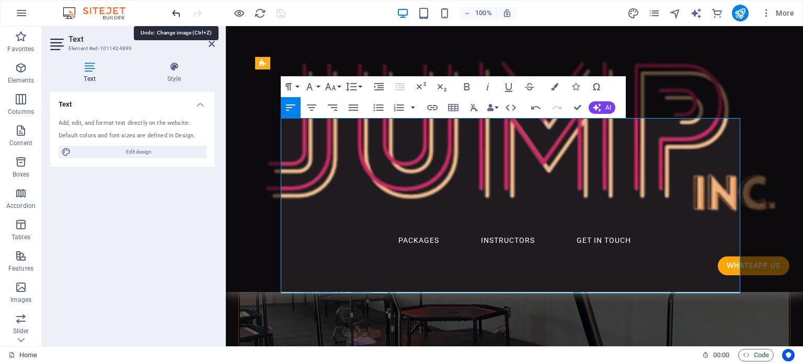
click at [177, 13] on icon "undo" at bounding box center [176, 13] width 12 height 12
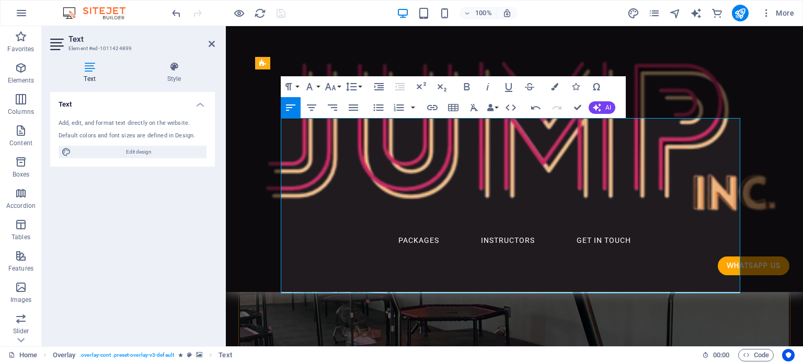
drag, startPoint x: 589, startPoint y: 281, endPoint x: 281, endPoint y: 131, distance: 342.7
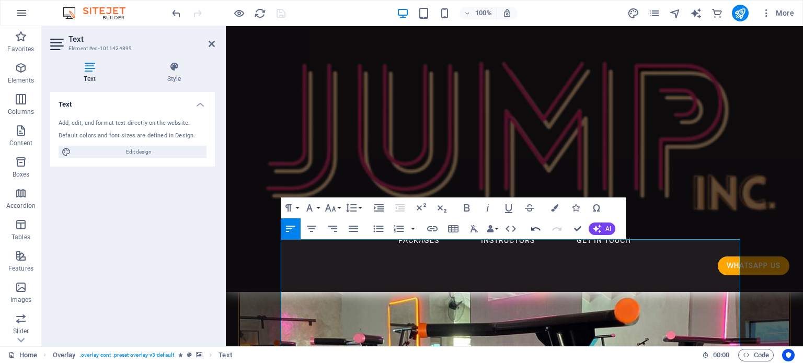
scroll to position [400, 0]
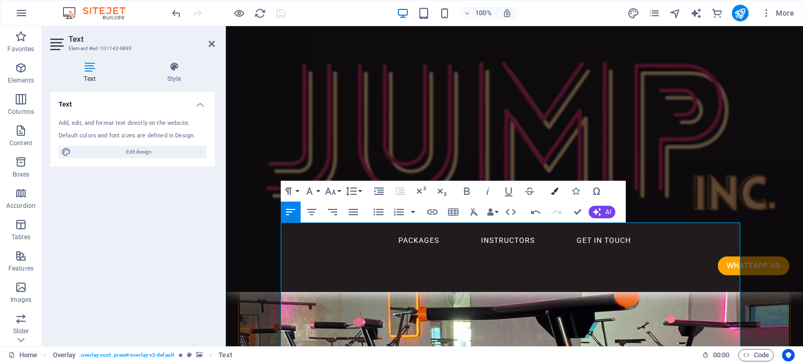
click at [557, 192] on icon "button" at bounding box center [554, 191] width 7 height 7
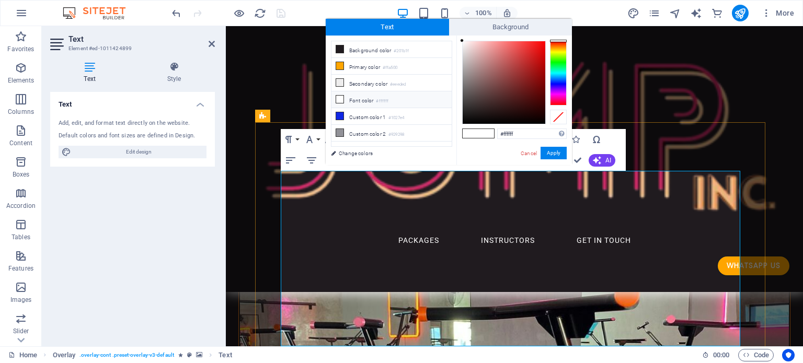
scroll to position [452, 0]
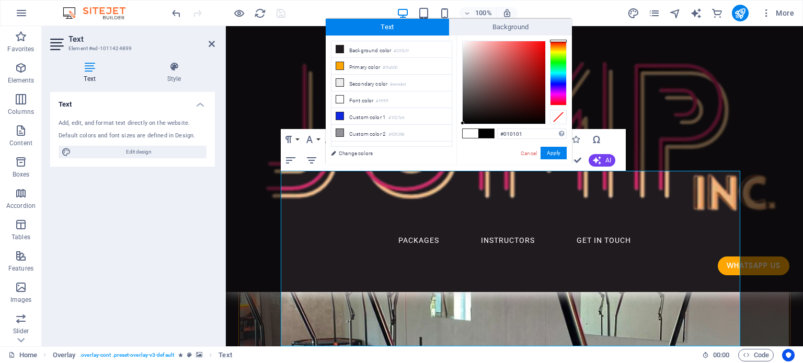
type input "#000000"
drag, startPoint x: 466, startPoint y: 121, endPoint x: 460, endPoint y: 129, distance: 10.0
click at [460, 129] on div "#000000 Supported formats #0852ed rgb(8, 82, 237) rgba(8, 82, 237, 90%) hsv(221…" at bounding box center [514, 176] width 116 height 281
click at [556, 152] on button "Apply" at bounding box center [554, 153] width 26 height 13
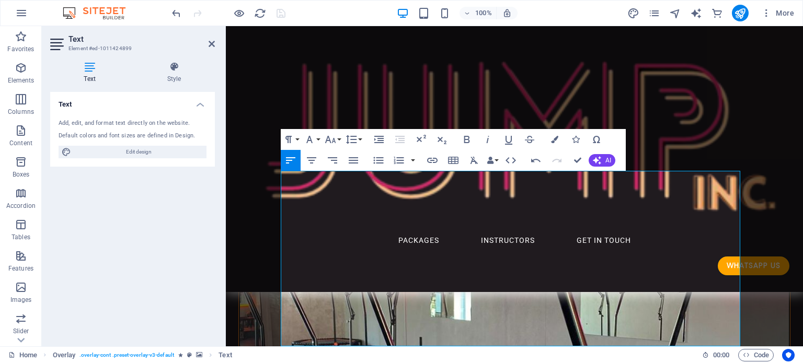
click at [613, 260] on div "Drag here to replace the existing content. Press “Ctrl” if you want to create a…" at bounding box center [514, 186] width 577 height 320
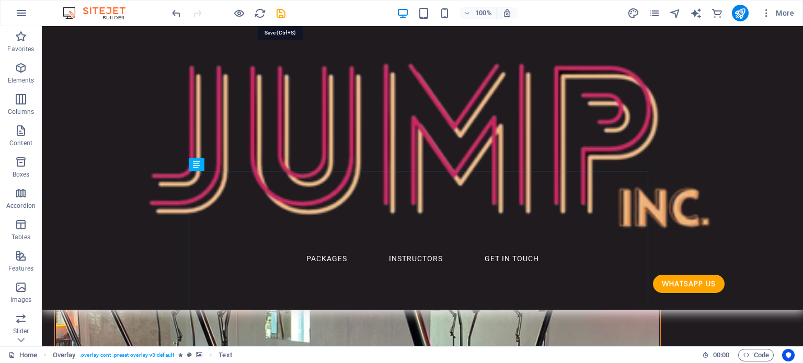
click at [278, 14] on icon "save" at bounding box center [281, 13] width 12 height 12
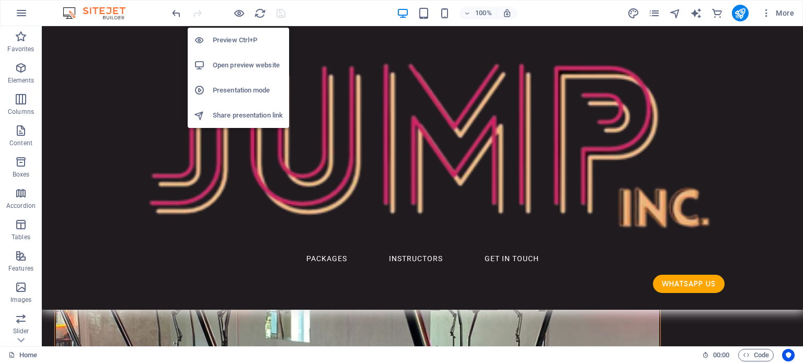
click at [241, 64] on h6 "Open preview website" at bounding box center [248, 65] width 70 height 13
click at [239, 67] on h6 "Open preview website" at bounding box center [248, 65] width 70 height 13
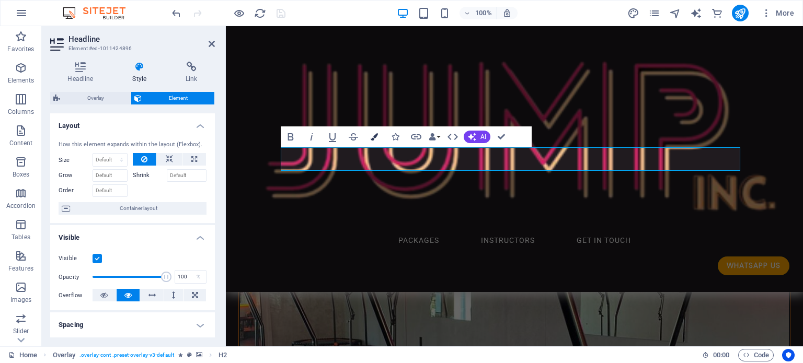
click at [373, 135] on icon "button" at bounding box center [374, 136] width 7 height 7
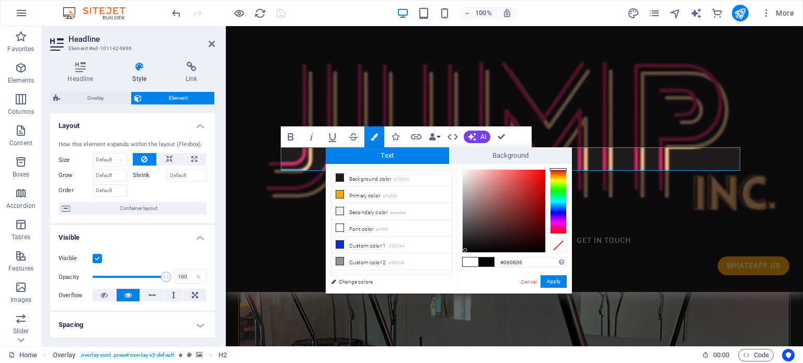
click at [465, 250] on div at bounding box center [504, 211] width 83 height 83
type input "#000000"
click at [461, 255] on div "#000000 Supported formats #0852ed rgb(8, 82, 237) rgba(8, 82, 237, 90%) hsv(221…" at bounding box center [514, 304] width 116 height 281
click at [554, 281] on button "Apply" at bounding box center [554, 281] width 26 height 13
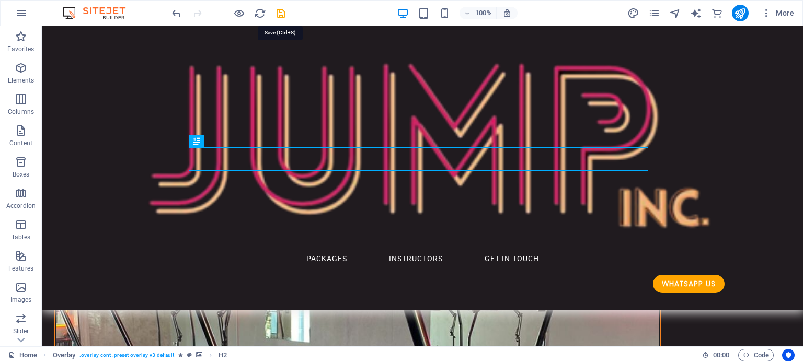
click at [283, 12] on icon "save" at bounding box center [281, 13] width 12 height 12
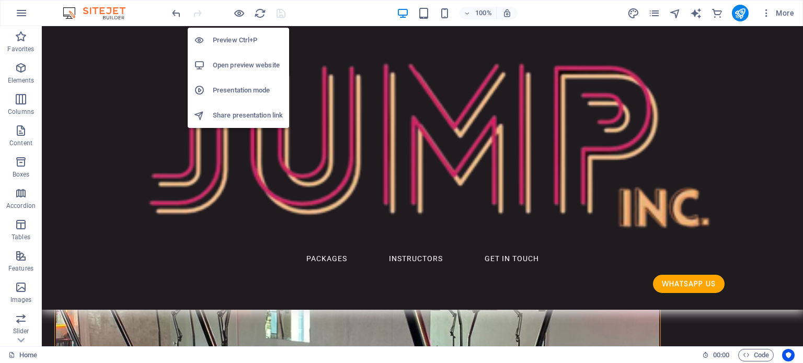
click at [233, 60] on h6 "Open preview website" at bounding box center [248, 65] width 70 height 13
click at [244, 61] on h6 "Open preview website" at bounding box center [248, 65] width 70 height 13
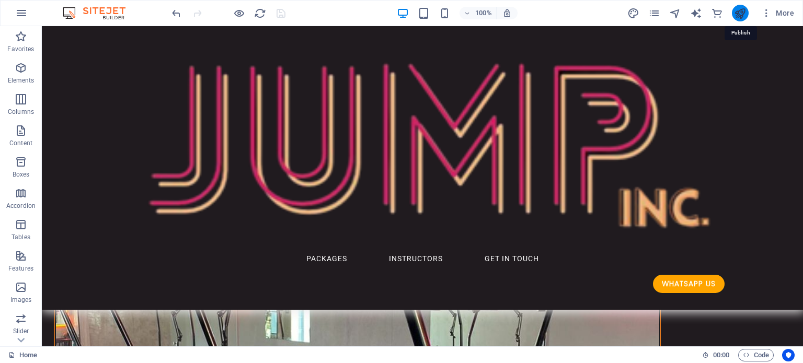
click at [740, 14] on icon "publish" at bounding box center [740, 13] width 12 height 12
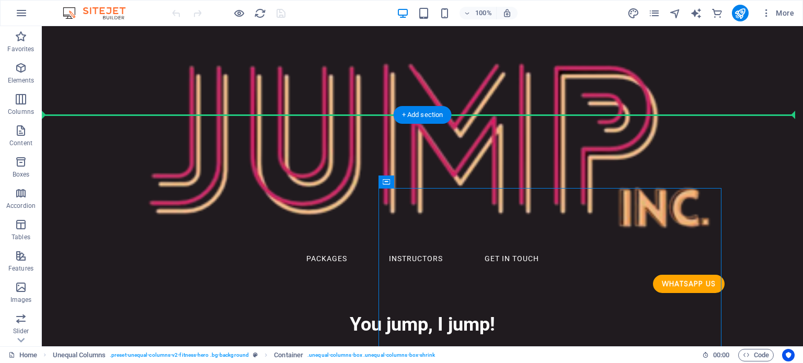
drag, startPoint x: 427, startPoint y: 210, endPoint x: 386, endPoint y: 137, distance: 82.6
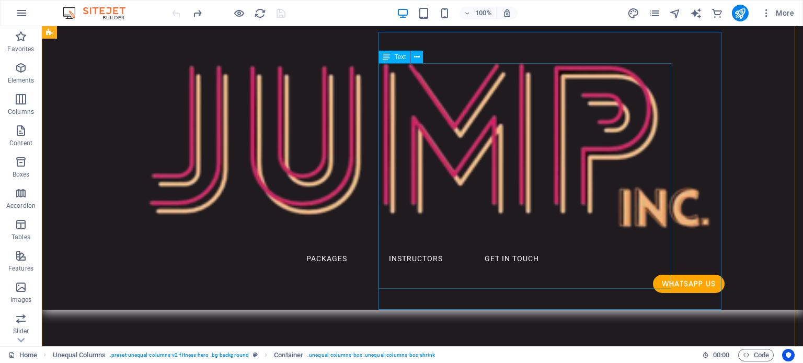
scroll to position [209, 0]
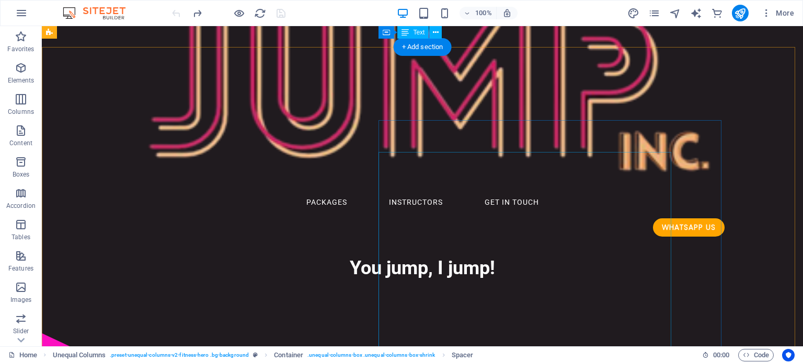
scroll to position [0, 0]
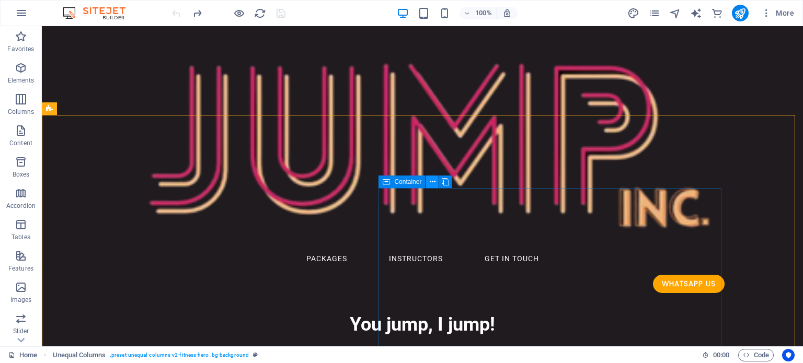
click at [433, 182] on icon at bounding box center [433, 182] width 6 height 11
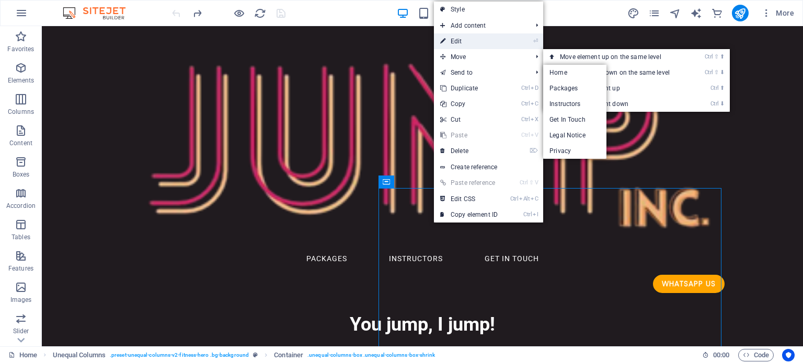
click at [473, 39] on link "⏎ Edit" at bounding box center [469, 41] width 70 height 16
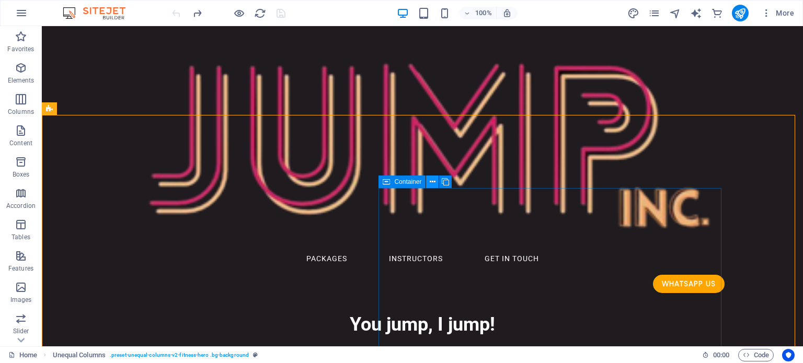
click at [433, 182] on icon at bounding box center [433, 182] width 6 height 11
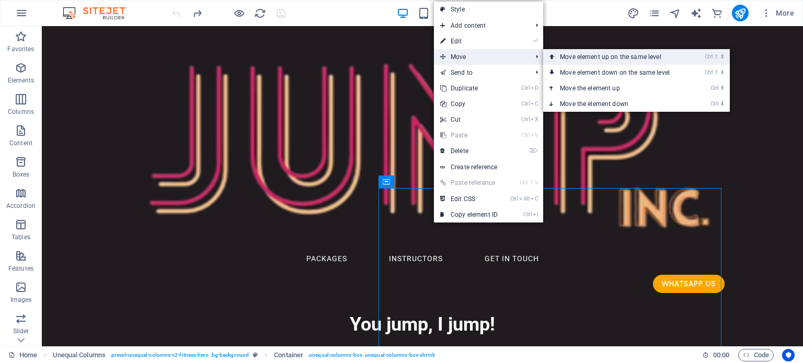
click at [605, 56] on link "Ctrl ⇧ ⬆ Move element up on the same level" at bounding box center [616, 57] width 147 height 16
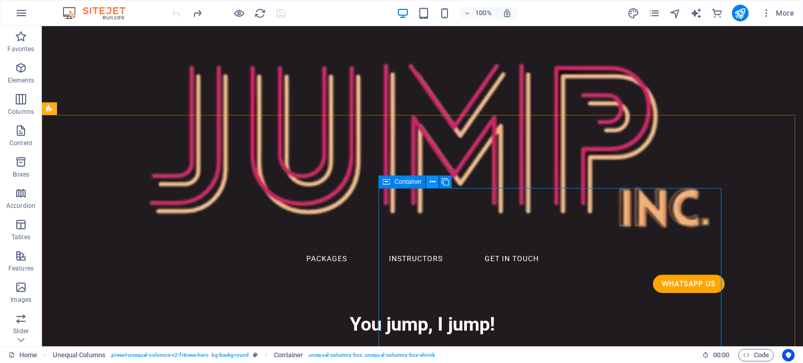
click at [431, 182] on icon at bounding box center [433, 182] width 6 height 11
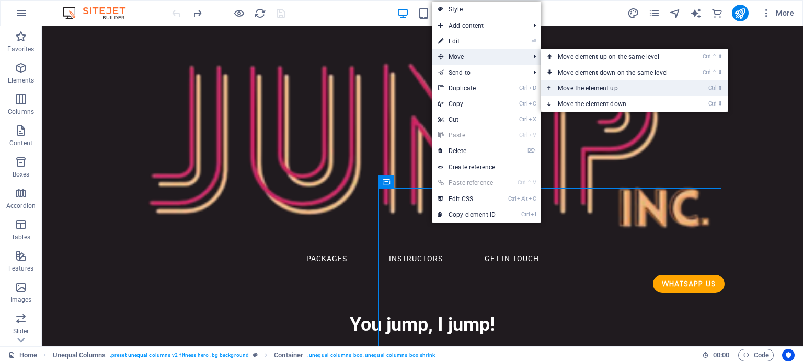
click at [605, 86] on link "Ctrl ⬆ Move the element up" at bounding box center [614, 89] width 147 height 16
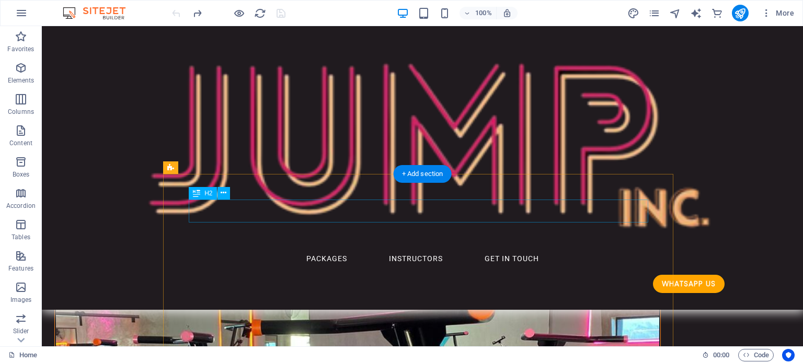
scroll to position [400, 0]
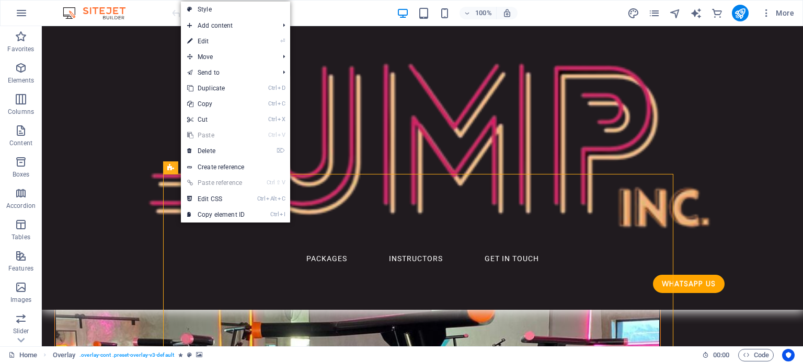
click at [216, 41] on link "⏎ Edit" at bounding box center [216, 41] width 70 height 16
select select "rem"
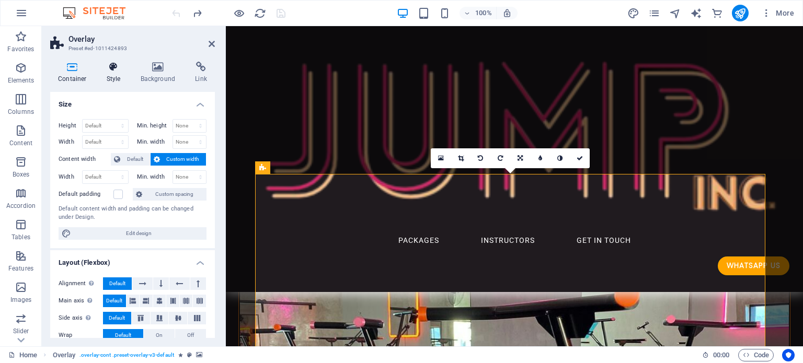
click at [108, 72] on icon at bounding box center [114, 67] width 30 height 10
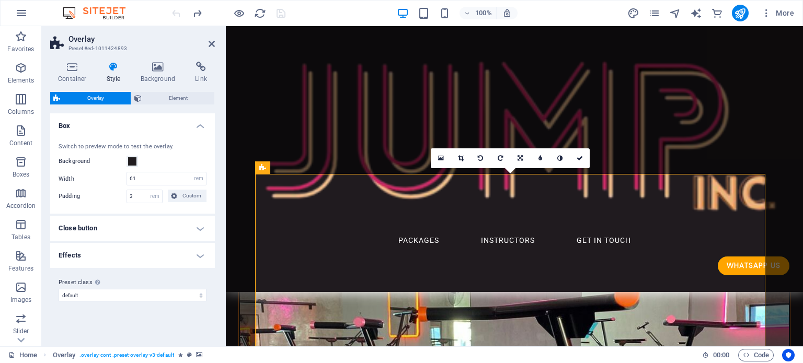
click at [118, 227] on h4 "Close button" at bounding box center [132, 228] width 165 height 25
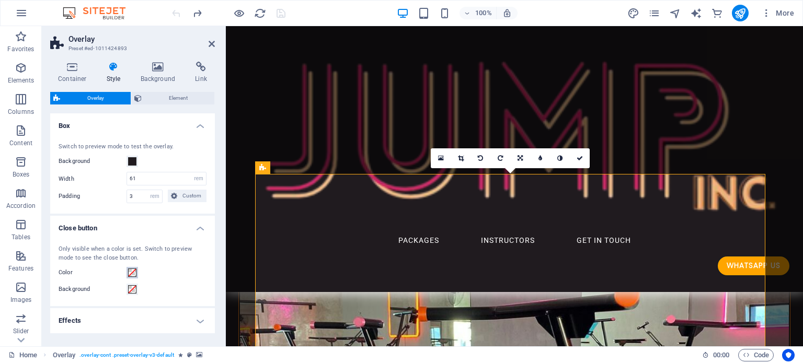
click at [133, 271] on span at bounding box center [132, 273] width 8 height 8
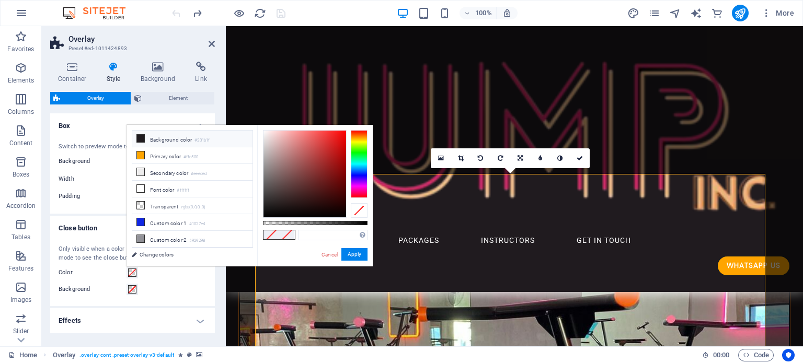
click at [170, 137] on li "Background color #201b1f" at bounding box center [192, 139] width 120 height 17
type input "#201b1f"
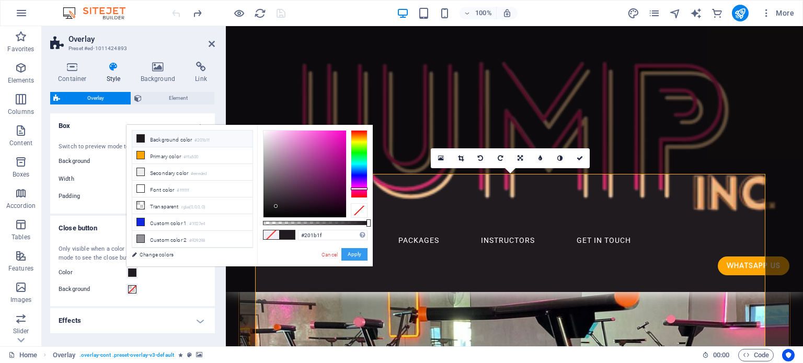
click at [354, 254] on button "Apply" at bounding box center [354, 254] width 26 height 13
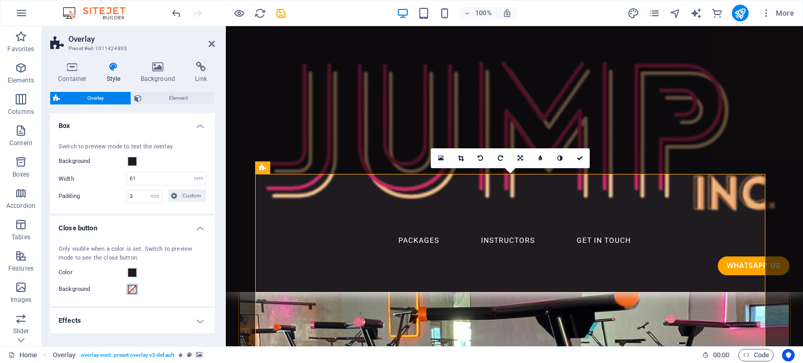
click at [132, 290] on span at bounding box center [132, 289] width 8 height 8
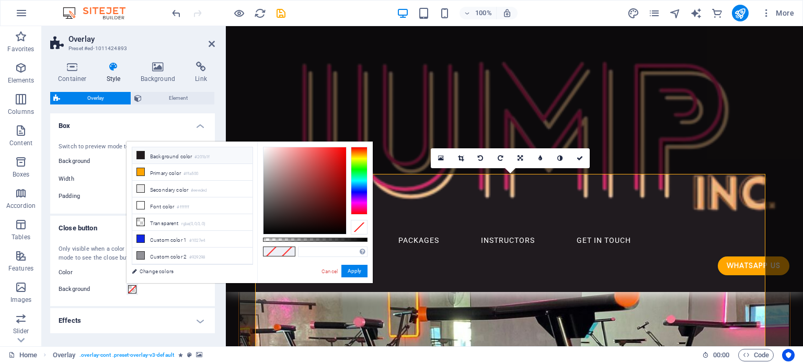
click at [169, 152] on li "Background color #201b1f" at bounding box center [192, 155] width 120 height 17
type input "#201b1f"
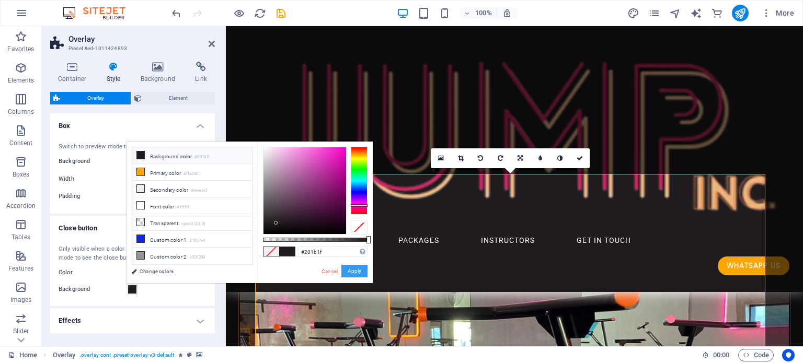
click at [362, 271] on button "Apply" at bounding box center [354, 271] width 26 height 13
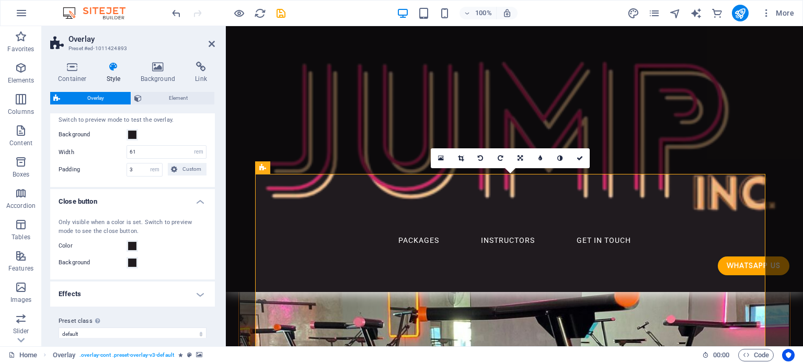
scroll to position [37, 0]
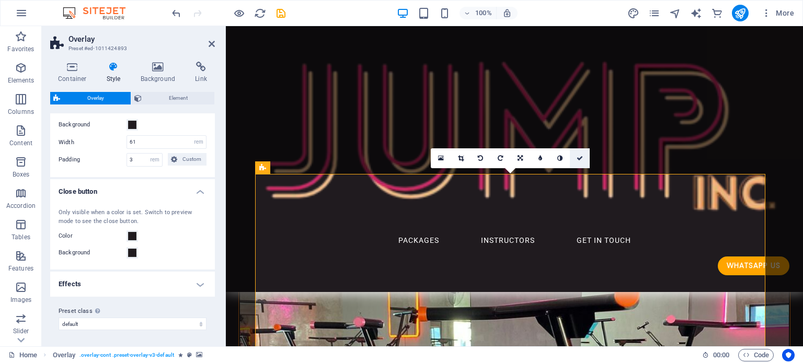
click at [581, 160] on icon at bounding box center [580, 158] width 6 height 6
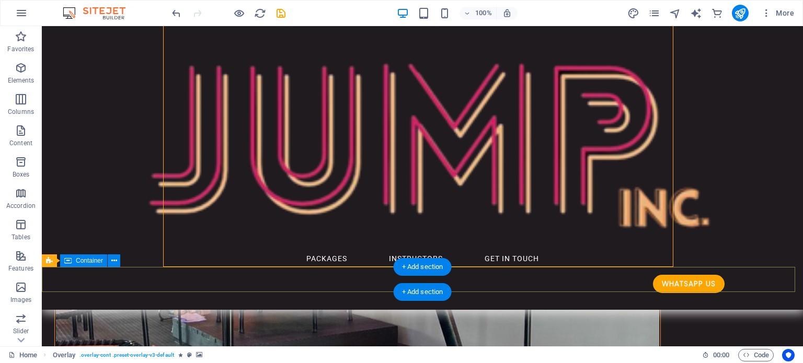
scroll to position [400, 0]
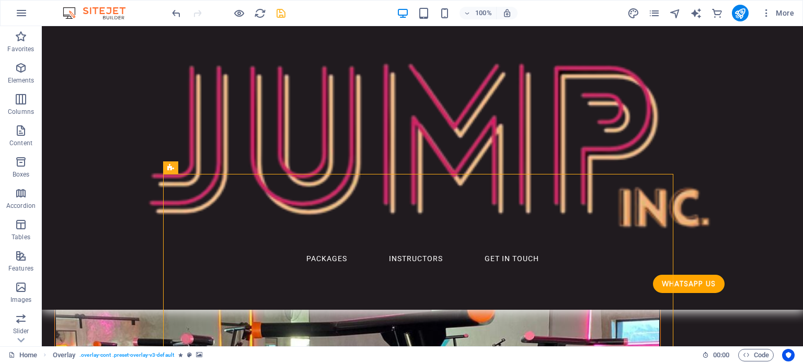
click at [279, 14] on icon "save" at bounding box center [281, 13] width 12 height 12
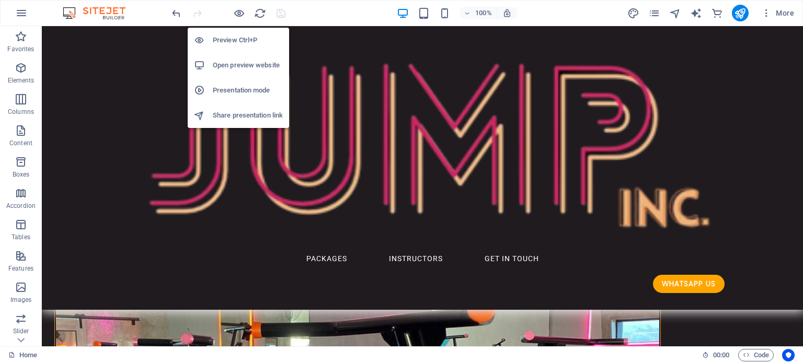
click at [243, 62] on h6 "Open preview website" at bounding box center [248, 65] width 70 height 13
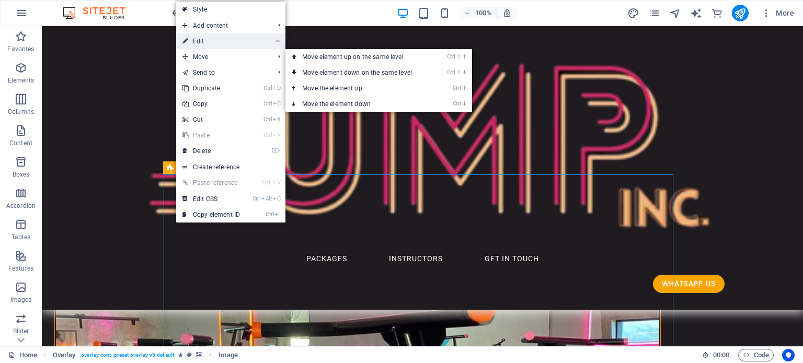
click at [225, 40] on link "⏎ Edit" at bounding box center [211, 41] width 70 height 16
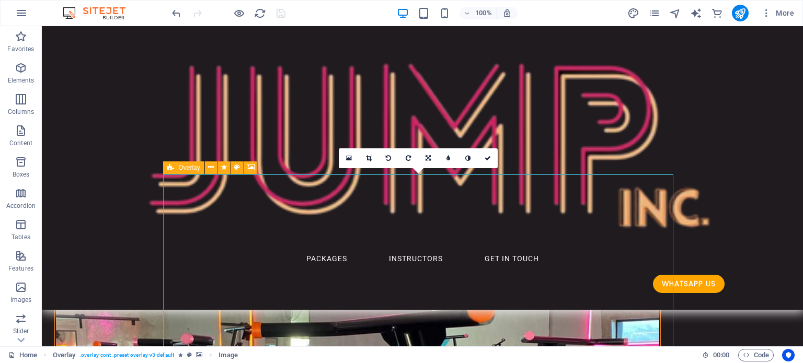
select select "rem"
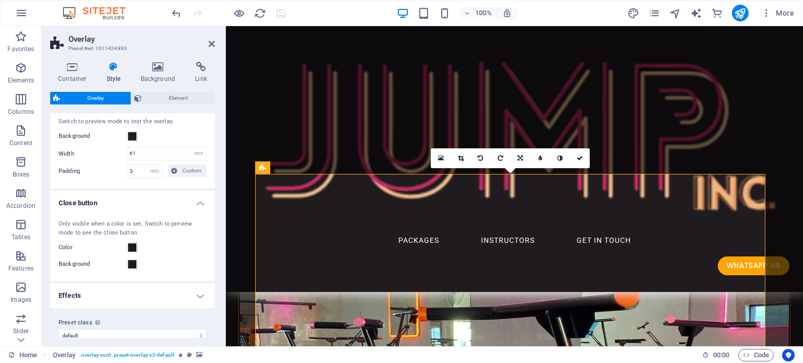
scroll to position [37, 0]
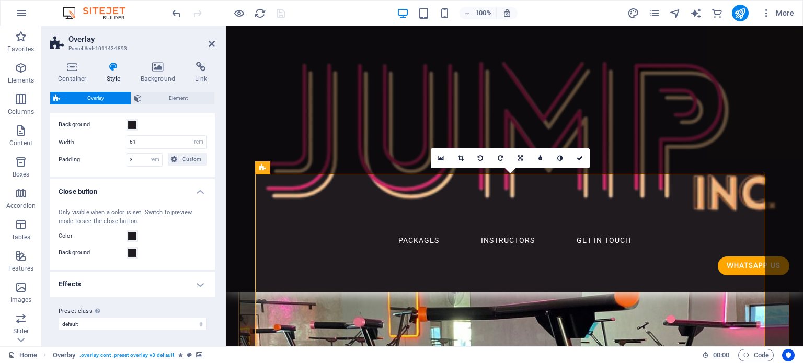
click at [131, 284] on h4 "Effects" at bounding box center [132, 284] width 165 height 25
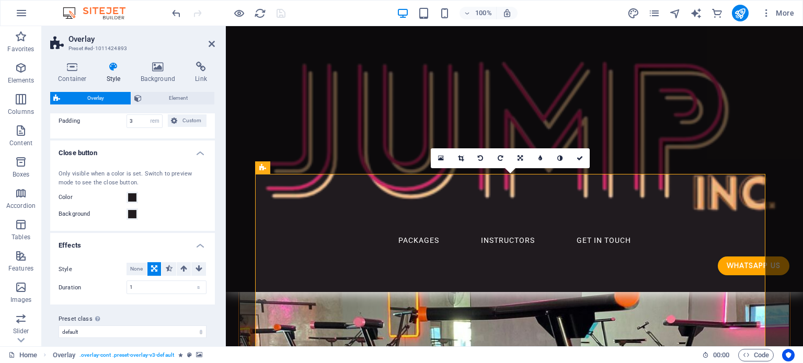
scroll to position [83, 0]
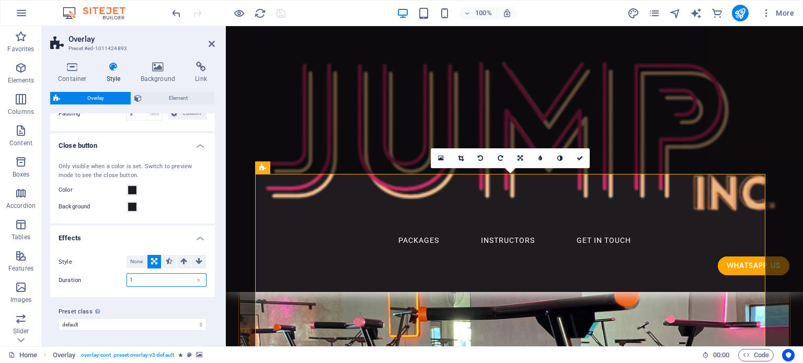
drag, startPoint x: 153, startPoint y: 279, endPoint x: 67, endPoint y: 277, distance: 85.2
click at [122, 279] on div "Duration 1 s" at bounding box center [133, 280] width 148 height 14
click at [144, 279] on input "0.9" at bounding box center [166, 280] width 79 height 13
drag, startPoint x: 144, startPoint y: 279, endPoint x: 113, endPoint y: 279, distance: 30.8
click at [113, 279] on div "Duration 0.9 s" at bounding box center [133, 280] width 148 height 14
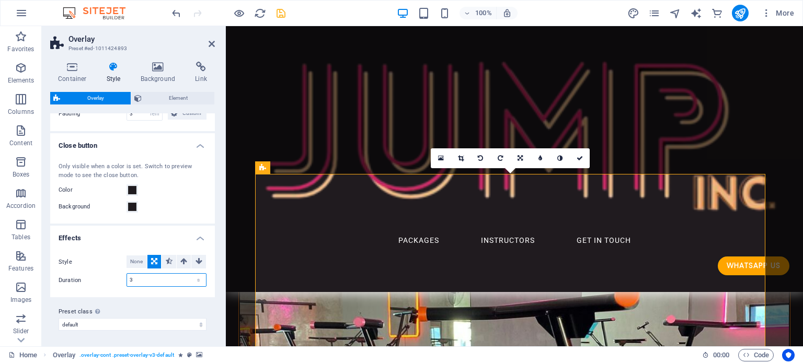
type input "3"
click at [170, 201] on div "Background" at bounding box center [133, 207] width 148 height 13
click at [172, 198] on div "Only visible when a color is set. Switch to preview mode to see the close butto…" at bounding box center [132, 188] width 169 height 72
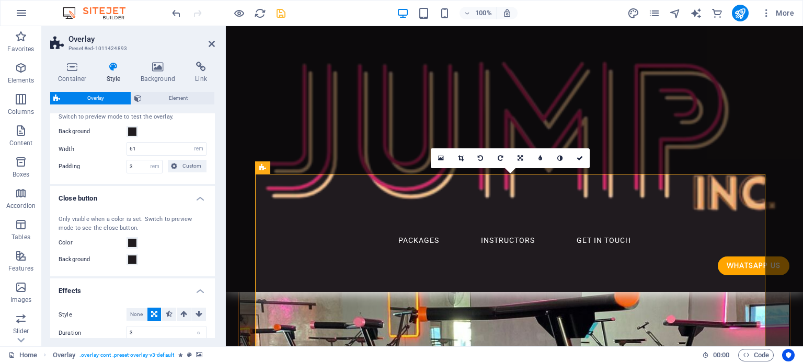
scroll to position [0, 0]
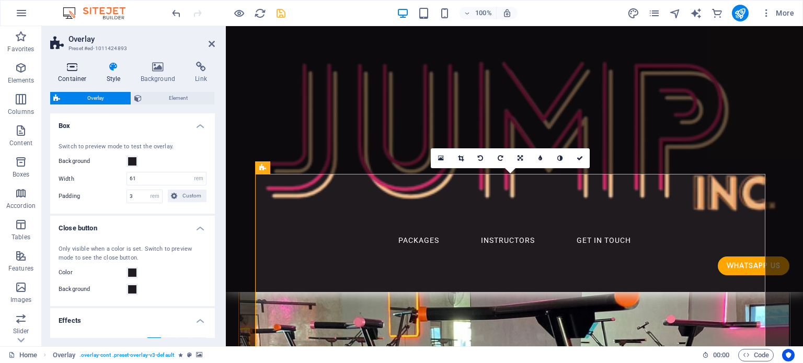
click at [72, 68] on icon at bounding box center [72, 67] width 44 height 10
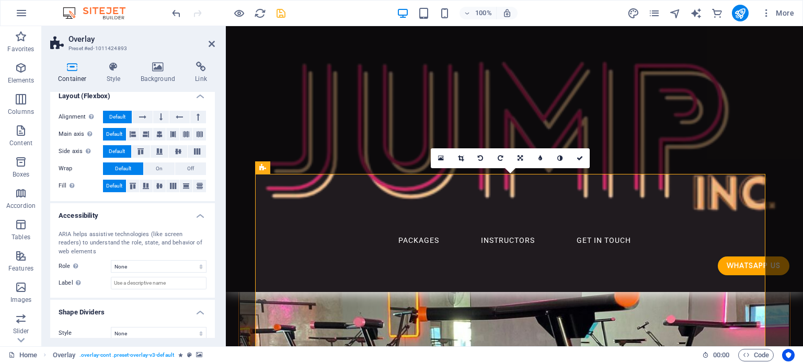
scroll to position [176, 0]
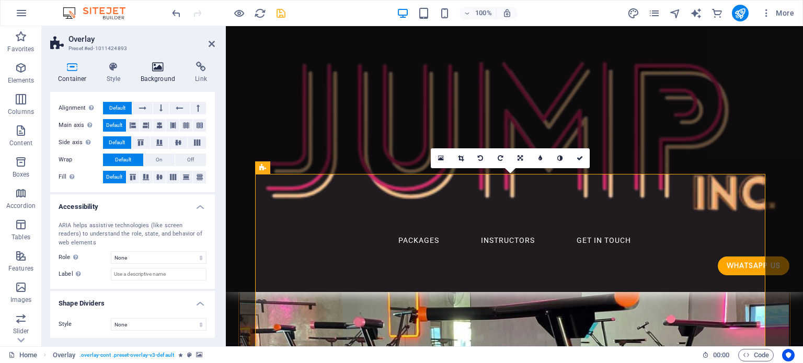
click at [155, 68] on icon at bounding box center [158, 67] width 51 height 10
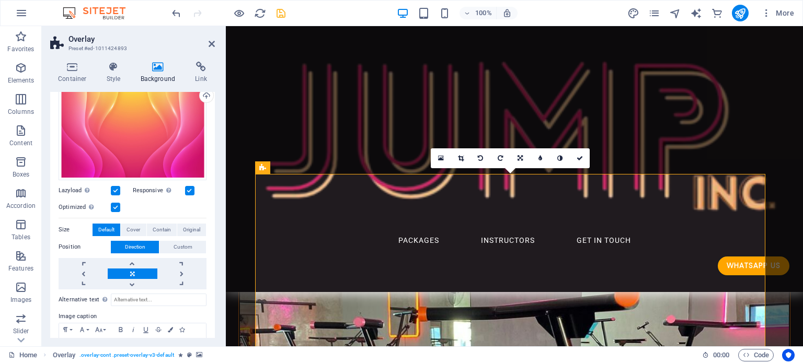
scroll to position [154, 0]
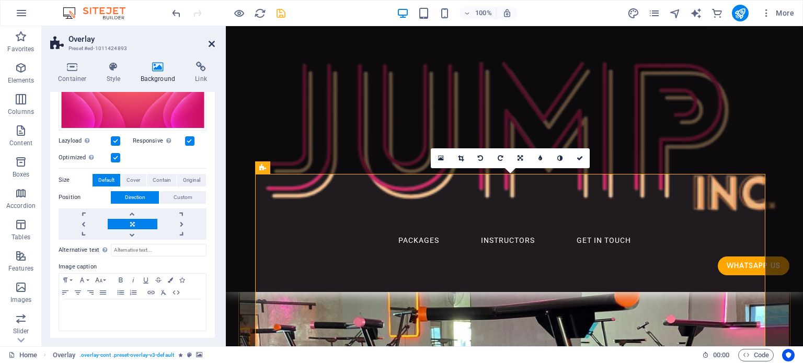
click at [213, 41] on icon at bounding box center [212, 44] width 6 height 8
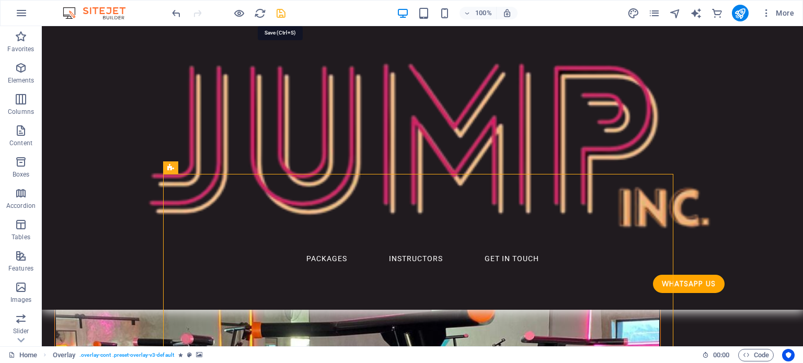
click at [277, 13] on icon "save" at bounding box center [281, 13] width 12 height 12
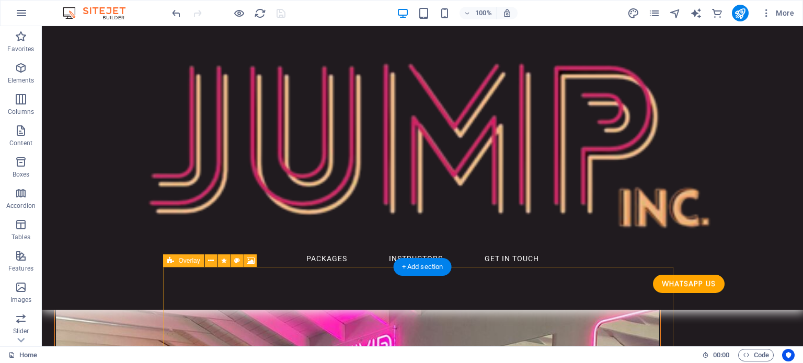
scroll to position [348, 0]
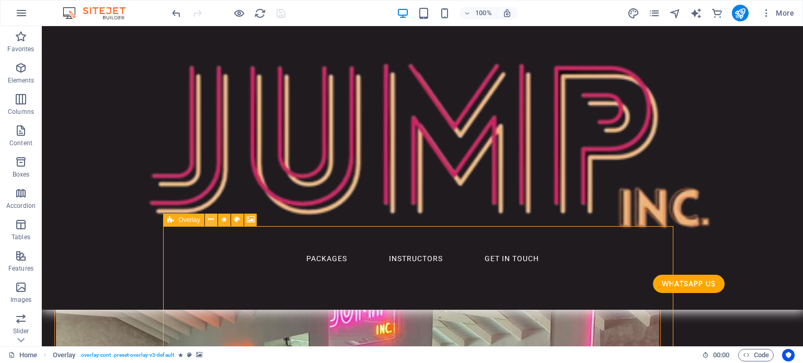
click at [208, 220] on icon at bounding box center [211, 219] width 6 height 11
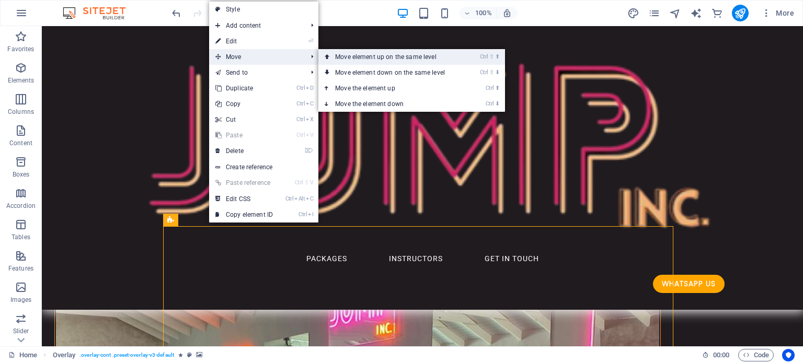
drag, startPoint x: 359, startPoint y: 55, endPoint x: 317, endPoint y: 29, distance: 49.6
click at [359, 55] on link "Ctrl ⇧ ⬆ Move element up on the same level" at bounding box center [391, 57] width 147 height 16
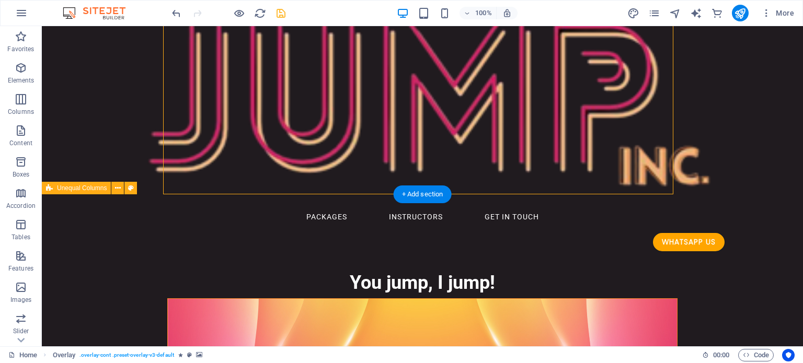
scroll to position [0, 0]
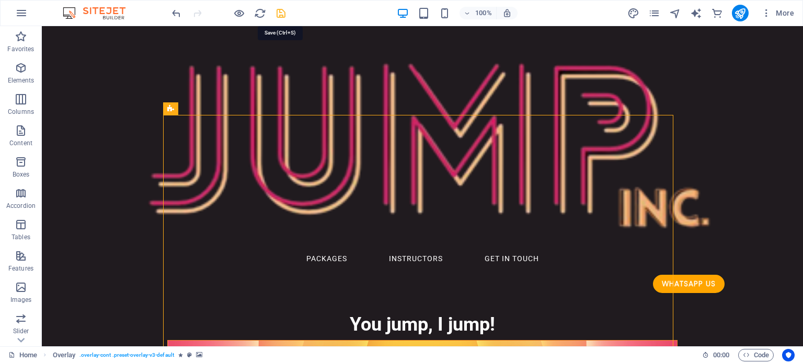
click at [282, 11] on icon "save" at bounding box center [281, 13] width 12 height 12
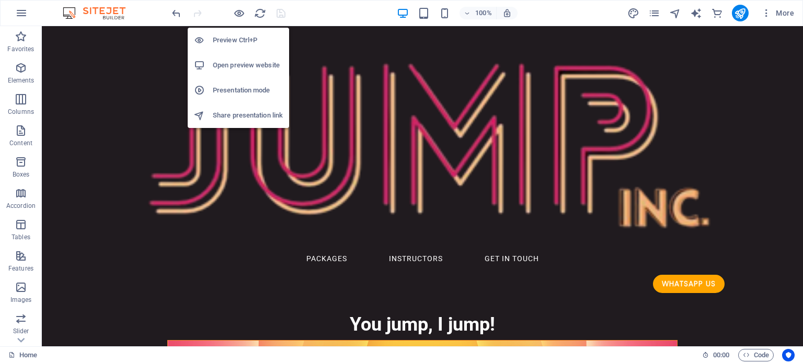
click at [243, 67] on h6 "Open preview website" at bounding box center [248, 65] width 70 height 13
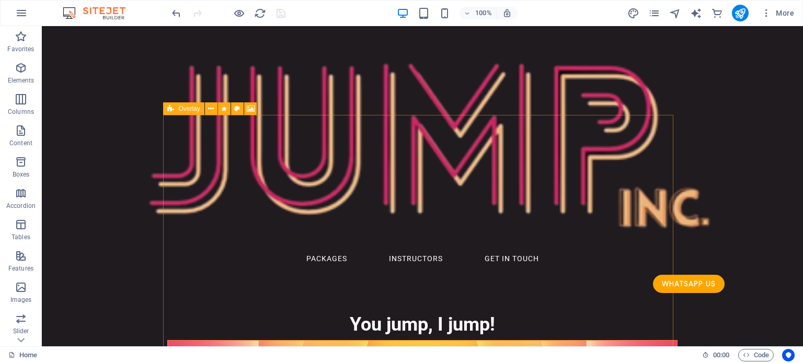
click at [186, 110] on span "Overlay" at bounding box center [188, 109] width 21 height 6
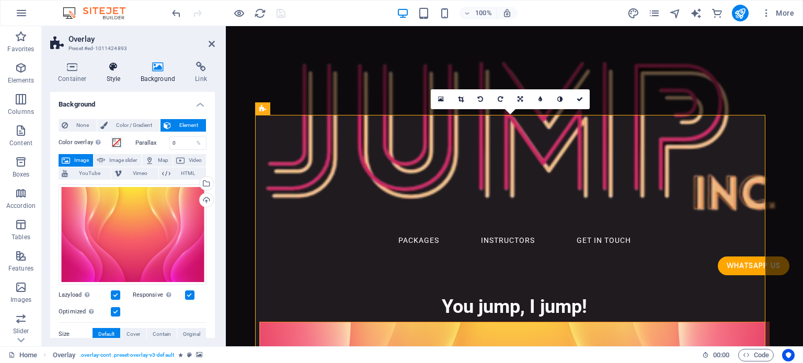
click at [121, 71] on icon at bounding box center [114, 67] width 30 height 10
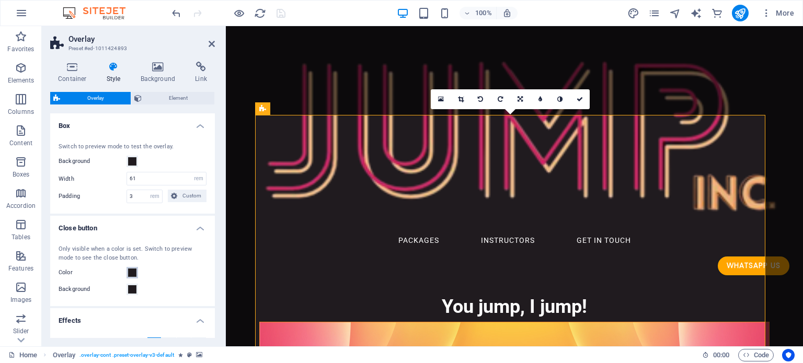
click at [133, 269] on span at bounding box center [132, 273] width 8 height 8
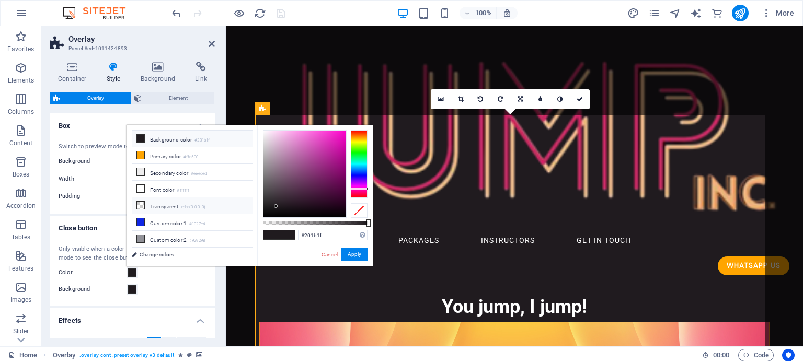
click at [170, 204] on li "Transparent rgba(0,0,0,.0)" at bounding box center [192, 206] width 120 height 17
type input "rgba(0, 0, 0, 0)"
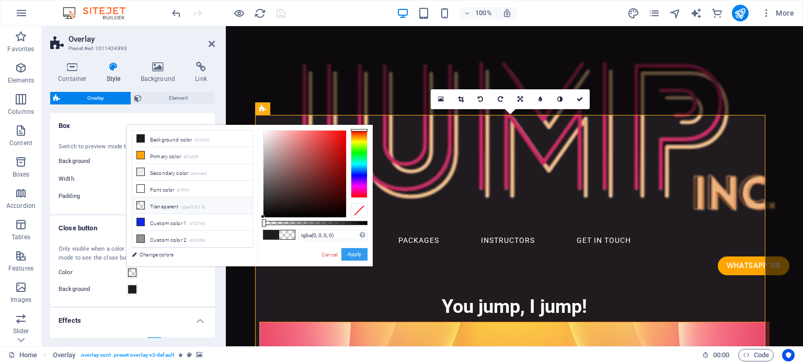
click at [362, 255] on button "Apply" at bounding box center [354, 254] width 26 height 13
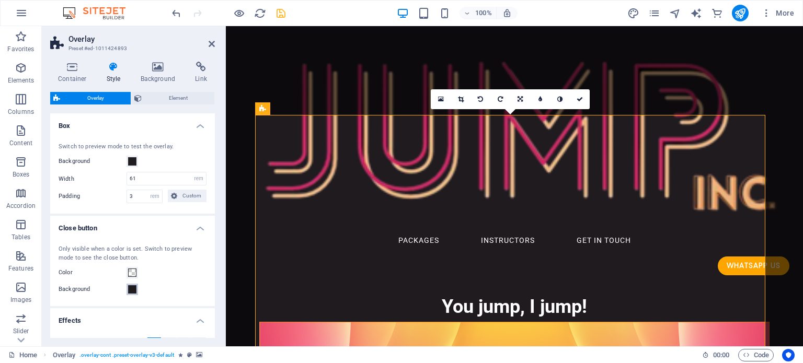
click at [132, 288] on span at bounding box center [132, 289] width 8 height 8
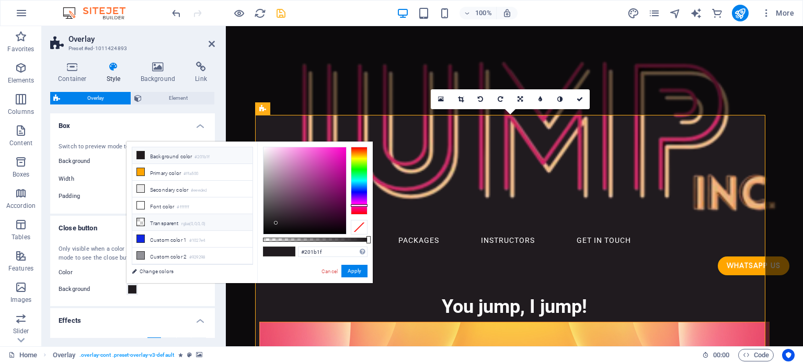
click at [167, 218] on li "Transparent rgba(0,0,0,.0)" at bounding box center [192, 222] width 120 height 17
type input "rgba(0, 0, 0, 0)"
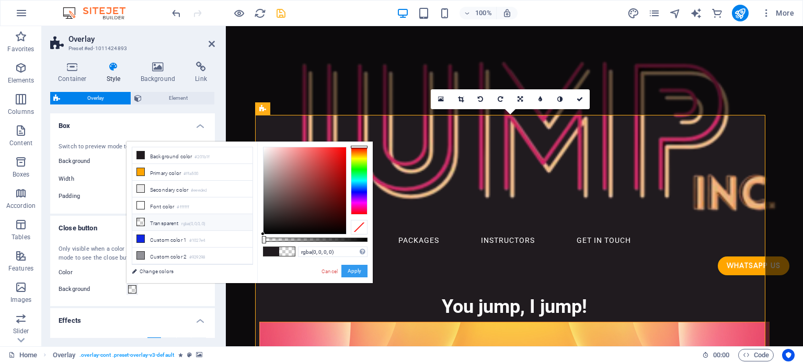
click at [349, 266] on div "rgba(0, 0, 0, 0) Supported formats #0852ed rgb(8, 82, 237) rgba(8, 82, 237, 90%…" at bounding box center [315, 288] width 116 height 293
click at [354, 270] on button "Apply" at bounding box center [354, 271] width 26 height 13
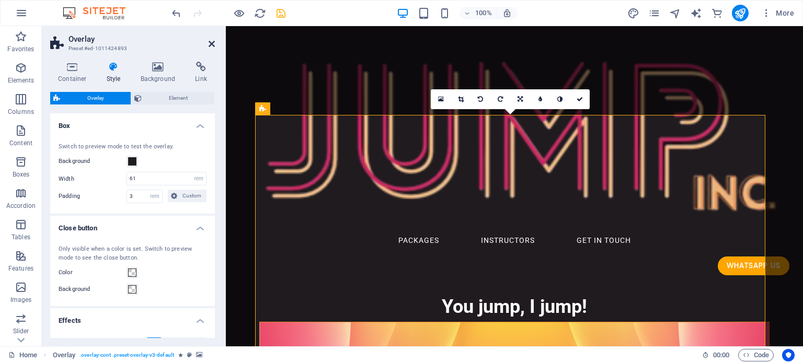
click at [211, 42] on icon at bounding box center [212, 44] width 6 height 8
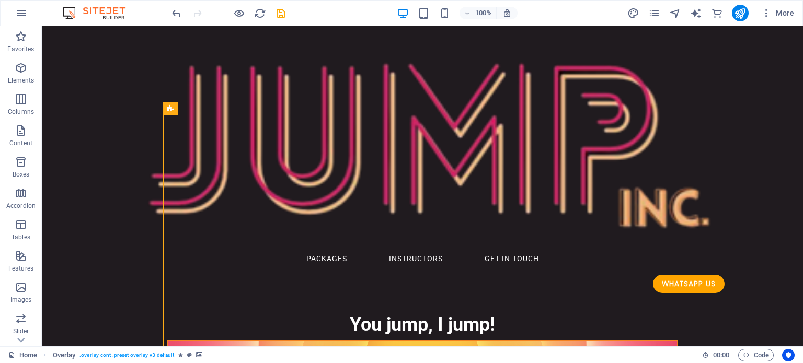
click at [280, 12] on icon "save" at bounding box center [281, 13] width 12 height 12
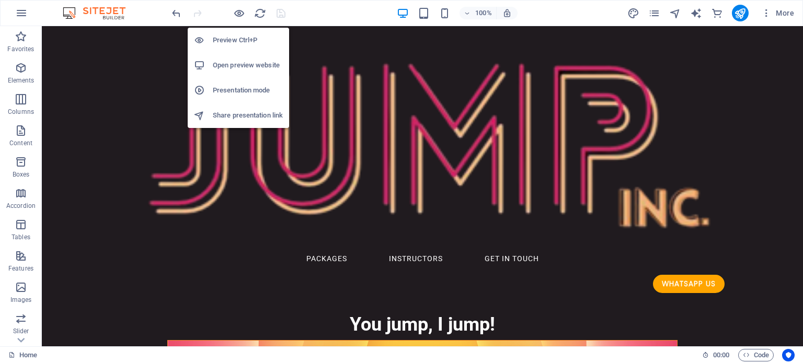
click at [232, 66] on h6 "Open preview website" at bounding box center [248, 65] width 70 height 13
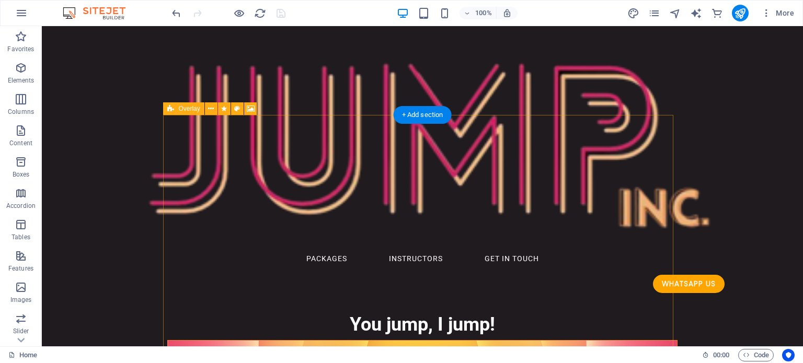
click at [182, 112] on span "Overlay" at bounding box center [188, 109] width 21 height 6
click at [183, 112] on span "Overlay" at bounding box center [188, 109] width 21 height 6
select select "rem"
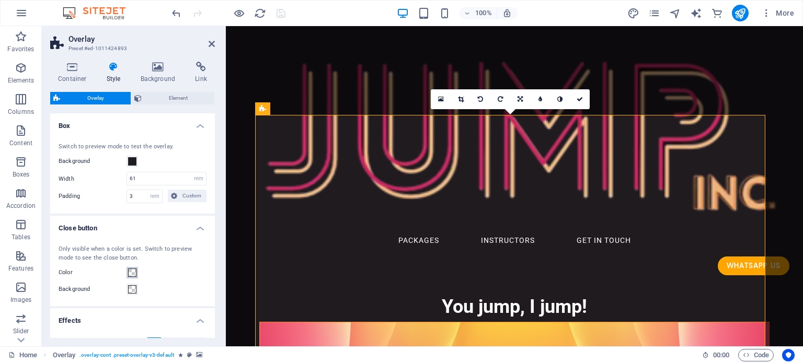
click at [130, 272] on span at bounding box center [132, 273] width 8 height 8
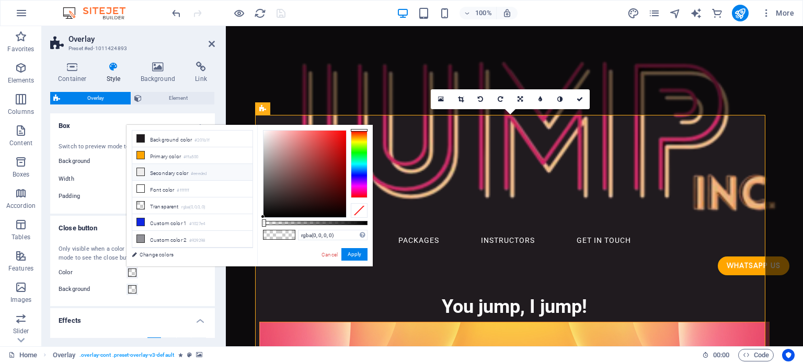
click at [180, 170] on li "Secondary color #eeeded" at bounding box center [192, 172] width 120 height 17
type input "#eeeded"
click at [359, 255] on button "Apply" at bounding box center [354, 254] width 26 height 13
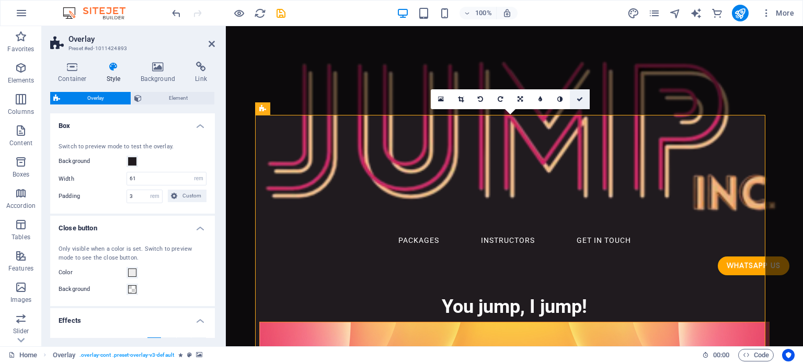
click at [580, 100] on icon at bounding box center [580, 99] width 6 height 6
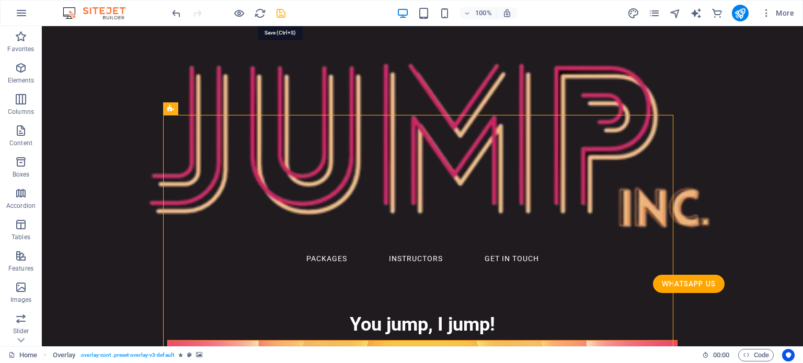
click at [282, 14] on icon "save" at bounding box center [281, 13] width 12 height 12
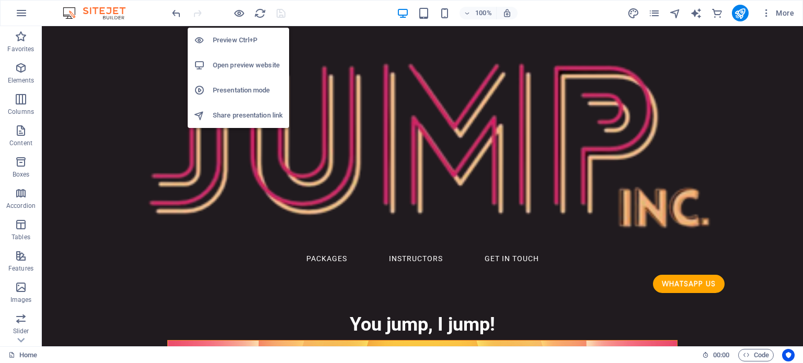
click at [234, 66] on h6 "Open preview website" at bounding box center [248, 65] width 70 height 13
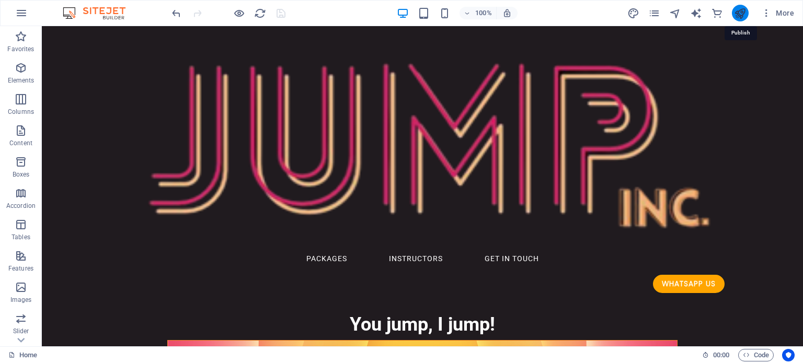
click at [739, 13] on icon "publish" at bounding box center [740, 13] width 12 height 12
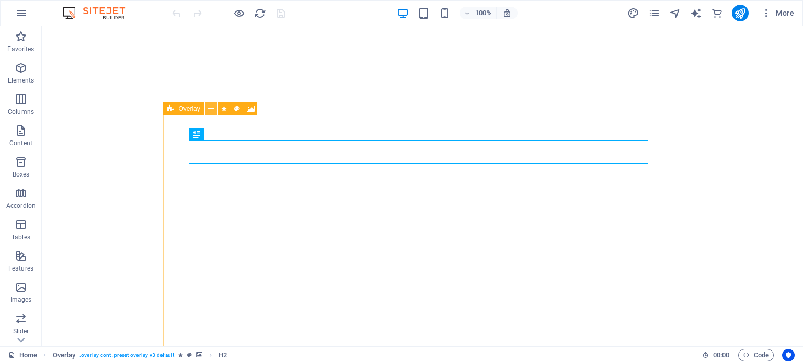
click at [212, 110] on icon at bounding box center [211, 109] width 6 height 11
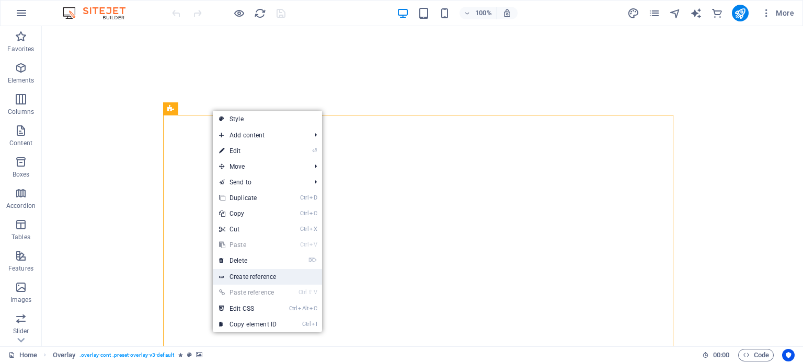
click at [261, 278] on link "Create reference" at bounding box center [267, 277] width 109 height 16
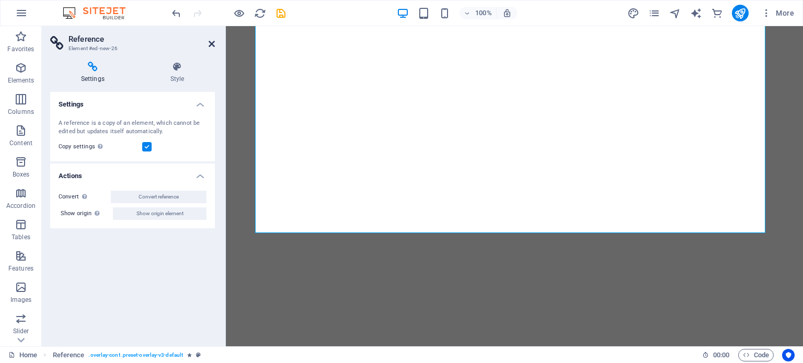
click at [210, 45] on icon at bounding box center [212, 44] width 6 height 8
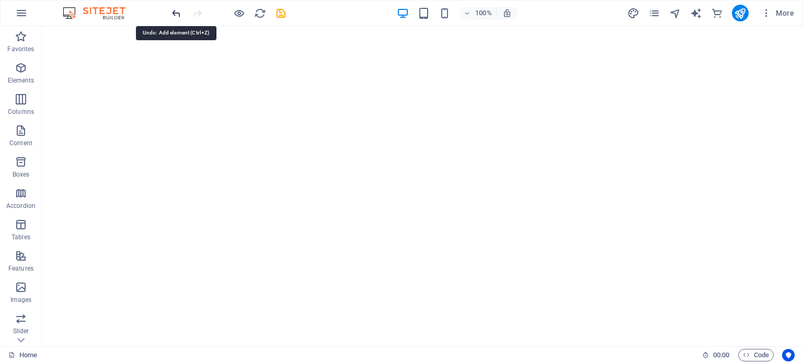
click at [177, 13] on icon "undo" at bounding box center [176, 13] width 12 height 12
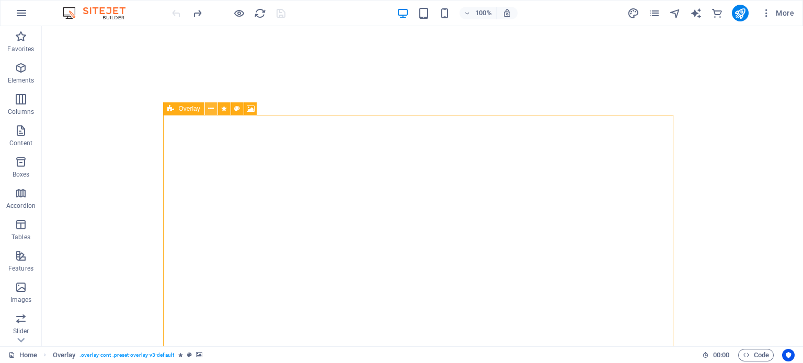
click at [211, 108] on icon at bounding box center [211, 109] width 6 height 11
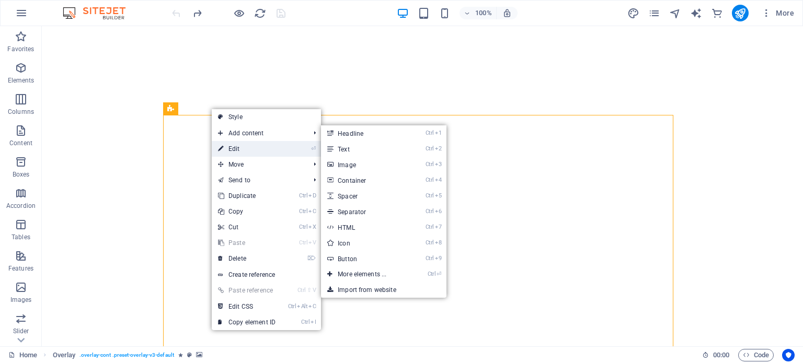
click at [254, 144] on link "⏎ Edit" at bounding box center [247, 149] width 70 height 16
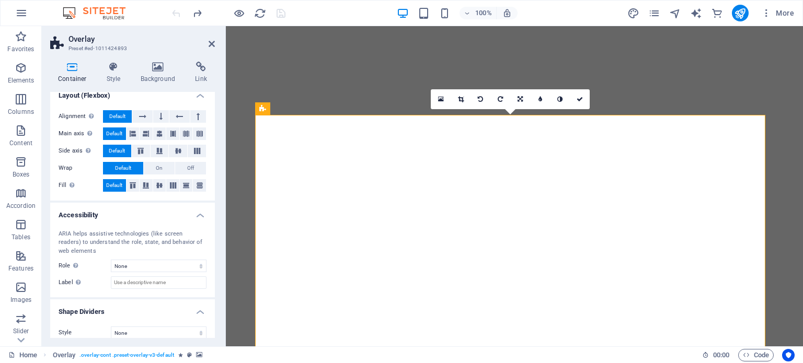
scroll to position [176, 0]
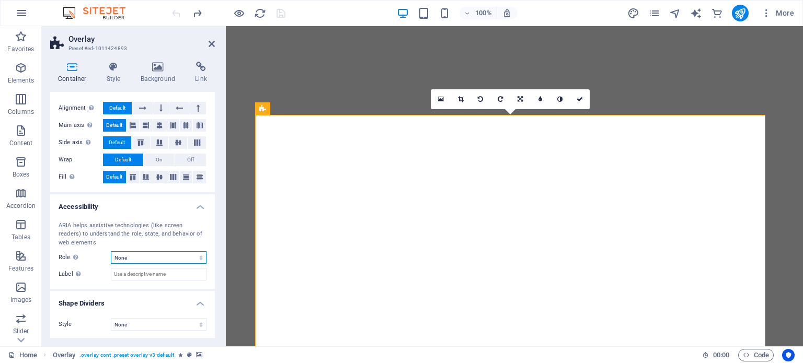
click at [159, 257] on select "None Alert Article Banner Comment Complementary Dialog Footer Header Marquee Pr…" at bounding box center [159, 257] width 96 height 13
select select "alert"
click at [111, 251] on select "None Alert Article Banner Comment Complementary Dialog Footer Header Marquee Pr…" at bounding box center [159, 257] width 96 height 13
click at [151, 325] on select "None Triangle Square Diagonal Polygon 1 Polygon 2 Zigzag Multiple Zigzags Waves…" at bounding box center [159, 324] width 96 height 13
click at [111, 318] on select "None Triangle Square Diagonal Polygon 1 Polygon 2 Zigzag Multiple Zigzags Waves…" at bounding box center [159, 324] width 96 height 13
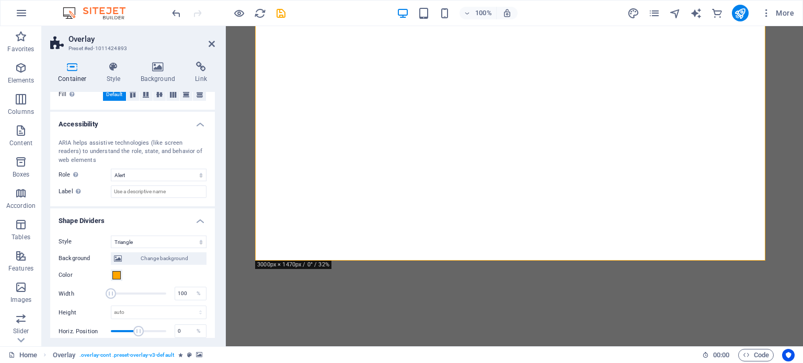
scroll to position [280, 0]
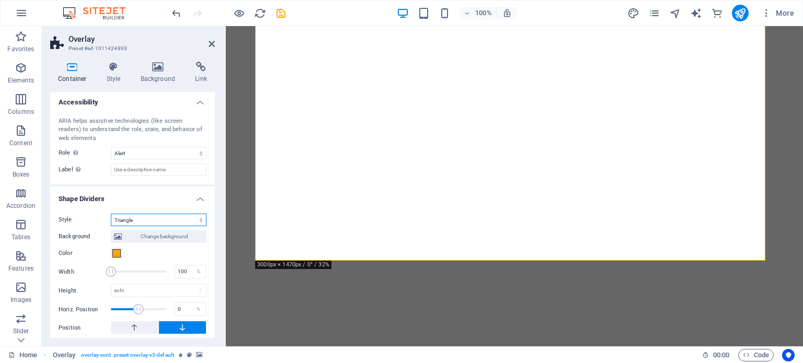
click at [162, 219] on select "None Triangle Square Diagonal Polygon 1 Polygon 2 Zigzag Multiple Zigzags Waves…" at bounding box center [159, 220] width 96 height 13
click at [111, 214] on select "None Triangle Square Diagonal Polygon 1 Polygon 2 Zigzag Multiple Zigzags Waves…" at bounding box center [159, 220] width 96 height 13
click at [177, 219] on select "None Triangle Square Diagonal Polygon 1 Polygon 2 Zigzag Multiple Zigzags Waves…" at bounding box center [159, 220] width 96 height 13
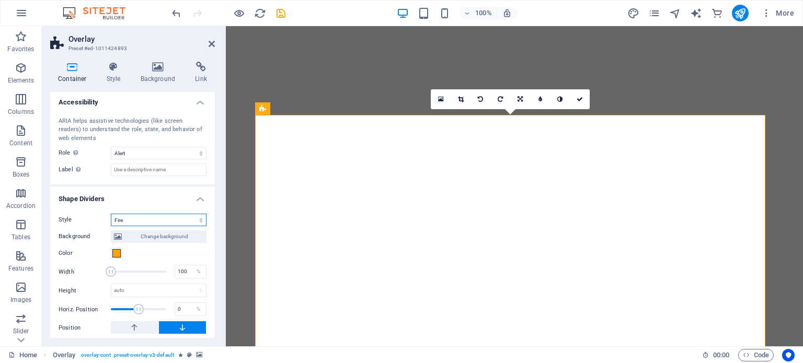
click at [152, 218] on select "None Triangle Square Diagonal Polygon 1 Polygon 2 Zigzag Multiple Zigzags Waves…" at bounding box center [159, 220] width 96 height 13
click at [111, 214] on select "None Triangle Square Diagonal Polygon 1 Polygon 2 Zigzag Multiple Zigzags Waves…" at bounding box center [159, 220] width 96 height 13
click at [150, 217] on select "None Triangle Square Diagonal Polygon 1 Polygon 2 Zigzag Multiple Zigzags Waves…" at bounding box center [159, 220] width 96 height 13
select select "none"
click at [111, 226] on select "None Triangle Square Diagonal Polygon 1 Polygon 2 Zigzag Multiple Zigzags Waves…" at bounding box center [159, 220] width 96 height 13
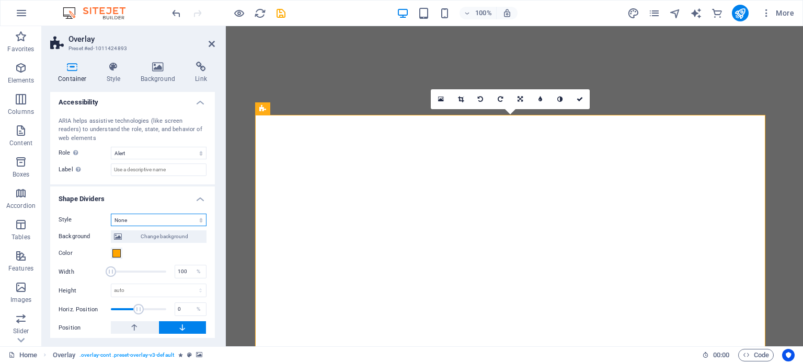
scroll to position [176, 0]
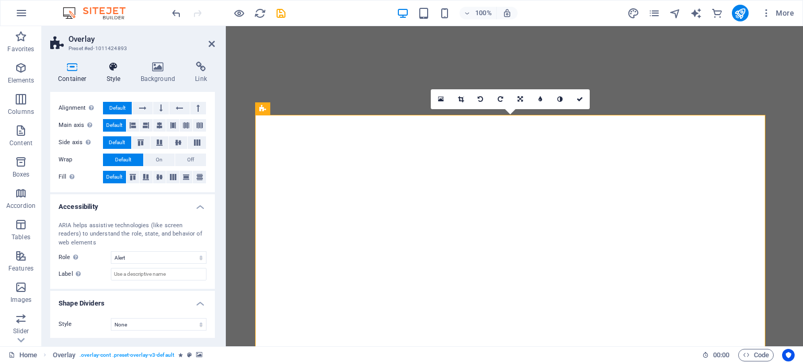
click at [113, 73] on h4 "Style" at bounding box center [116, 73] width 34 height 22
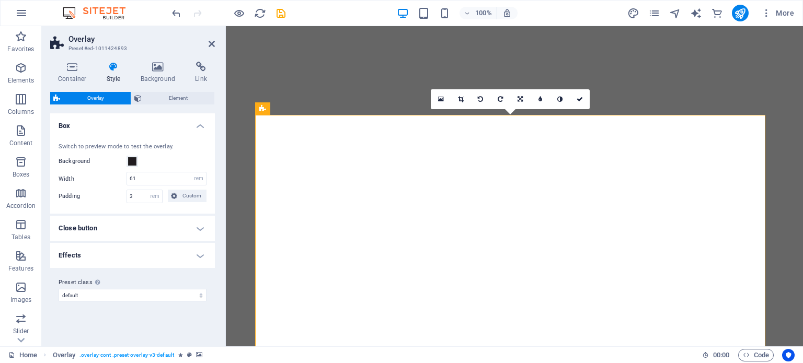
click at [198, 227] on h4 "Close button" at bounding box center [132, 228] width 165 height 25
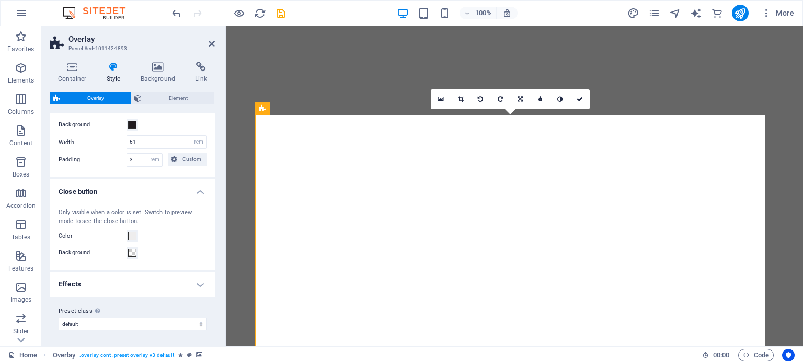
click at [198, 282] on h4 "Effects" at bounding box center [132, 284] width 165 height 25
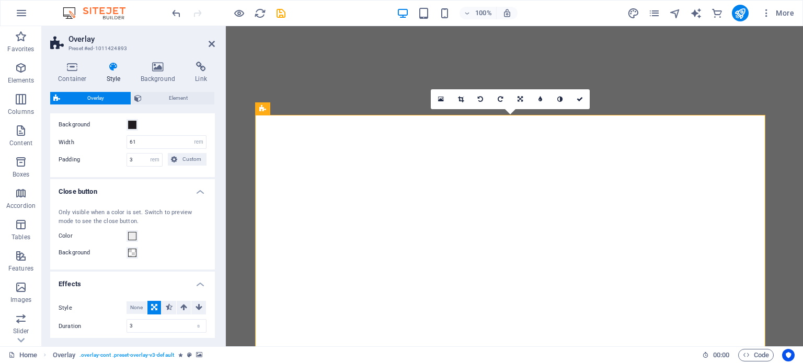
scroll to position [83, 0]
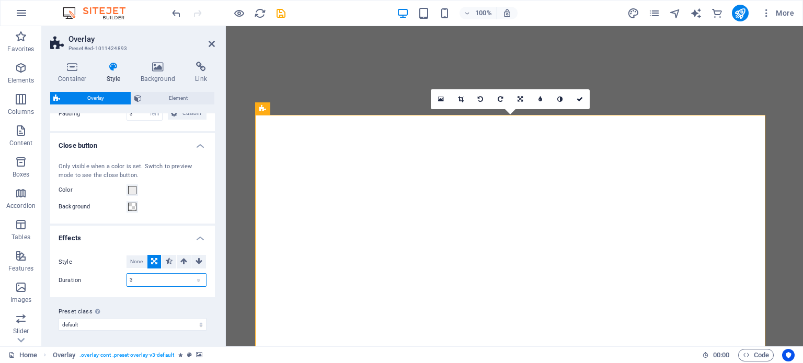
click at [141, 278] on input "3" at bounding box center [166, 280] width 79 height 13
click at [137, 260] on span "None" at bounding box center [136, 262] width 13 height 13
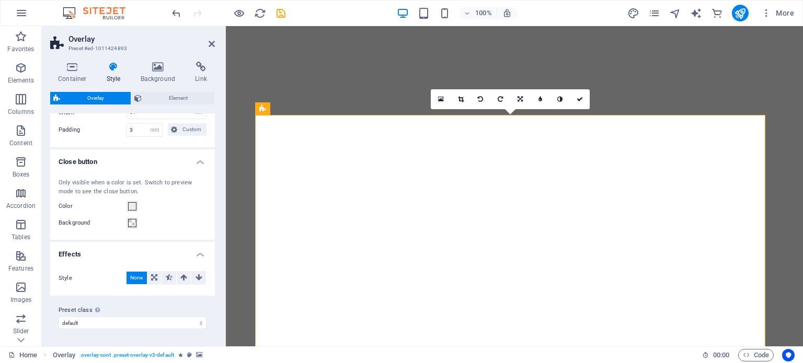
scroll to position [65, 0]
click at [280, 15] on icon "save" at bounding box center [281, 13] width 12 height 12
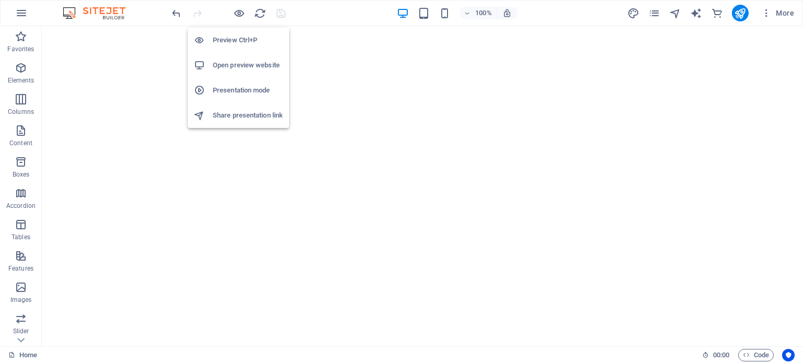
click at [232, 66] on h6 "Open preview website" at bounding box center [248, 65] width 70 height 13
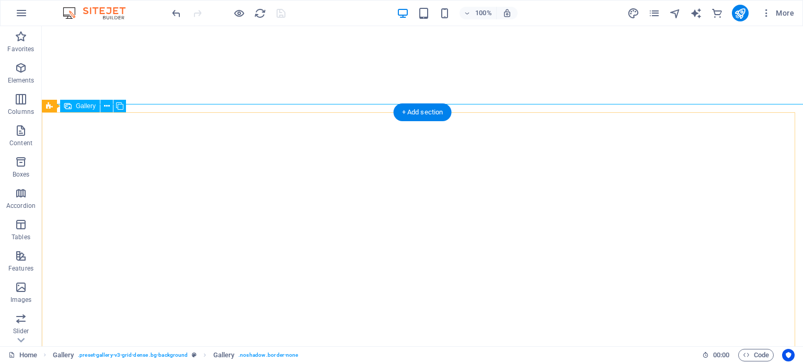
select select "4"
select select "px"
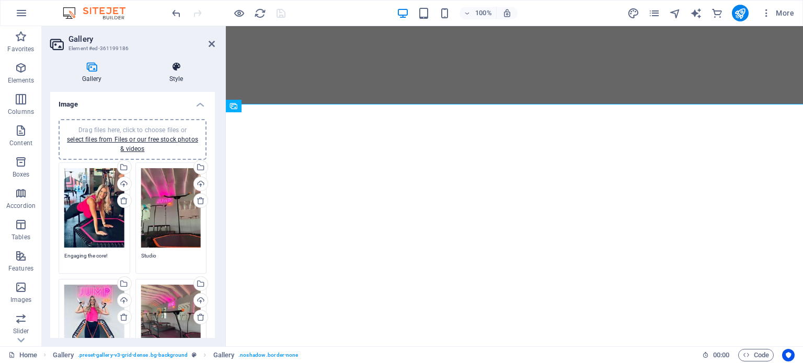
click at [174, 66] on icon at bounding box center [175, 67] width 77 height 10
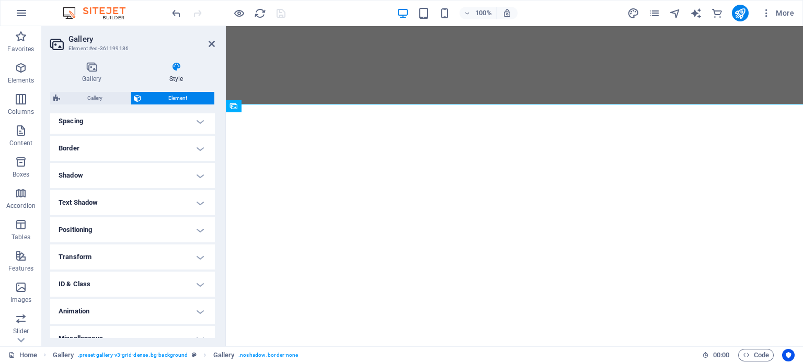
scroll to position [209, 0]
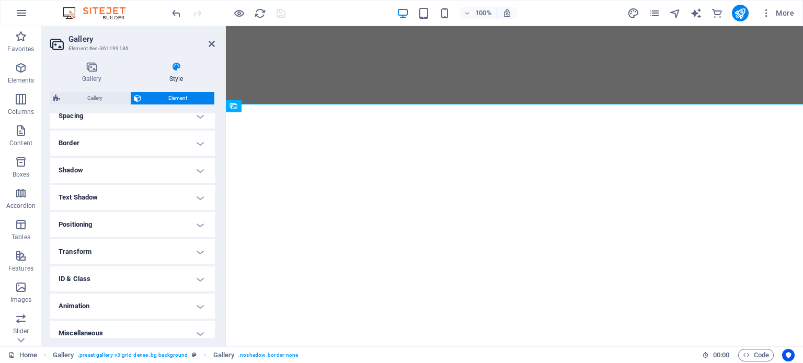
click at [111, 192] on h4 "Text Shadow" at bounding box center [132, 197] width 165 height 25
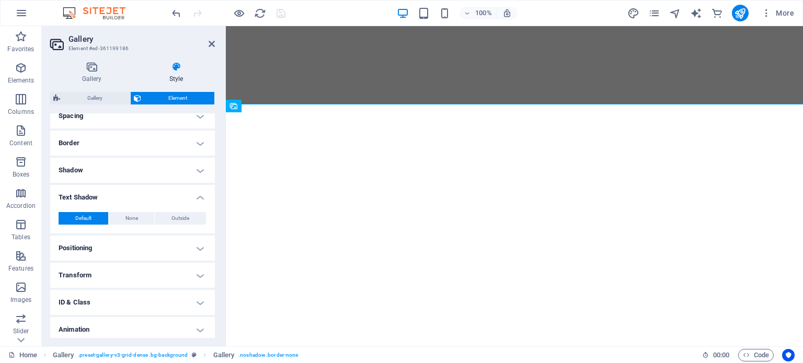
click at [135, 171] on h4 "Shadow" at bounding box center [132, 170] width 165 height 25
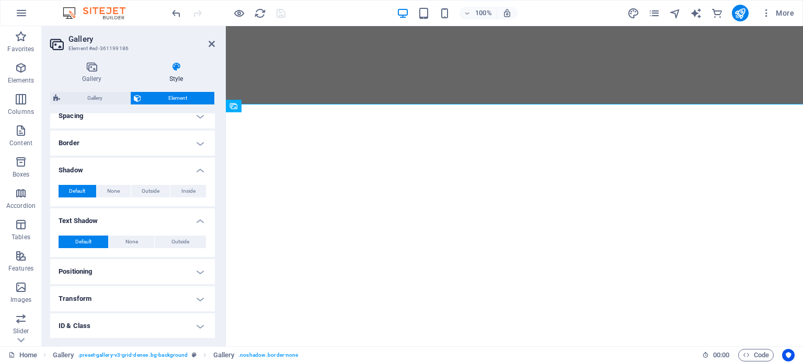
click at [135, 171] on h4 "Shadow" at bounding box center [132, 167] width 165 height 19
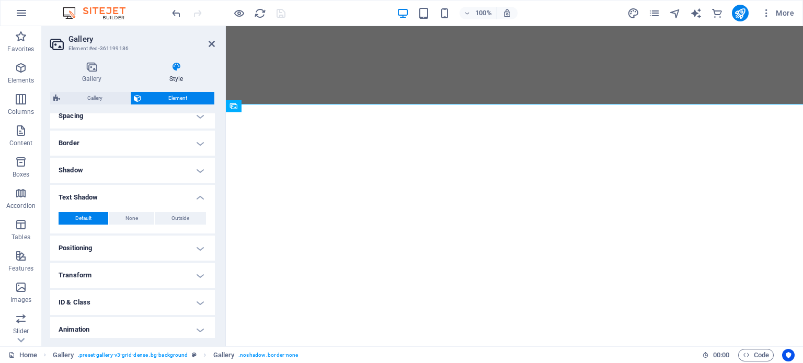
click at [134, 194] on h4 "Text Shadow" at bounding box center [132, 194] width 165 height 19
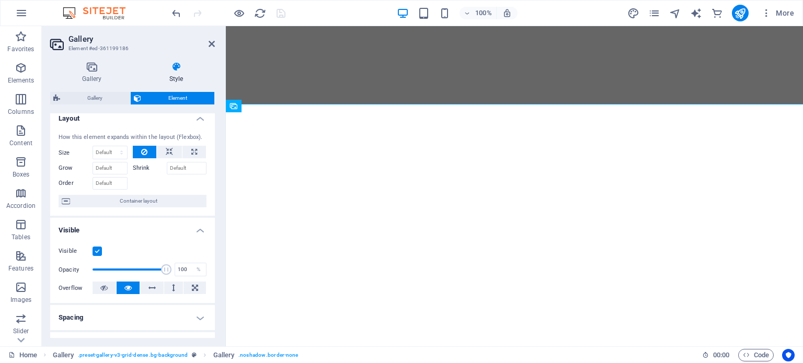
scroll to position [0, 0]
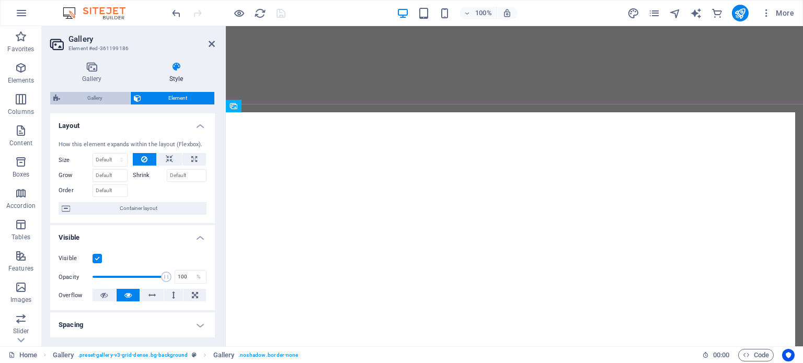
click at [113, 97] on span "Gallery" at bounding box center [95, 98] width 64 height 13
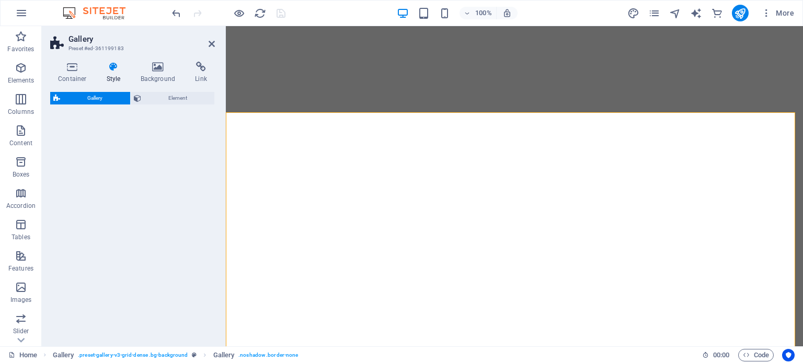
select select "rem"
select select "preset-gallery-v3-grid-dense"
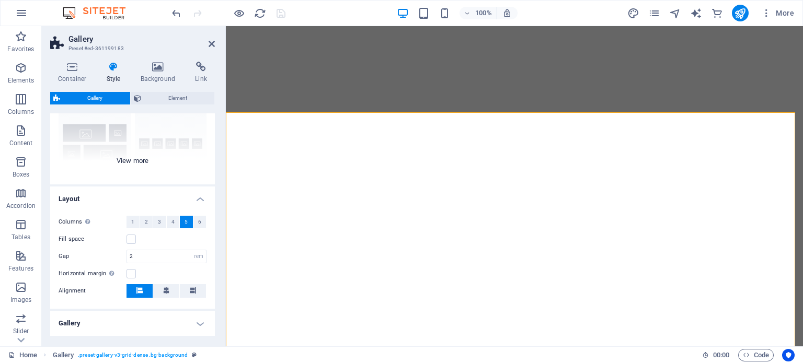
scroll to position [170, 0]
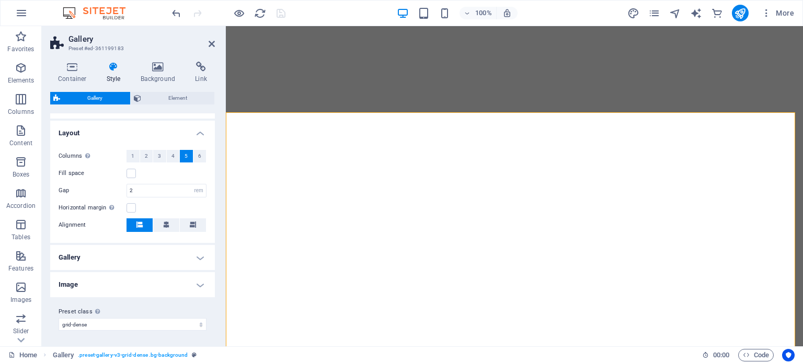
click at [164, 282] on h4 "Image" at bounding box center [132, 284] width 165 height 25
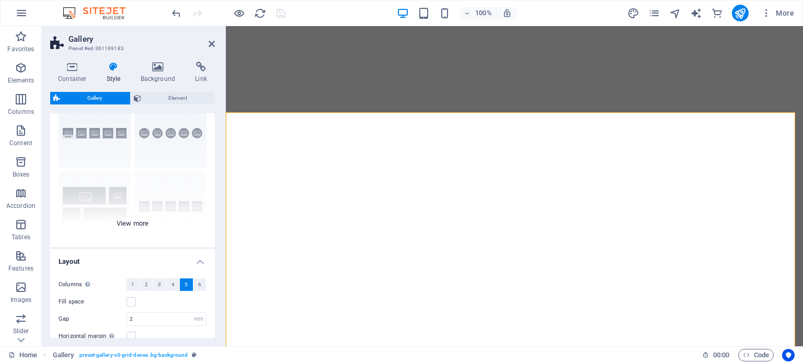
scroll to position [0, 0]
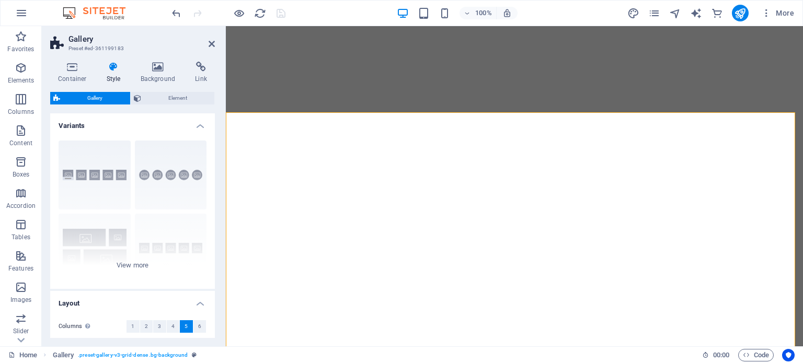
click at [199, 120] on h4 "Variants" at bounding box center [132, 122] width 165 height 19
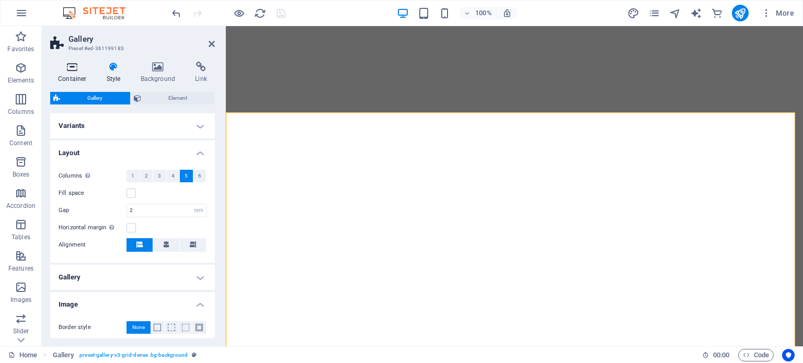
click at [61, 67] on icon at bounding box center [72, 67] width 44 height 10
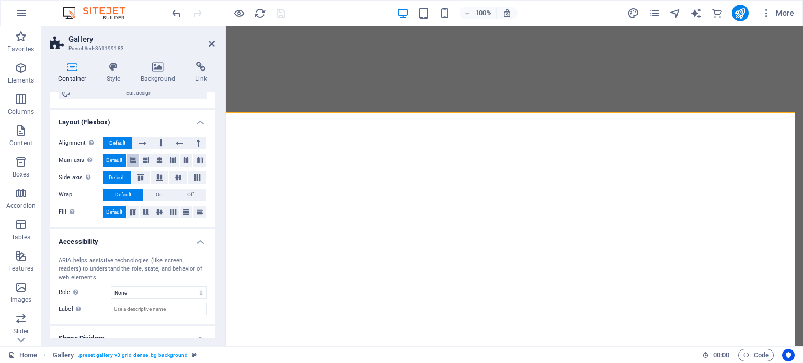
scroll to position [176, 0]
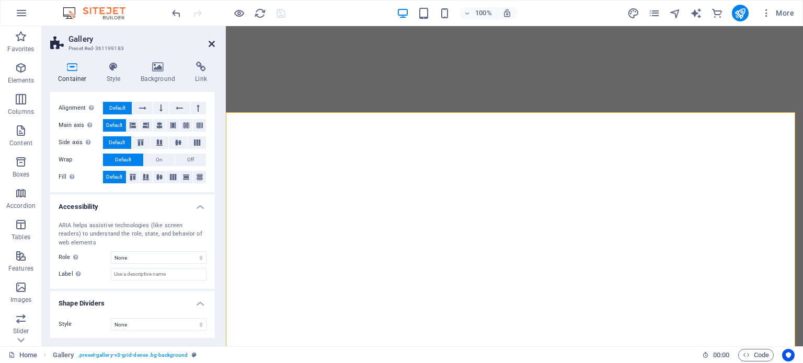
click at [211, 42] on icon at bounding box center [212, 44] width 6 height 8
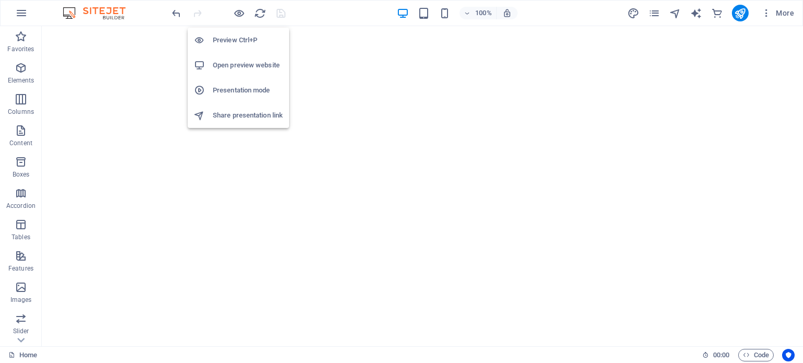
click at [240, 87] on h6 "Presentation mode" at bounding box center [248, 90] width 70 height 13
click at [236, 66] on h6 "Open preview website" at bounding box center [248, 65] width 70 height 13
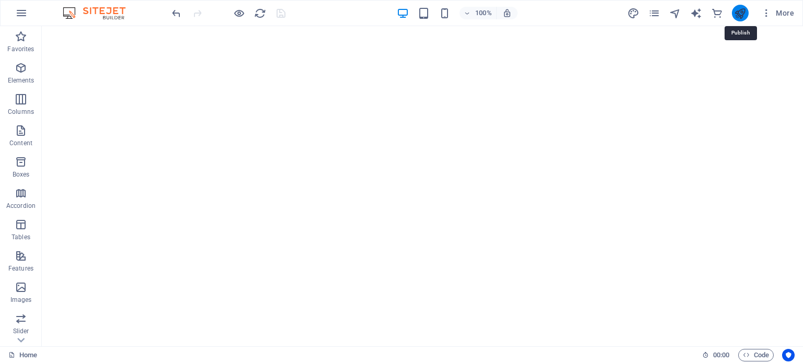
click at [736, 12] on icon "publish" at bounding box center [740, 13] width 12 height 12
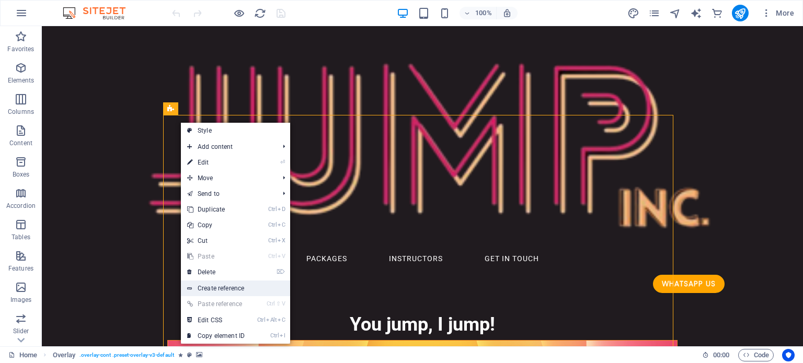
click at [229, 290] on link "Create reference" at bounding box center [235, 289] width 109 height 16
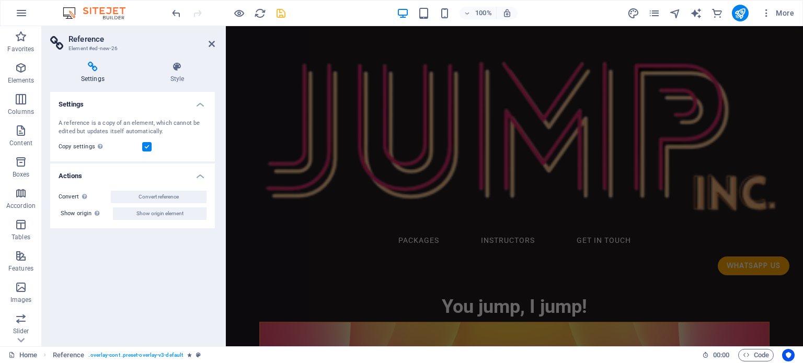
click at [282, 15] on icon "save" at bounding box center [281, 13] width 12 height 12
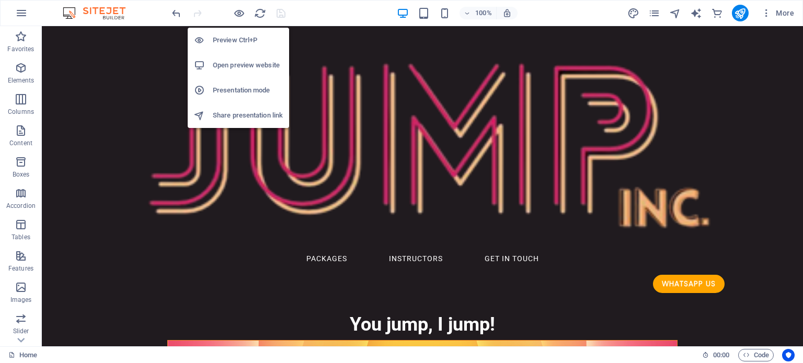
click at [246, 64] on h6 "Open preview website" at bounding box center [248, 65] width 70 height 13
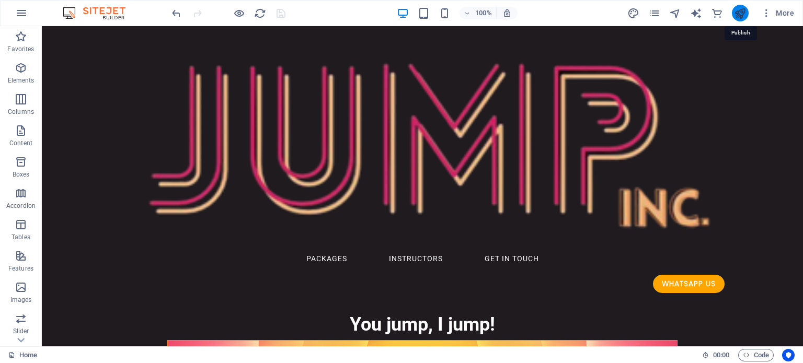
click at [742, 14] on icon "publish" at bounding box center [740, 13] width 12 height 12
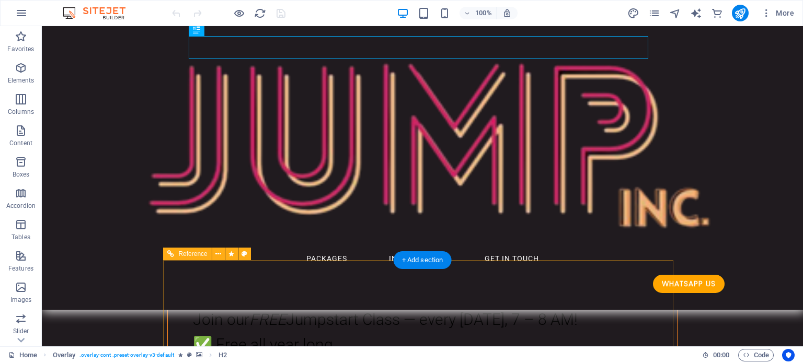
scroll to position [108, 0]
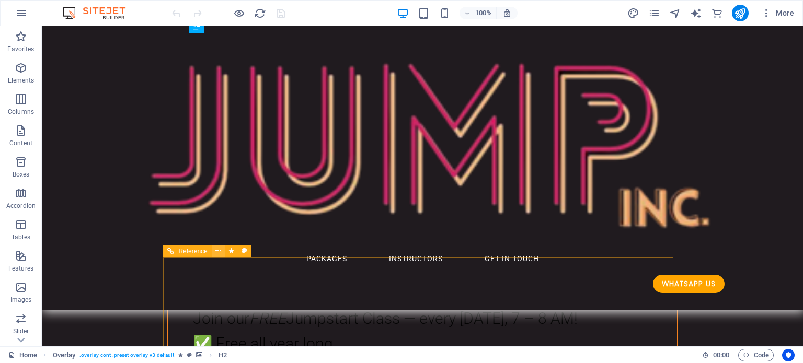
click at [216, 251] on icon at bounding box center [218, 251] width 6 height 11
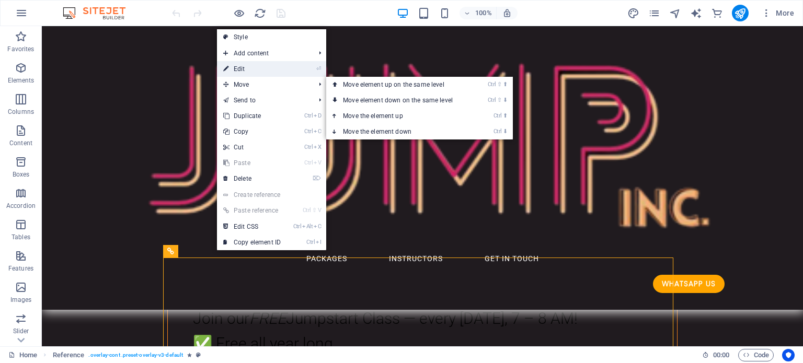
click at [260, 71] on link "⏎ Edit" at bounding box center [252, 69] width 70 height 16
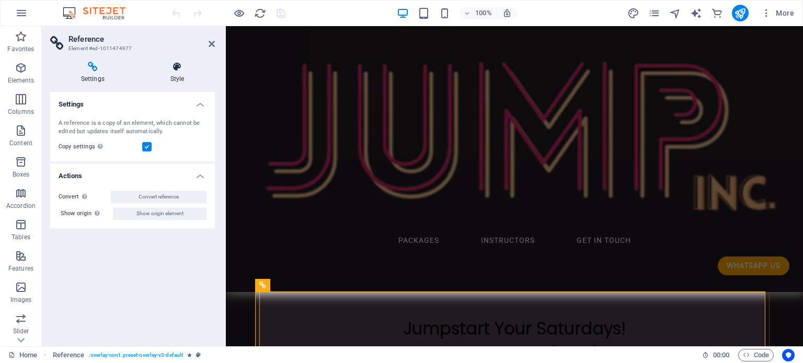
click at [178, 71] on icon at bounding box center [177, 67] width 75 height 10
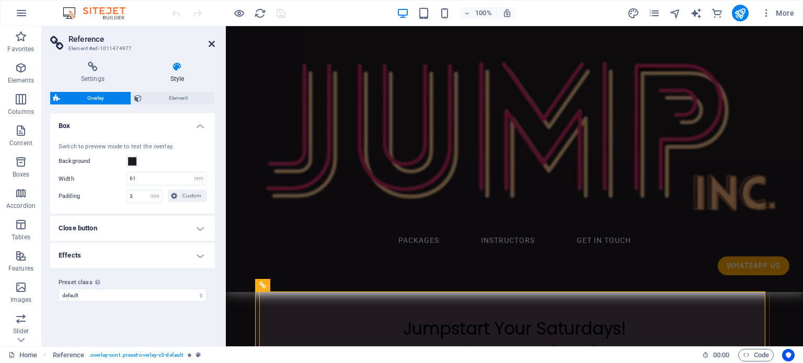
click at [210, 42] on icon at bounding box center [212, 44] width 6 height 8
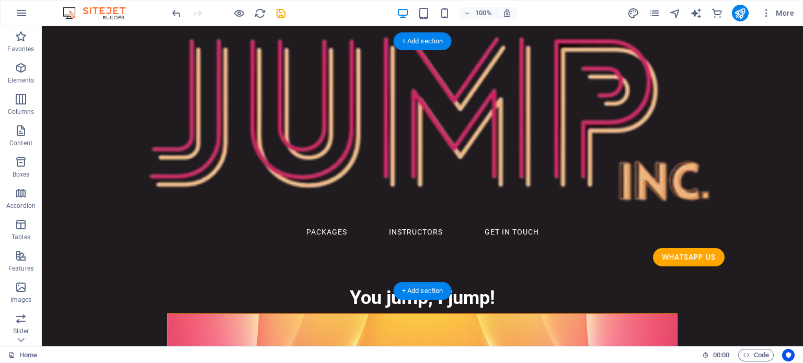
scroll to position [0, 0]
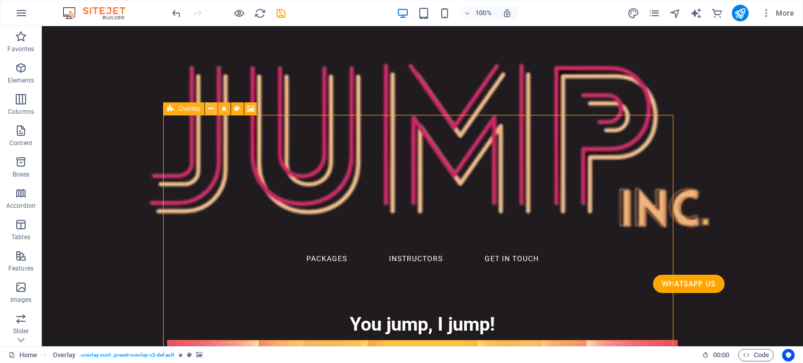
click at [210, 111] on icon at bounding box center [211, 109] width 6 height 11
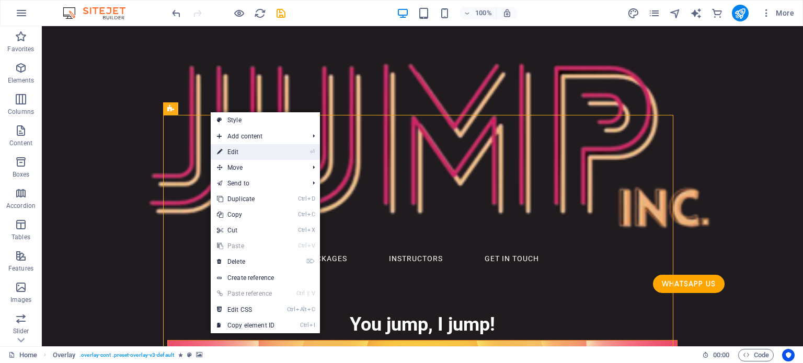
click at [251, 153] on link "⏎ Edit" at bounding box center [246, 152] width 70 height 16
select select "alert"
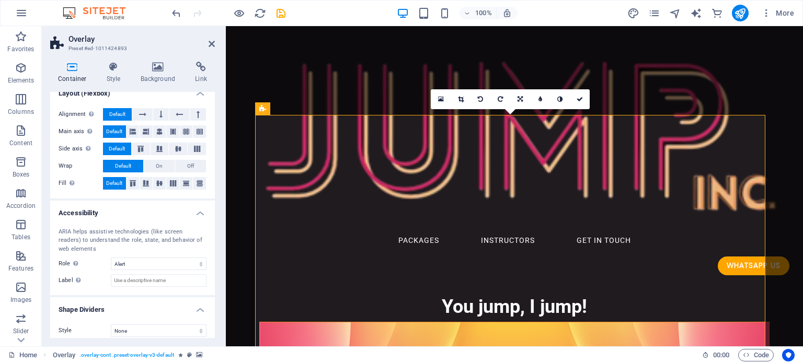
scroll to position [176, 0]
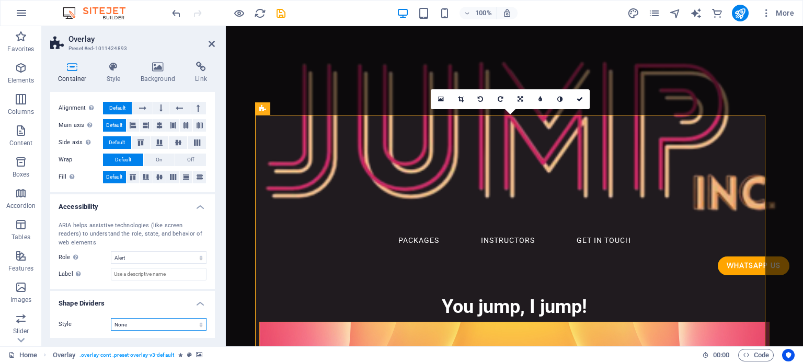
click at [139, 320] on select "None Triangle Square Diagonal Polygon 1 Polygon 2 Zigzag Multiple Zigzags Waves…" at bounding box center [159, 324] width 96 height 13
click at [135, 328] on select "None Triangle Square Diagonal Polygon 1 Polygon 2 Zigzag Multiple Zigzags Waves…" at bounding box center [159, 324] width 96 height 13
click at [102, 72] on icon at bounding box center [114, 67] width 30 height 10
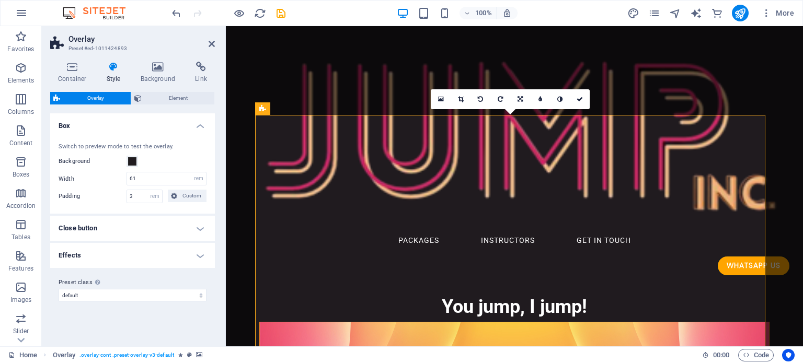
click at [126, 254] on h4 "Effects" at bounding box center [132, 255] width 165 height 25
click at [155, 281] on icon at bounding box center [154, 278] width 6 height 13
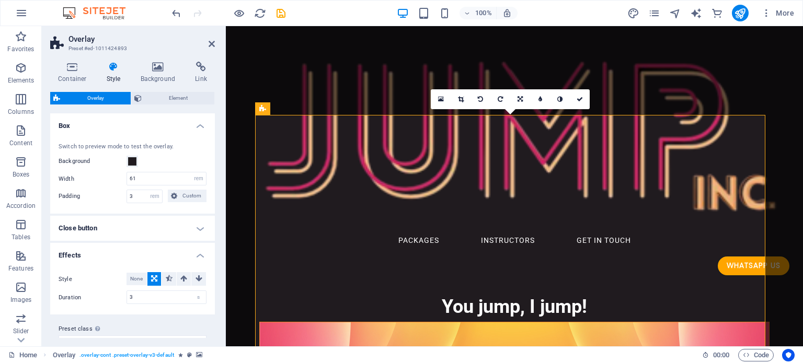
scroll to position [17, 0]
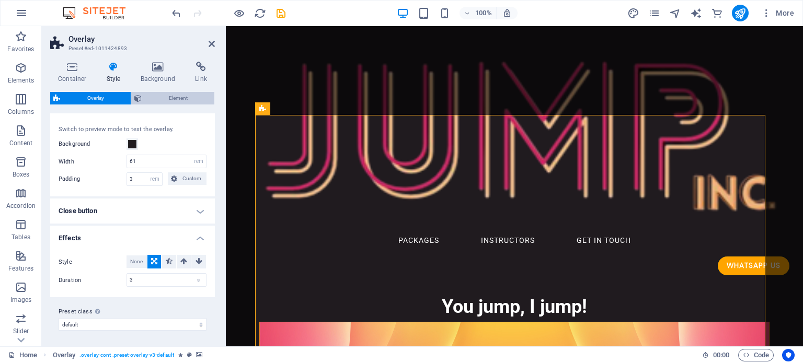
click at [156, 98] on span "Element" at bounding box center [178, 98] width 66 height 13
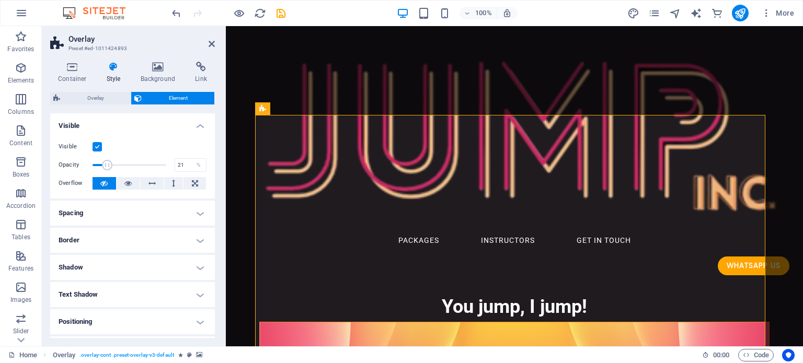
drag, startPoint x: 165, startPoint y: 164, endPoint x: 107, endPoint y: 167, distance: 58.1
click at [107, 167] on span at bounding box center [107, 165] width 10 height 10
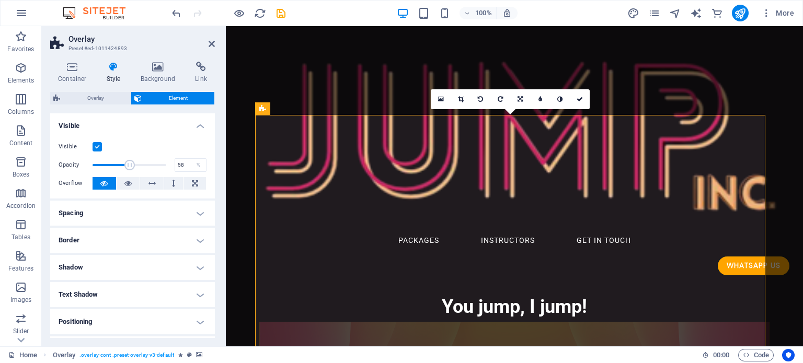
drag, startPoint x: 123, startPoint y: 168, endPoint x: 134, endPoint y: 169, distance: 10.5
click at [134, 169] on span at bounding box center [129, 165] width 10 height 10
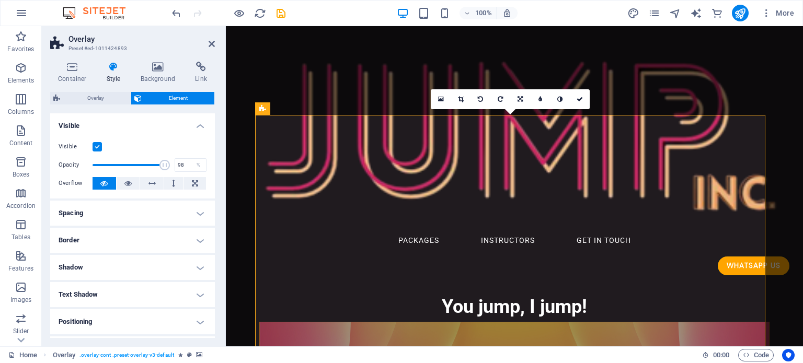
drag, startPoint x: 133, startPoint y: 162, endPoint x: 163, endPoint y: 164, distance: 30.4
click at [163, 164] on span at bounding box center [164, 165] width 10 height 10
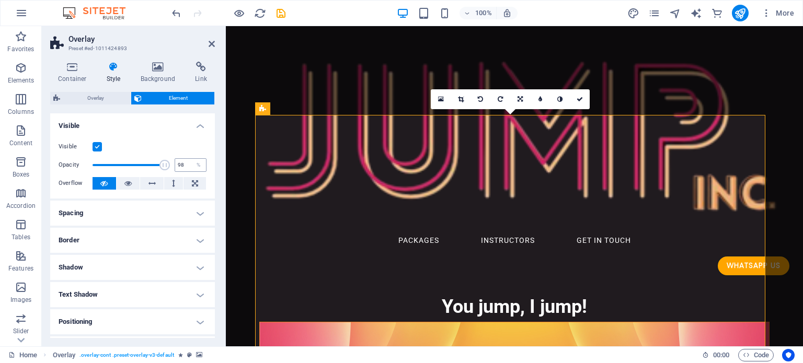
type input "100"
drag, startPoint x: 162, startPoint y: 164, endPoint x: 180, endPoint y: 165, distance: 17.8
click at [180, 165] on div "Opacity 100 %" at bounding box center [133, 165] width 148 height 16
click at [126, 183] on icon at bounding box center [127, 183] width 7 height 13
click at [151, 185] on icon at bounding box center [151, 183] width 7 height 13
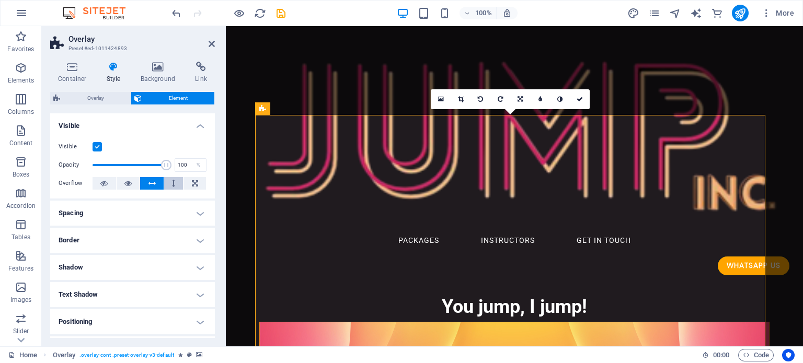
click at [175, 185] on button at bounding box center [173, 183] width 19 height 13
click at [188, 182] on button at bounding box center [194, 183] width 22 height 13
click at [173, 186] on icon at bounding box center [173, 183] width 3 height 13
click at [148, 185] on icon at bounding box center [151, 183] width 7 height 13
click at [174, 182] on button at bounding box center [173, 183] width 19 height 13
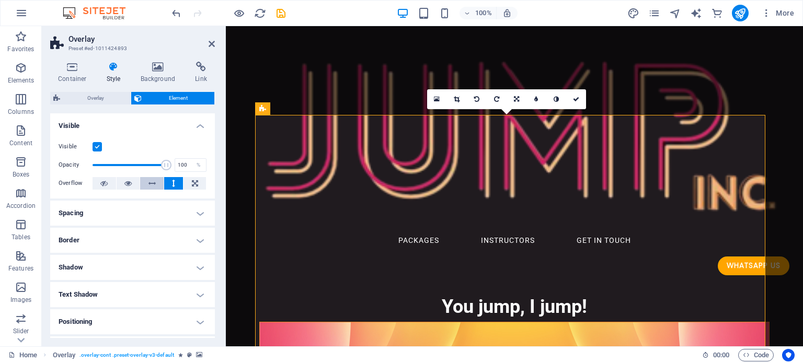
click at [151, 183] on icon at bounding box center [151, 183] width 7 height 13
click at [129, 184] on icon at bounding box center [127, 183] width 7 height 13
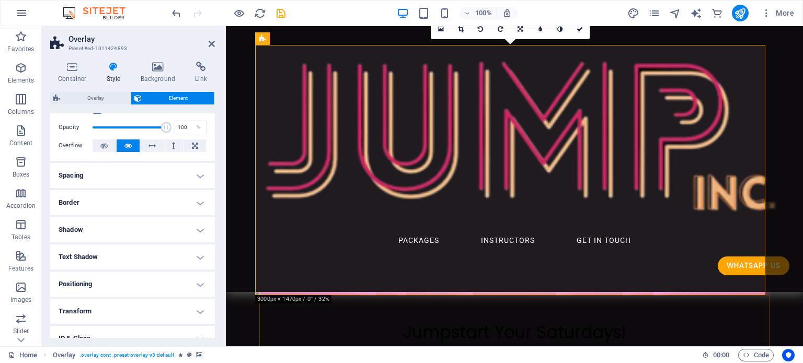
scroll to position [52, 0]
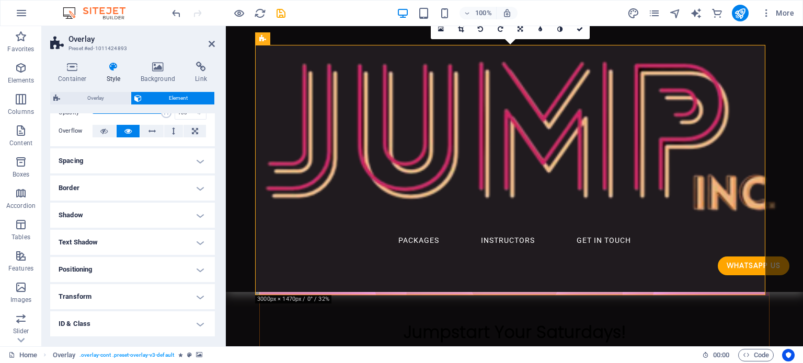
click at [129, 271] on h4 "Positioning" at bounding box center [132, 269] width 165 height 25
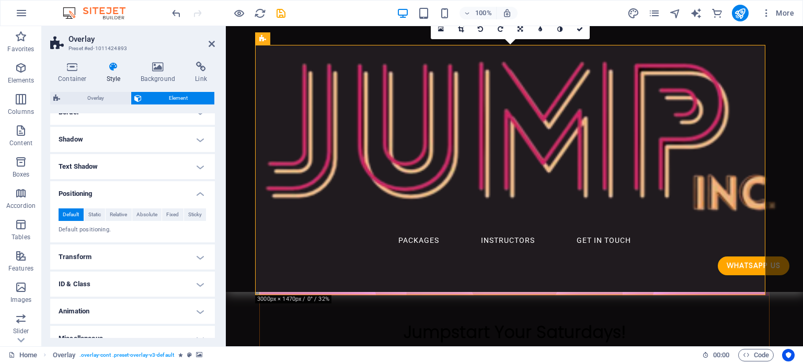
scroll to position [141, 0]
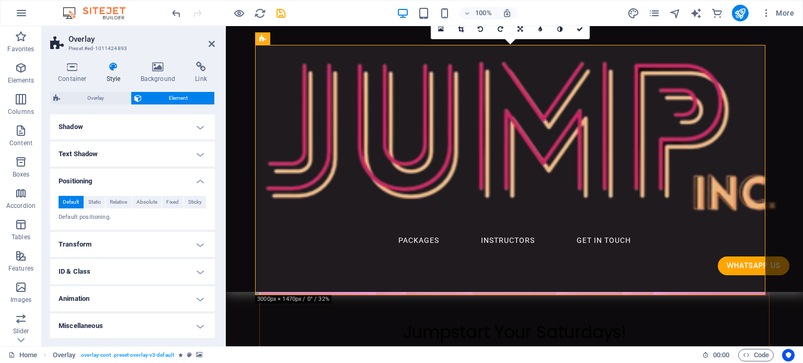
click at [141, 240] on h4 "Transform" at bounding box center [132, 244] width 165 height 25
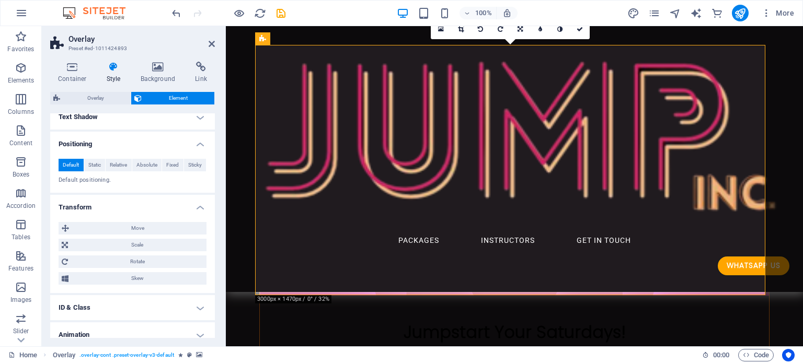
scroll to position [214, 0]
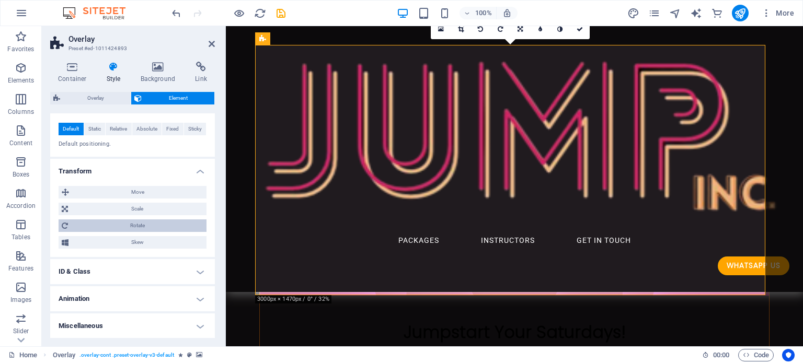
click at [138, 226] on span "Rotate" at bounding box center [137, 226] width 132 height 13
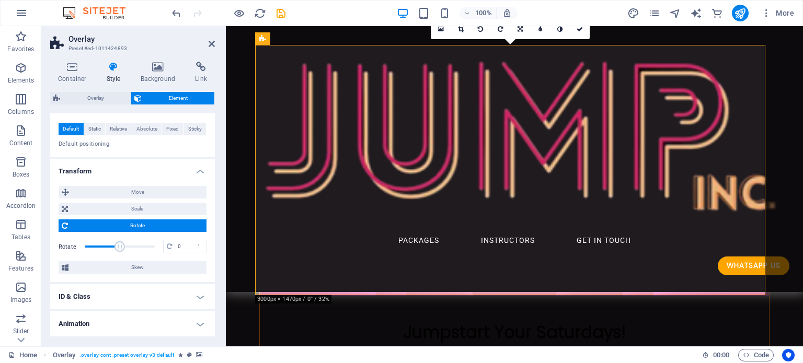
click at [138, 226] on span "Rotate" at bounding box center [137, 226] width 132 height 13
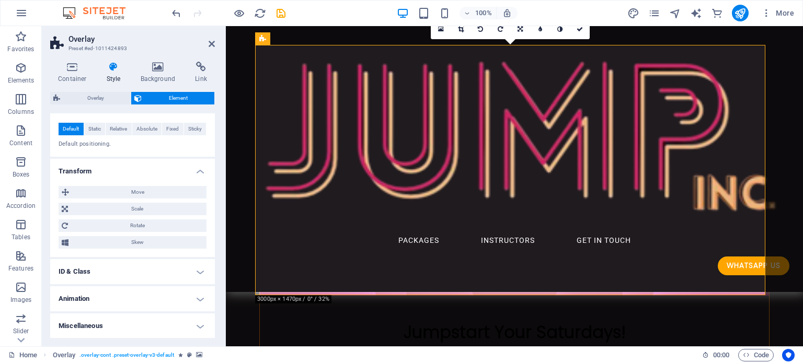
click at [132, 272] on h4 "ID & Class" at bounding box center [132, 271] width 165 height 25
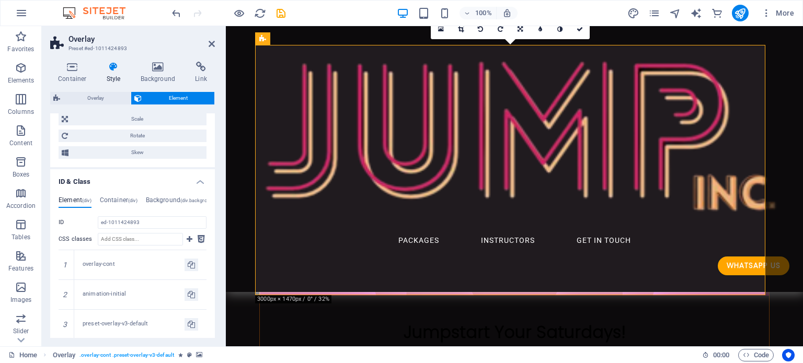
scroll to position [318, 0]
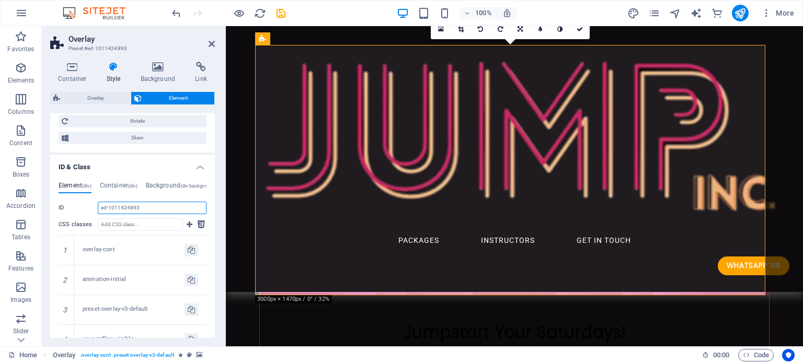
click at [141, 206] on input "ed-1011424893" at bounding box center [152, 208] width 109 height 13
click at [104, 163] on h4 "ID & Class" at bounding box center [132, 164] width 165 height 19
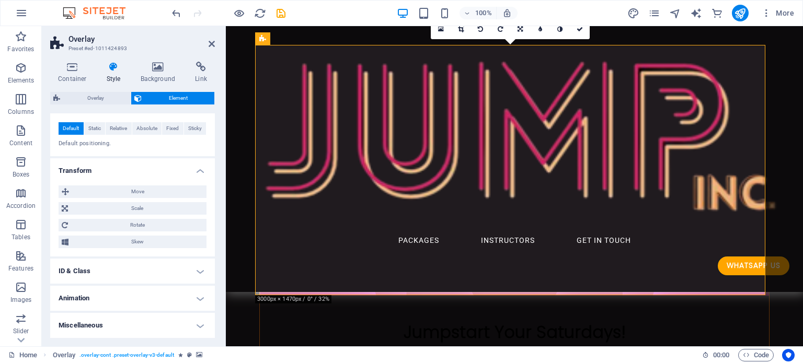
scroll to position [214, 0]
click at [136, 301] on h4 "Animation" at bounding box center [132, 298] width 165 height 25
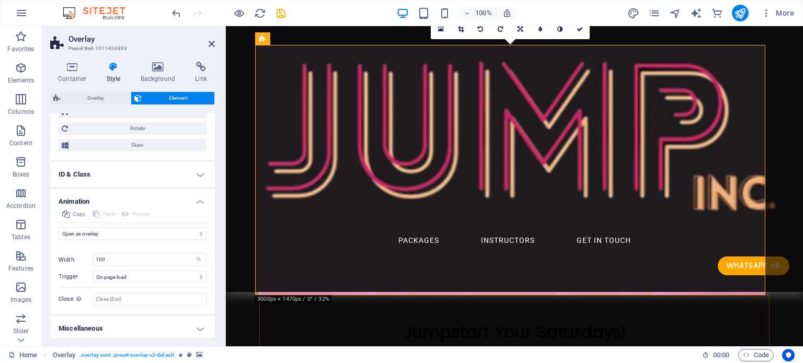
scroll to position [314, 0]
click at [146, 275] on select "No automatic trigger On page load Element scrolled into view" at bounding box center [150, 274] width 114 height 13
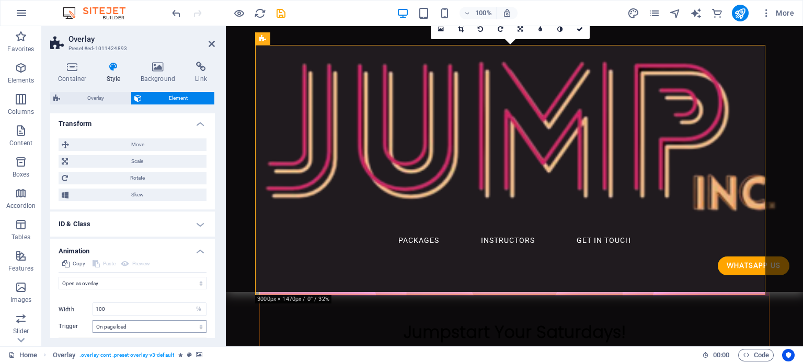
click at [150, 273] on div "Don't animate Show / Hide Slide up/down Zoom in/out Slide left to right Slide r…" at bounding box center [133, 314] width 148 height 83
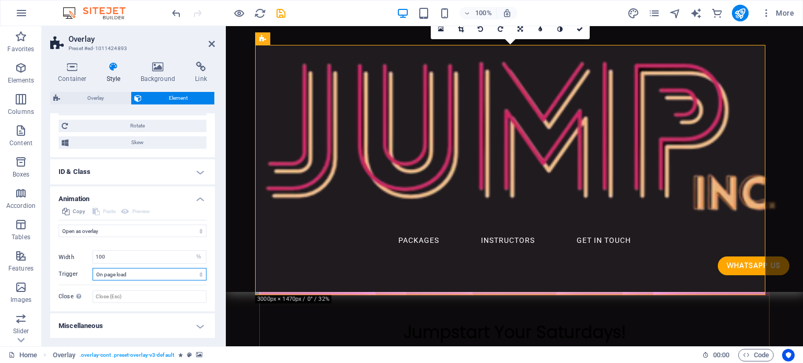
click at [147, 274] on select "No automatic trigger On page load Element scrolled into view" at bounding box center [150, 274] width 114 height 13
click at [145, 276] on select "No automatic trigger On page load Element scrolled into view" at bounding box center [150, 274] width 114 height 13
click at [152, 274] on select "No automatic trigger On page load Element scrolled into view" at bounding box center [150, 274] width 114 height 13
select select "scroll"
click at [93, 268] on select "No automatic trigger On page load Element scrolled into view" at bounding box center [150, 274] width 114 height 13
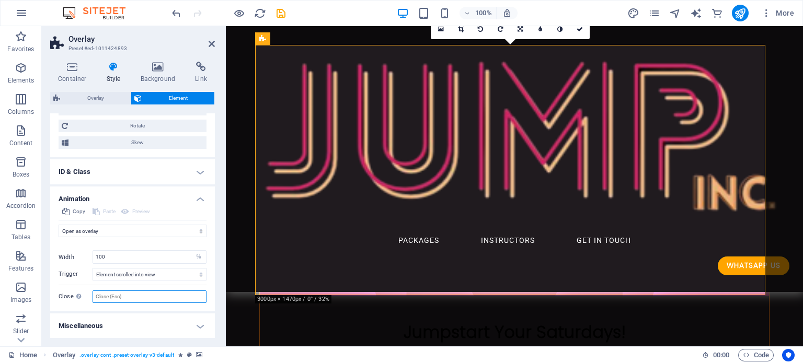
click at [142, 298] on input "Close This label appears when hovering over the close button, indicating its fu…" at bounding box center [150, 297] width 114 height 13
click at [150, 296] on input "Close This label appears when hovering over the close button, indicating its fu…" at bounding box center [150, 297] width 114 height 13
type input "Close"
click at [194, 323] on h4 "Miscellaneous" at bounding box center [132, 326] width 165 height 25
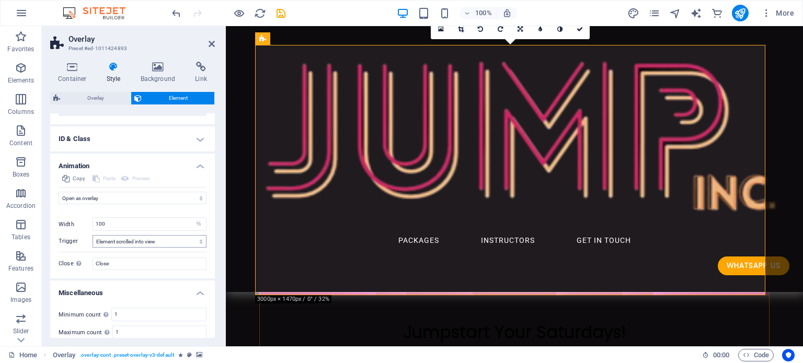
scroll to position [378, 0]
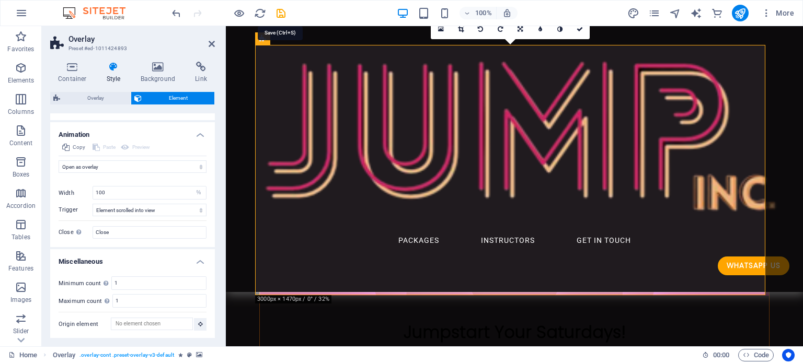
click at [279, 11] on icon "save" at bounding box center [281, 13] width 12 height 12
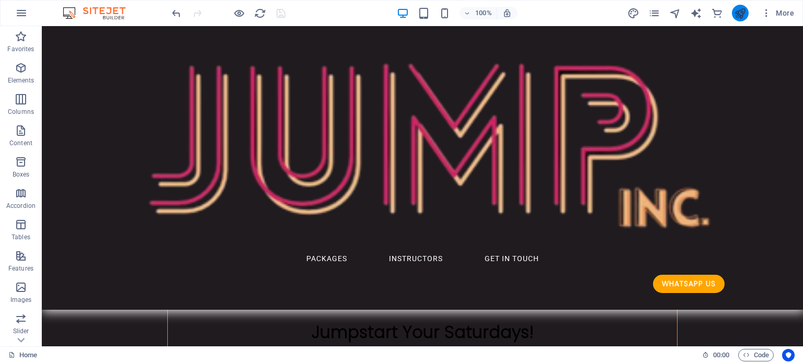
click at [736, 12] on icon "publish" at bounding box center [740, 13] width 12 height 12
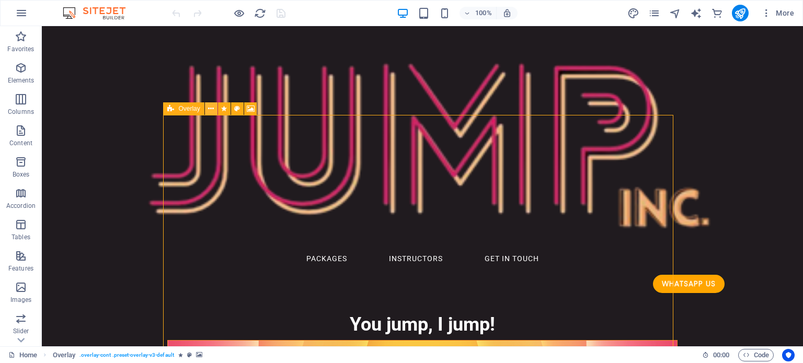
click at [213, 109] on button at bounding box center [211, 108] width 13 height 13
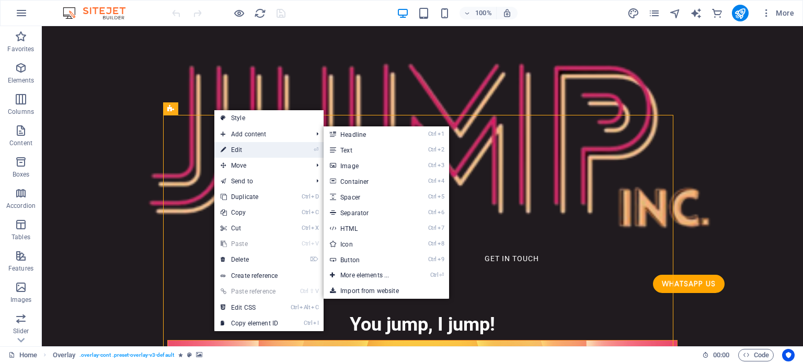
click at [252, 150] on link "⏎ Edit" at bounding box center [249, 150] width 70 height 16
select select "alert"
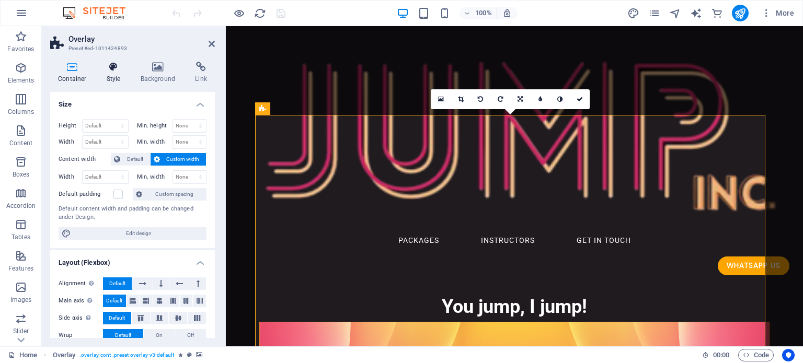
click at [118, 71] on icon at bounding box center [114, 67] width 30 height 10
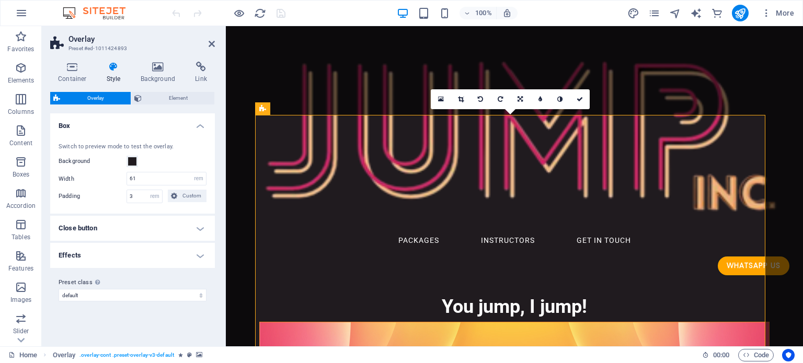
click at [113, 253] on h4 "Effects" at bounding box center [132, 255] width 165 height 25
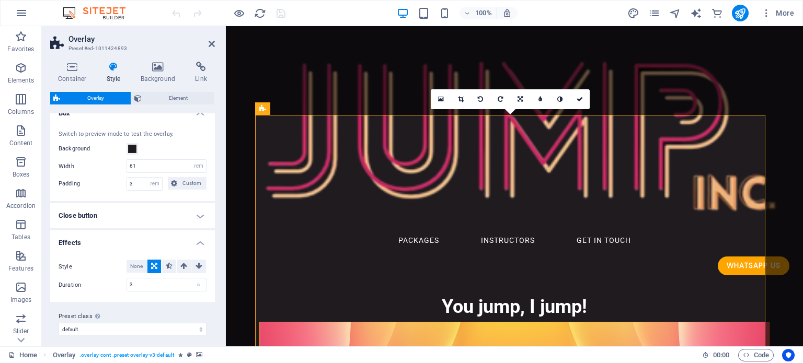
scroll to position [17, 0]
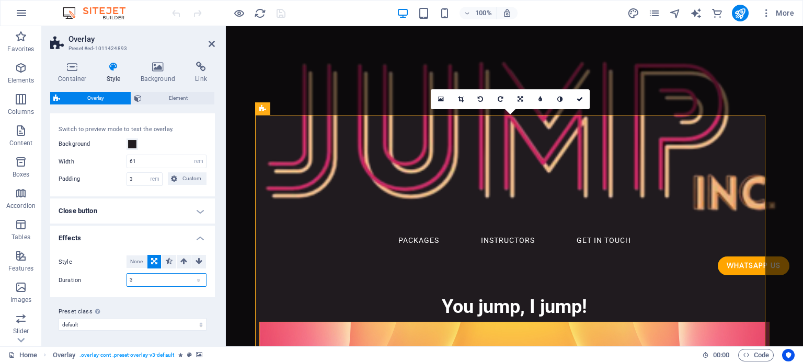
drag, startPoint x: 141, startPoint y: 278, endPoint x: 84, endPoint y: 275, distance: 57.0
click at [112, 279] on div "Duration 3 s" at bounding box center [133, 280] width 148 height 14
type input "1"
click at [211, 41] on icon at bounding box center [212, 44] width 6 height 8
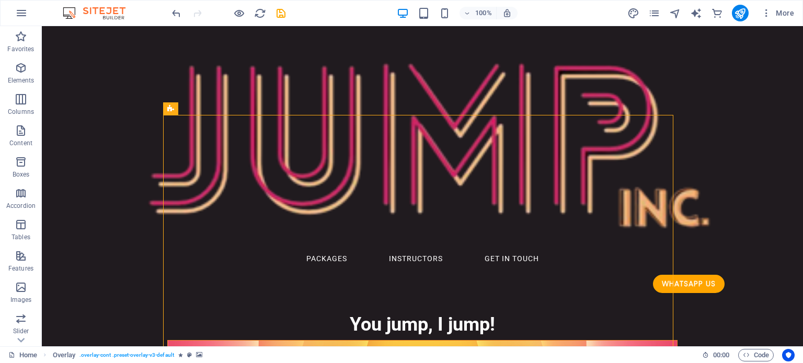
click at [278, 10] on icon "save" at bounding box center [281, 13] width 12 height 12
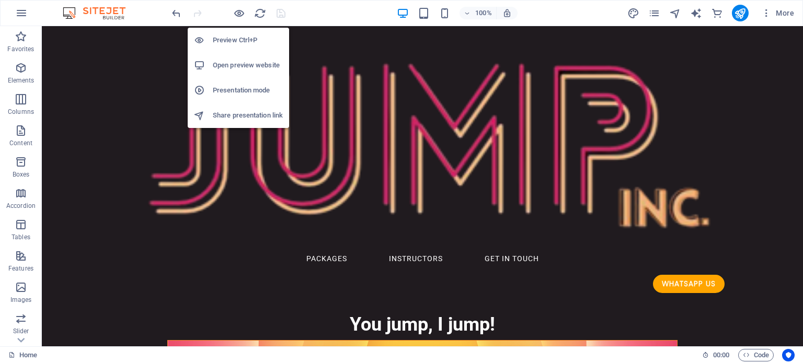
click at [234, 62] on h6 "Open preview website" at bounding box center [248, 65] width 70 height 13
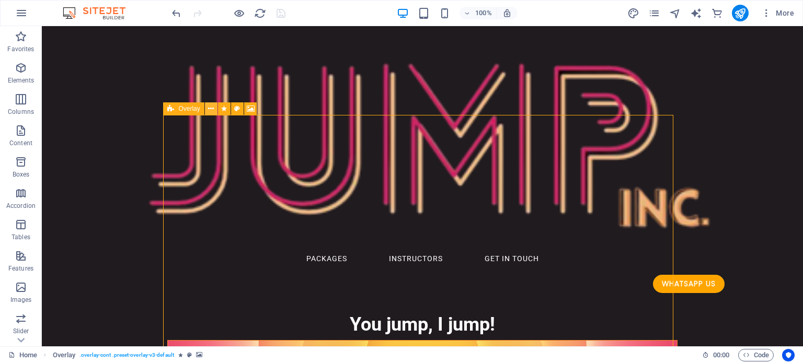
click at [211, 112] on icon at bounding box center [211, 109] width 6 height 11
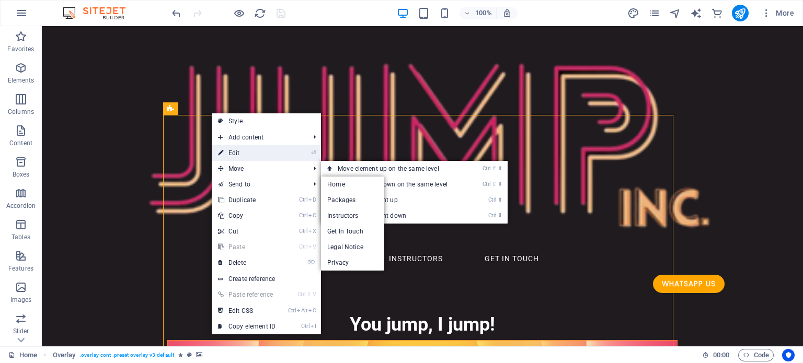
click at [256, 152] on link "⏎ Edit" at bounding box center [247, 153] width 70 height 16
select select "rem"
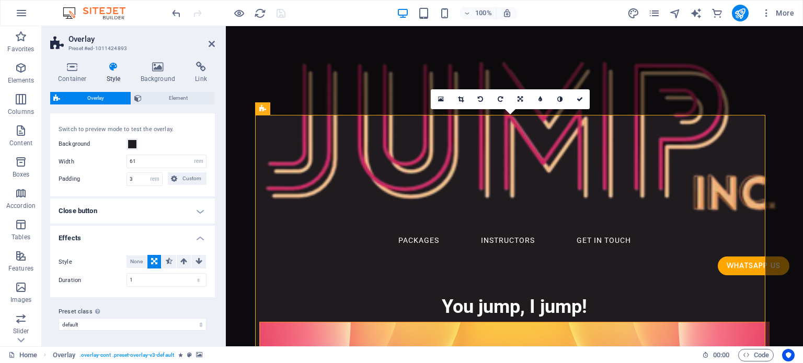
click at [172, 90] on div "Container Style Background Link Size Height Default px rem % vh vw Min. height …" at bounding box center [132, 200] width 165 height 277
click at [170, 98] on span "Element" at bounding box center [178, 98] width 66 height 13
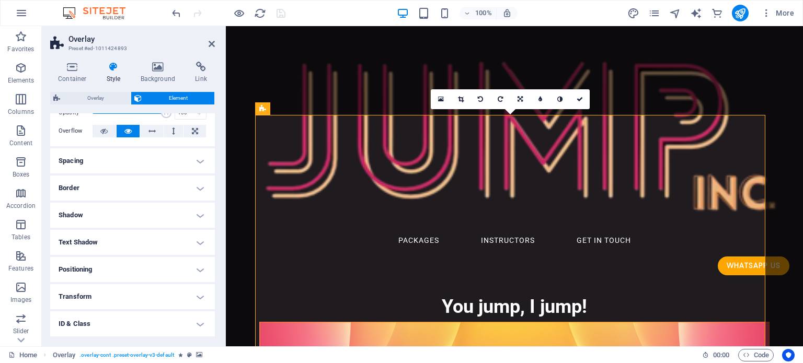
scroll to position [105, 0]
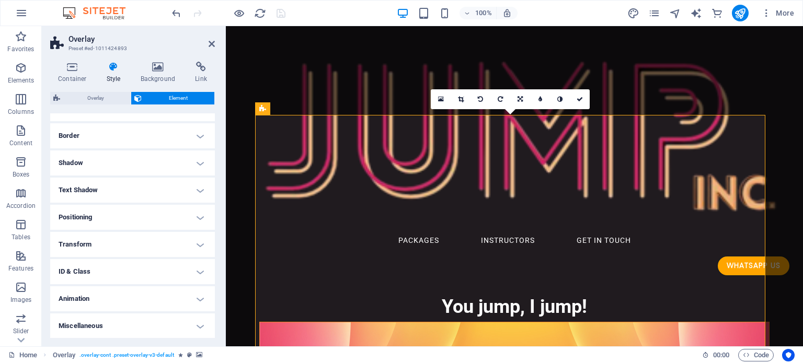
click at [116, 296] on h4 "Animation" at bounding box center [132, 298] width 165 height 25
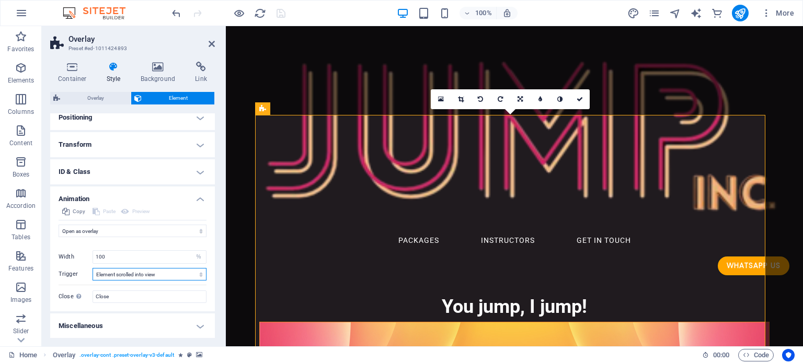
click at [130, 275] on select "No automatic trigger On page load Element scrolled into view" at bounding box center [150, 274] width 114 height 13
select select "onload"
click at [93, 268] on select "No automatic trigger On page load Element scrolled into view" at bounding box center [150, 274] width 114 height 13
click at [137, 271] on select "No automatic trigger On page load Element scrolled into view" at bounding box center [150, 274] width 114 height 13
select select
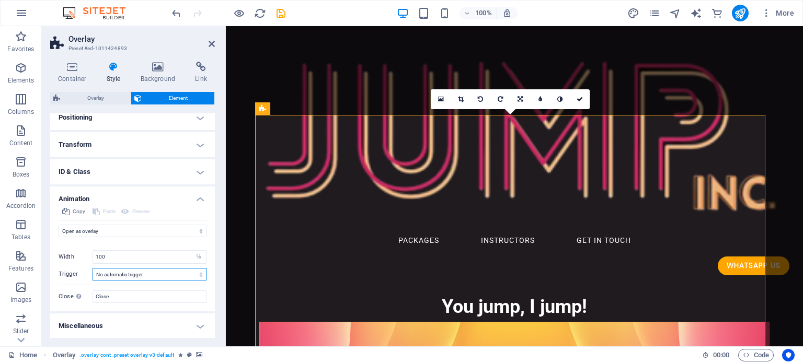
click at [93, 268] on select "No automatic trigger On page load Element scrolled into view" at bounding box center [150, 274] width 114 height 13
click at [110, 326] on h4 "Miscellaneous" at bounding box center [132, 326] width 165 height 25
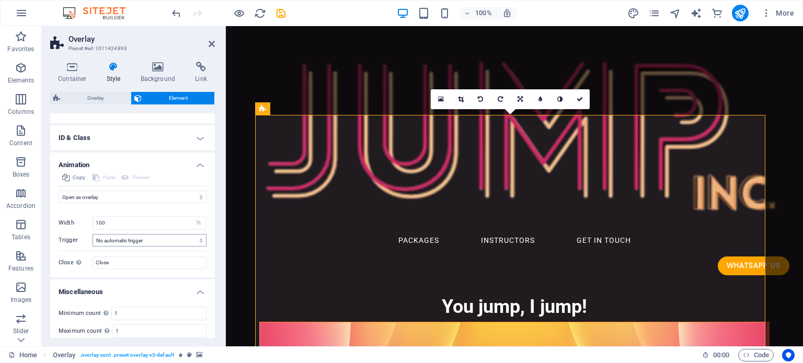
scroll to position [269, 0]
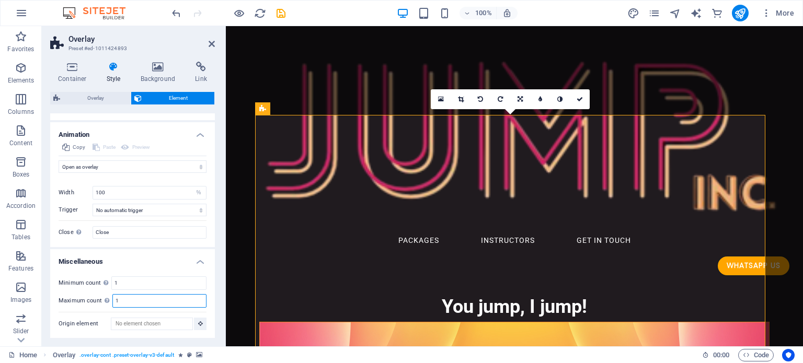
click at [133, 298] on input "1" at bounding box center [159, 301] width 93 height 13
click at [283, 13] on icon "save" at bounding box center [281, 13] width 12 height 12
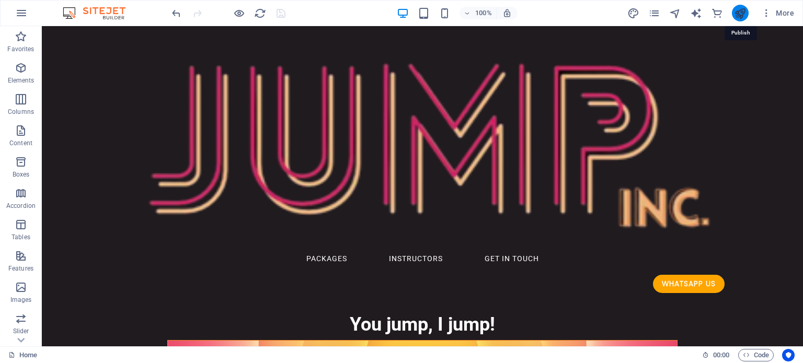
click at [742, 13] on icon "publish" at bounding box center [740, 13] width 12 height 12
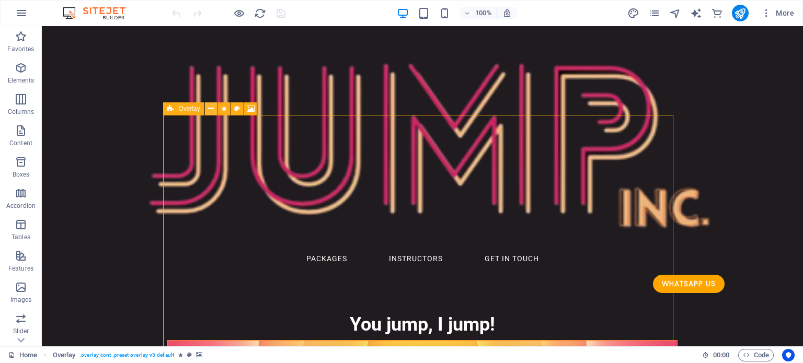
click at [211, 109] on icon at bounding box center [211, 109] width 6 height 11
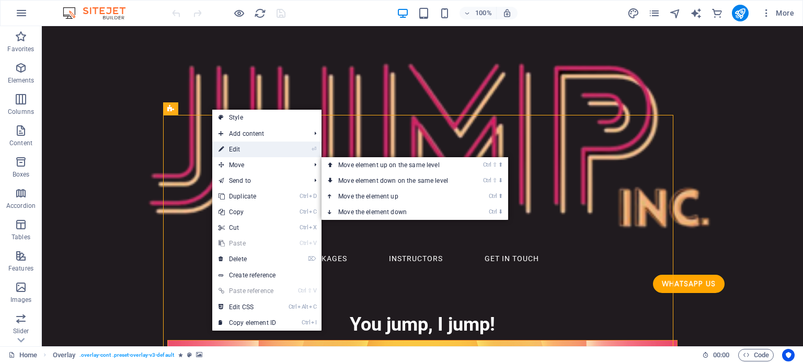
drag, startPoint x: 256, startPoint y: 146, endPoint x: 31, endPoint y: 121, distance: 226.7
click at [256, 146] on link "⏎ Edit" at bounding box center [247, 150] width 70 height 16
select select "alert"
select select "rem"
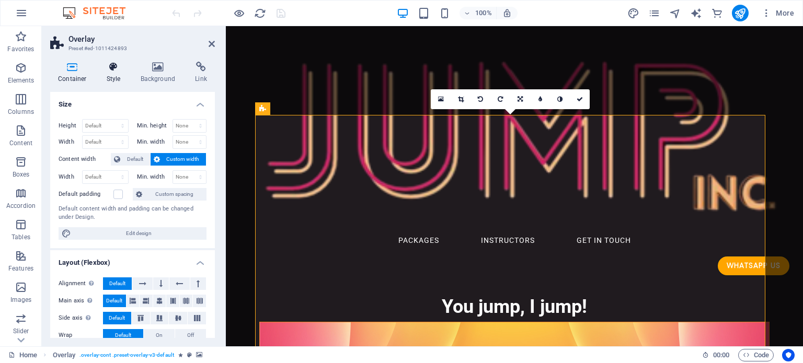
click at [119, 73] on h4 "Style" at bounding box center [116, 73] width 34 height 22
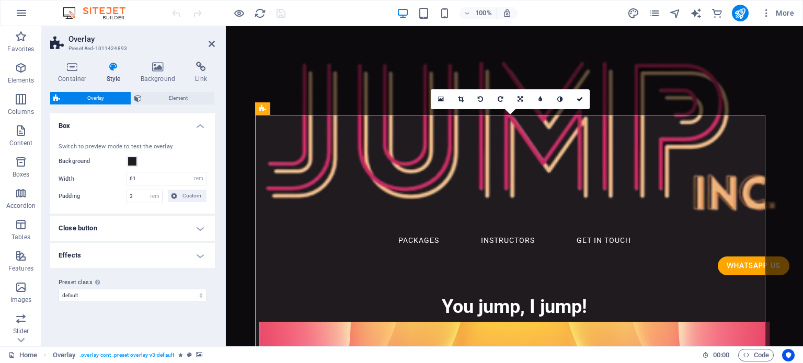
click at [124, 255] on h4 "Effects" at bounding box center [132, 255] width 165 height 25
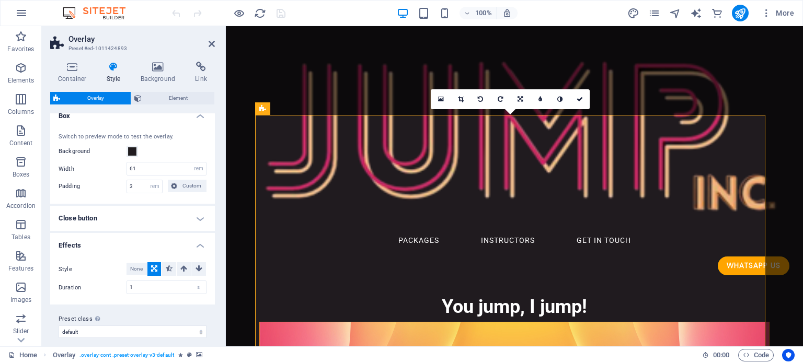
scroll to position [17, 0]
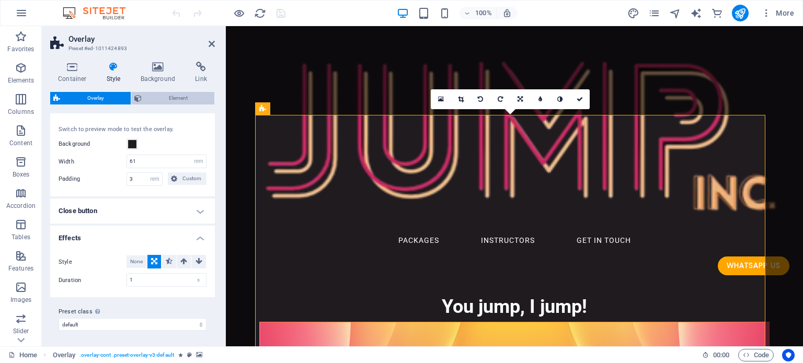
click at [167, 97] on span "Element" at bounding box center [178, 98] width 66 height 13
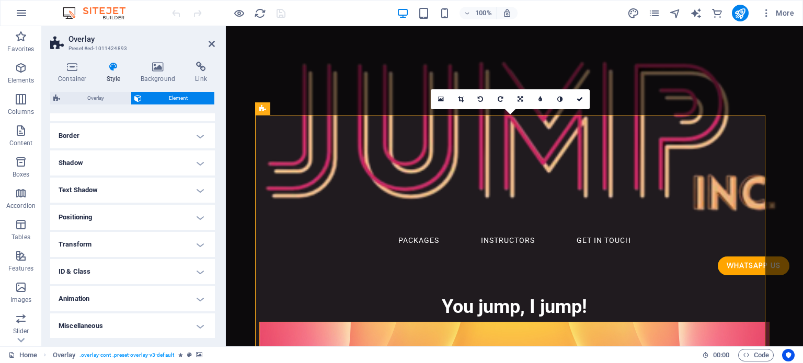
scroll to position [105, 0]
click at [110, 295] on h4 "Animation" at bounding box center [132, 298] width 165 height 25
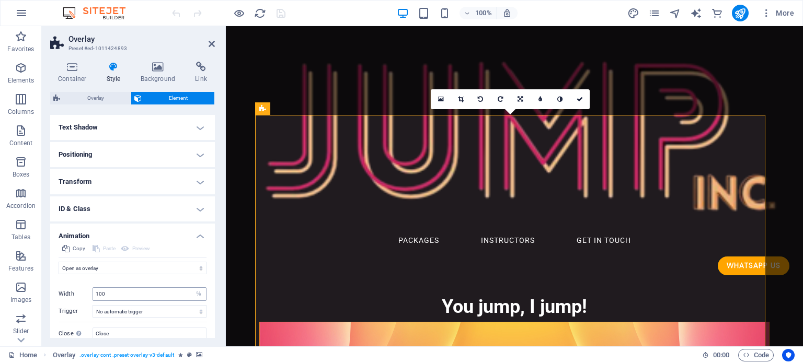
scroll to position [204, 0]
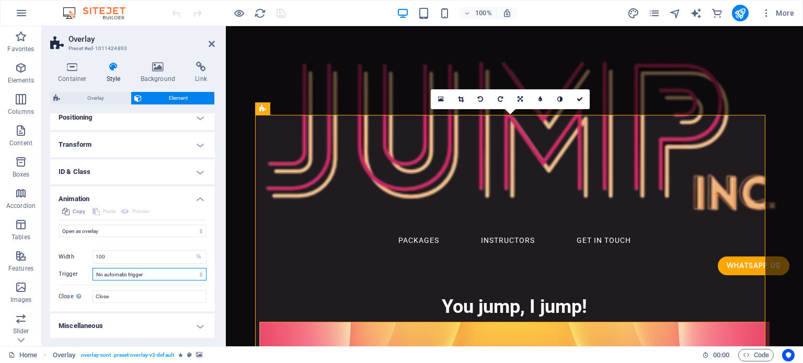
click at [132, 271] on select "No automatic trigger On page load Element scrolled into view" at bounding box center [150, 274] width 114 height 13
click at [93, 268] on select "No automatic trigger On page load Element scrolled into view" at bounding box center [150, 274] width 114 height 13
click at [154, 272] on select "No automatic trigger On page load Element scrolled into view" at bounding box center [150, 274] width 114 height 13
select select "onload"
click at [93, 268] on select "No automatic trigger On page load Element scrolled into view" at bounding box center [150, 274] width 114 height 13
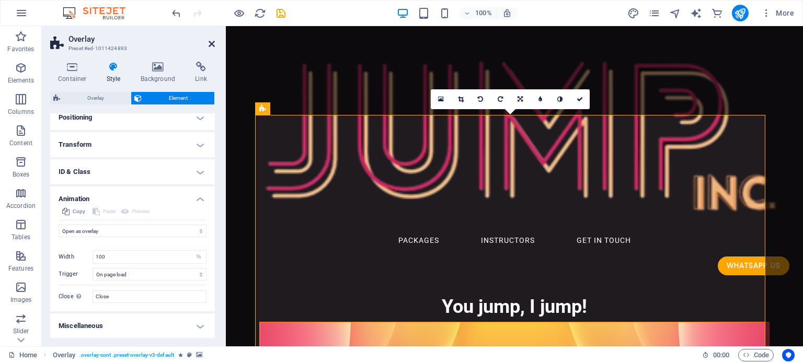
drag, startPoint x: 211, startPoint y: 43, endPoint x: 208, endPoint y: 6, distance: 36.8
click at [211, 43] on icon at bounding box center [212, 44] width 6 height 8
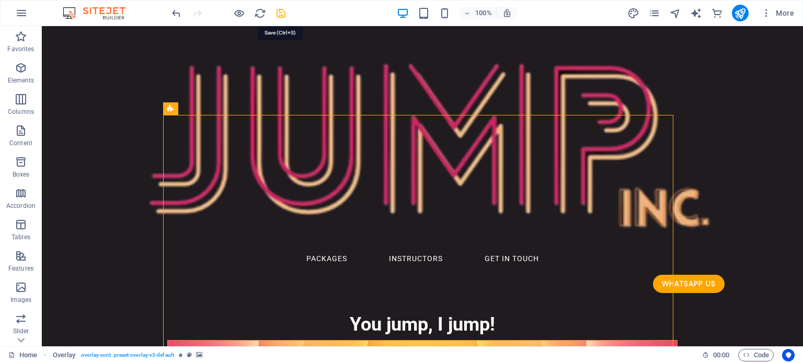
drag, startPoint x: 281, startPoint y: 10, endPoint x: 302, endPoint y: 26, distance: 26.3
click at [281, 10] on icon "save" at bounding box center [281, 13] width 12 height 12
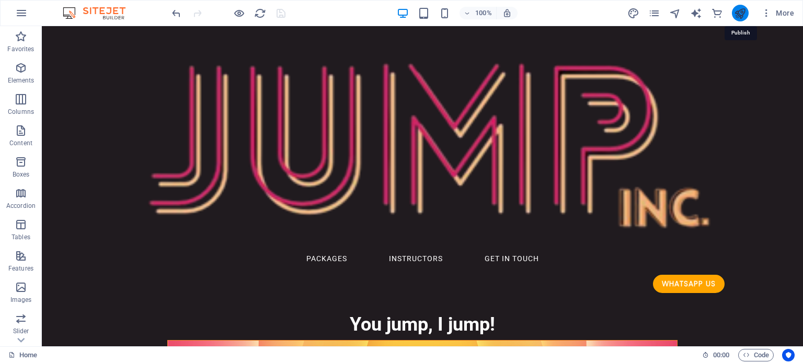
click at [742, 14] on icon "publish" at bounding box center [740, 13] width 12 height 12
